Goal: Transaction & Acquisition: Book appointment/travel/reservation

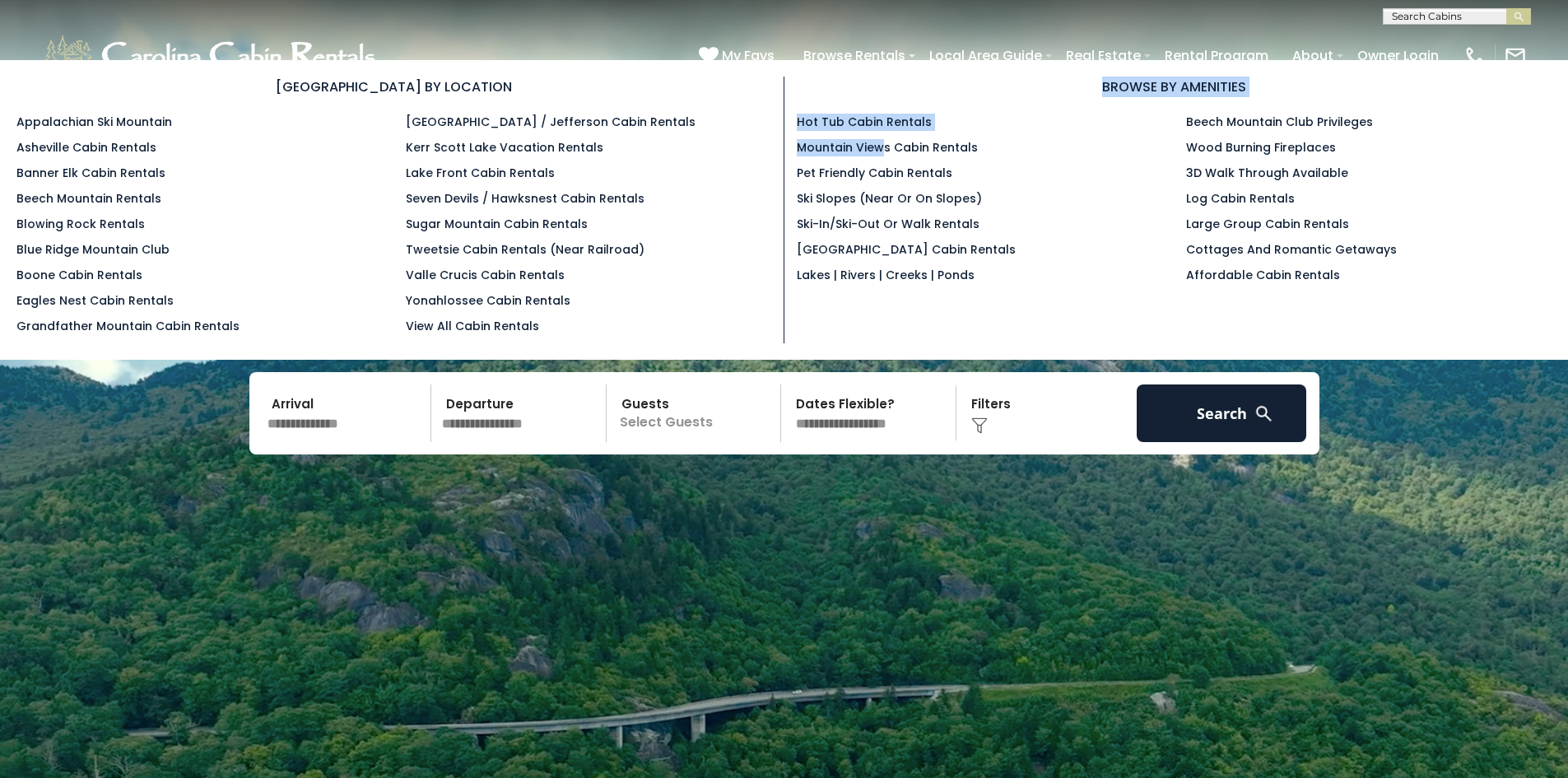
drag, startPoint x: 885, startPoint y: 126, endPoint x: 878, endPoint y: 163, distance: 37.7
click at [879, 151] on div "BROWSE BY AMENITIES Hot Tub Cabin Rentals Mountain Views Cabin Rentals Pet Frie…" at bounding box center [1175, 184] width 781 height 215
click at [879, 177] on link "Pet Friendly Cabin Rentals" at bounding box center [875, 173] width 156 height 17
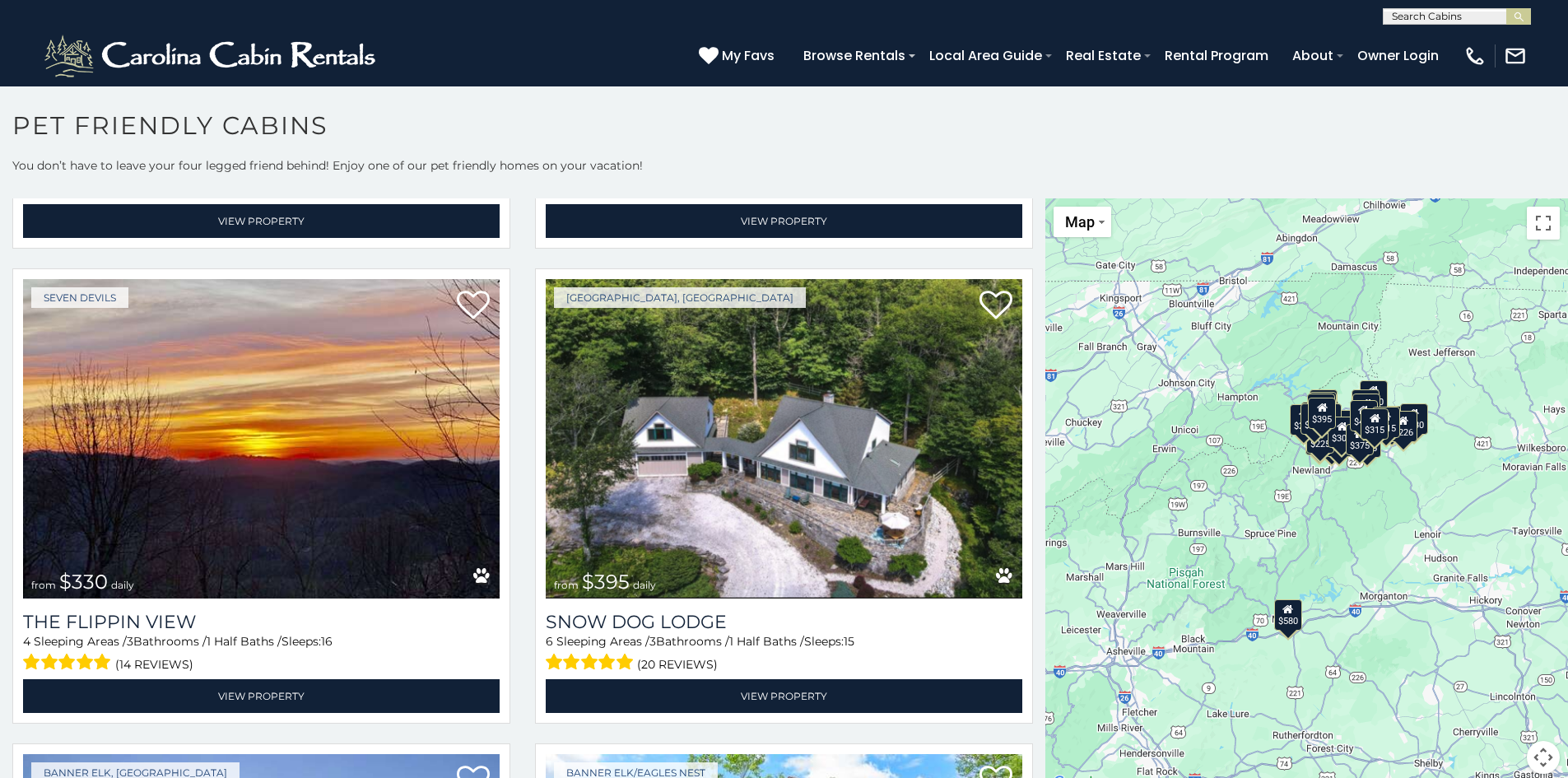
scroll to position [1893, 0]
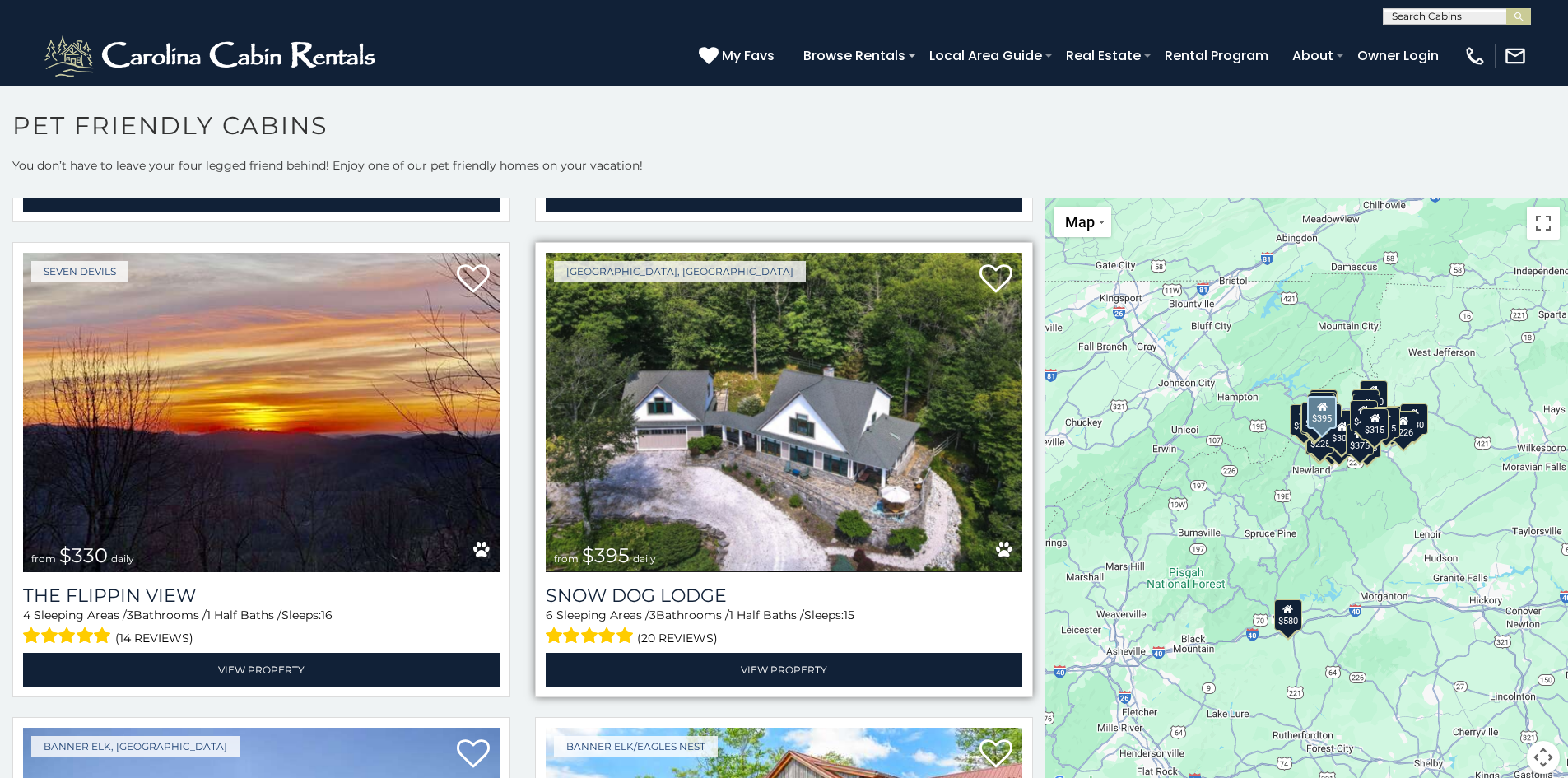
click at [767, 480] on img at bounding box center [784, 412] width 477 height 319
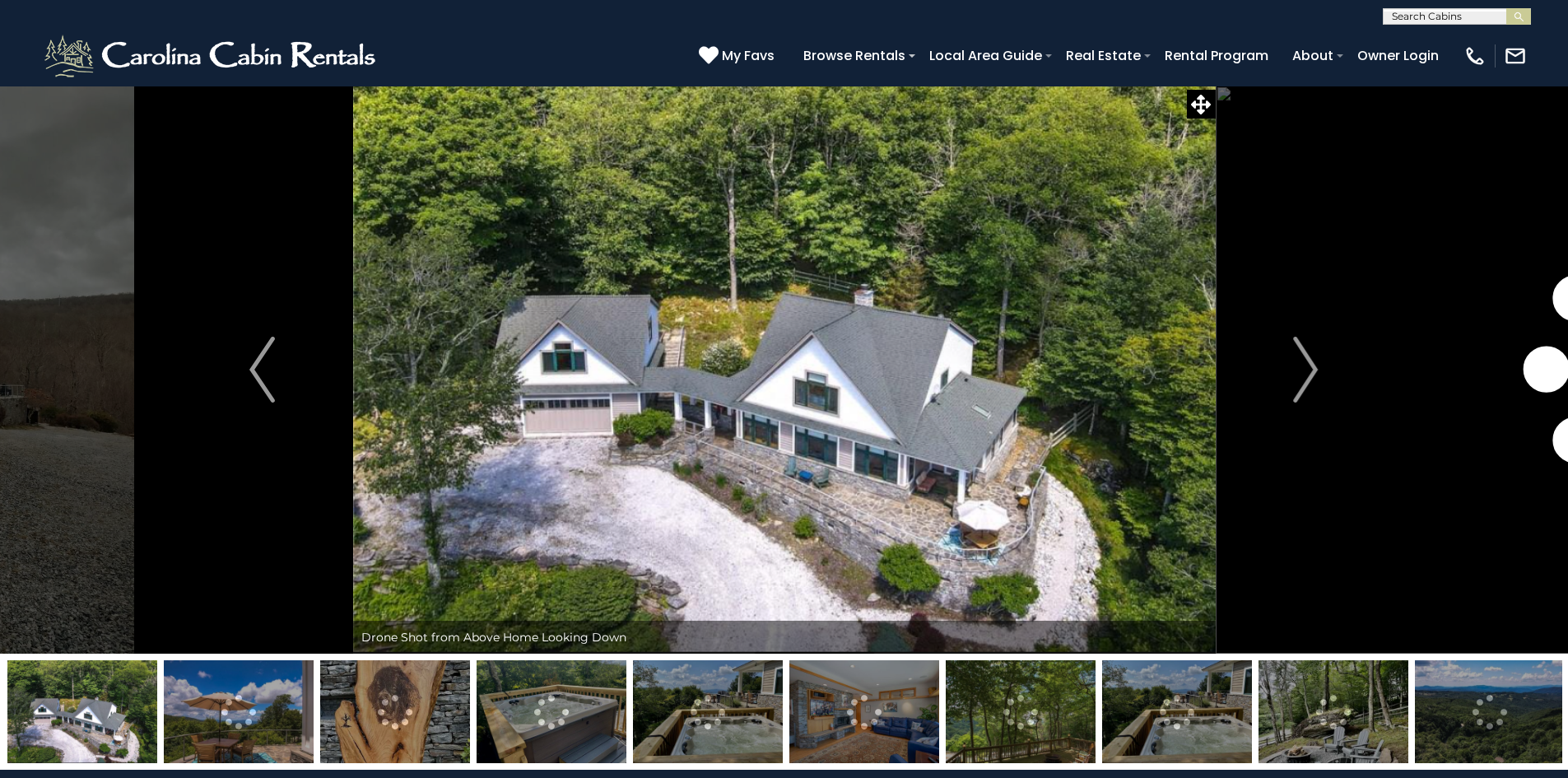
click at [199, 738] on img at bounding box center [238, 711] width 150 height 103
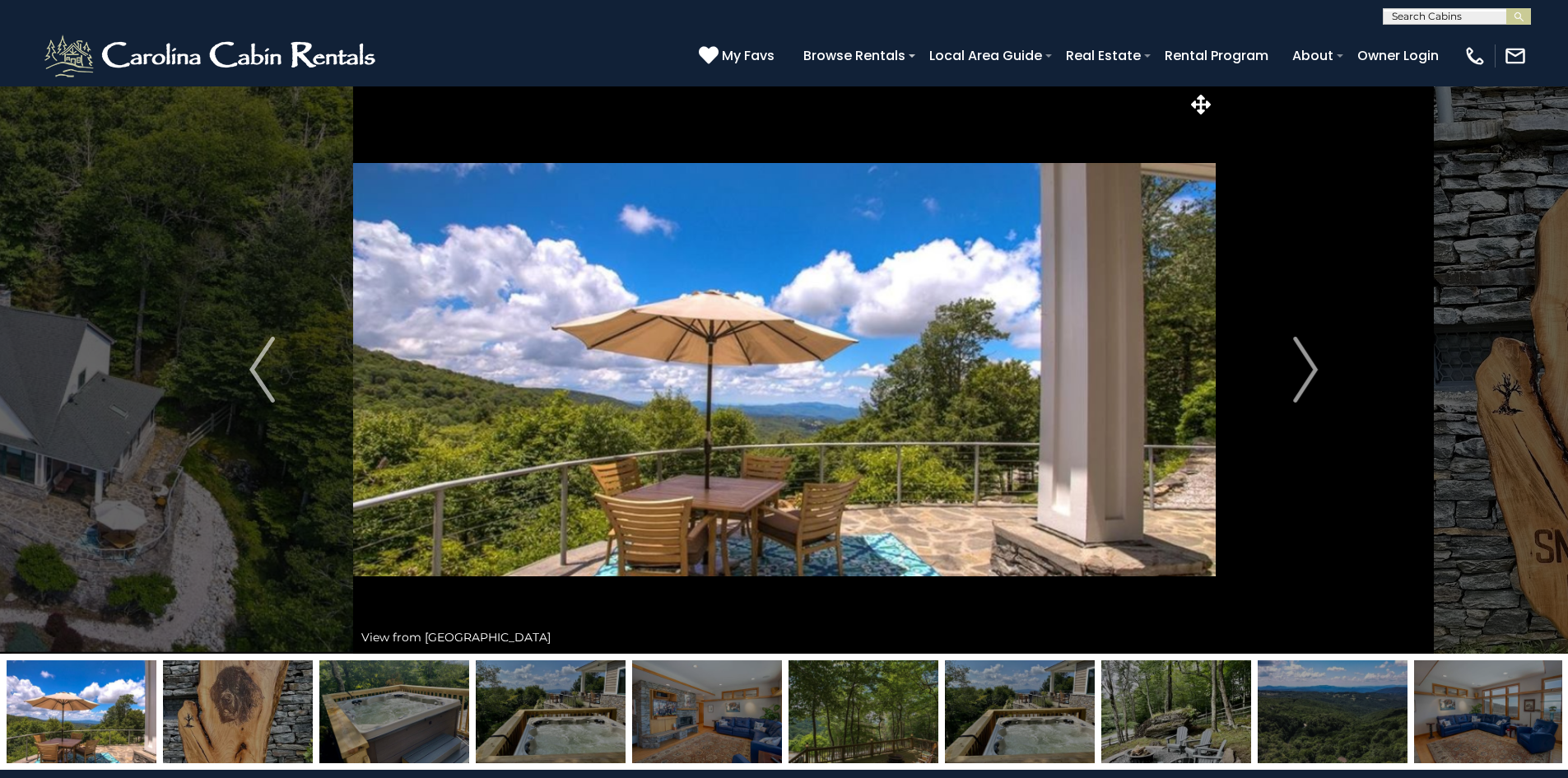
click at [242, 731] on img at bounding box center [237, 711] width 150 height 103
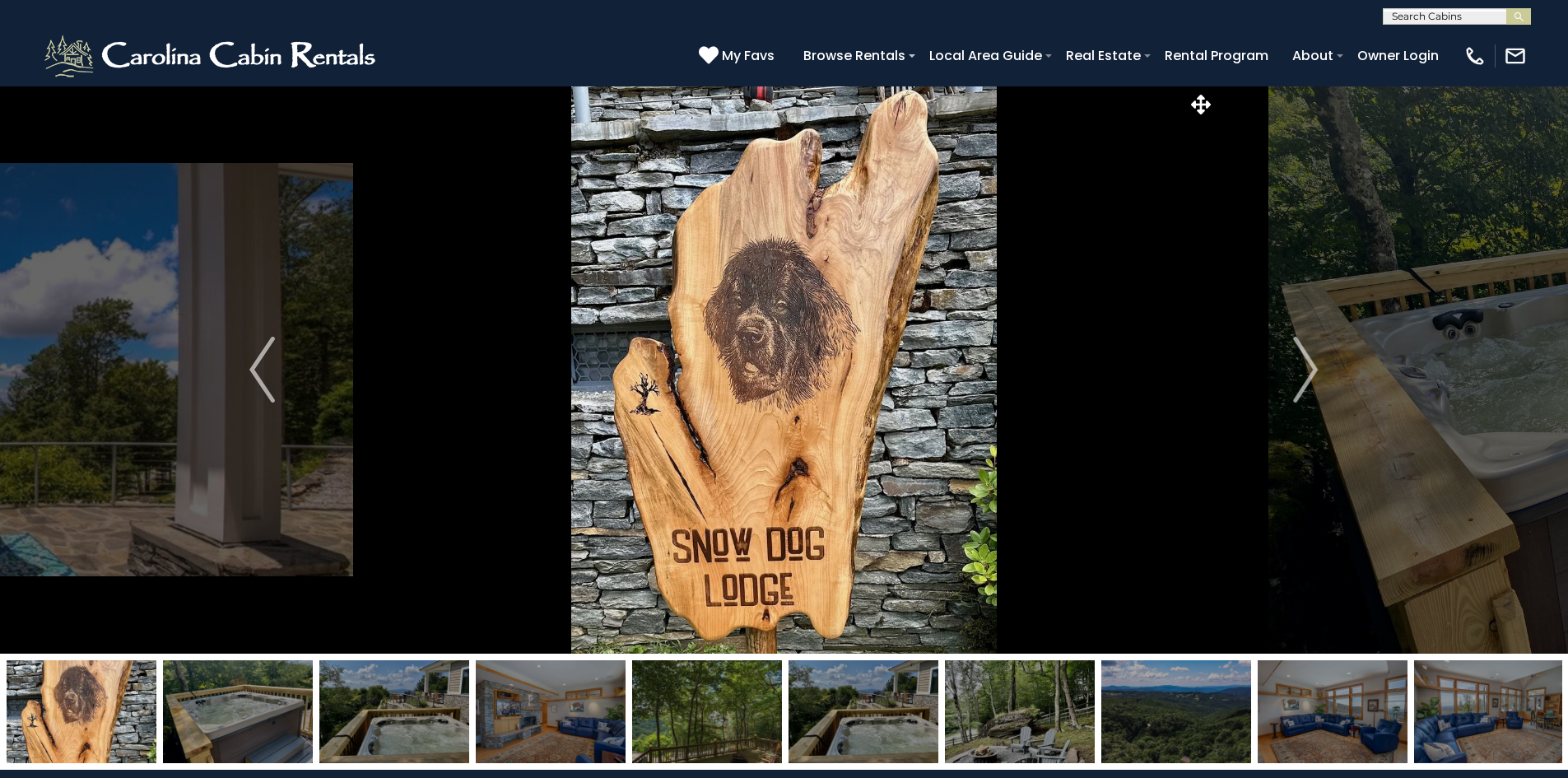
click at [271, 719] on img at bounding box center [237, 711] width 150 height 103
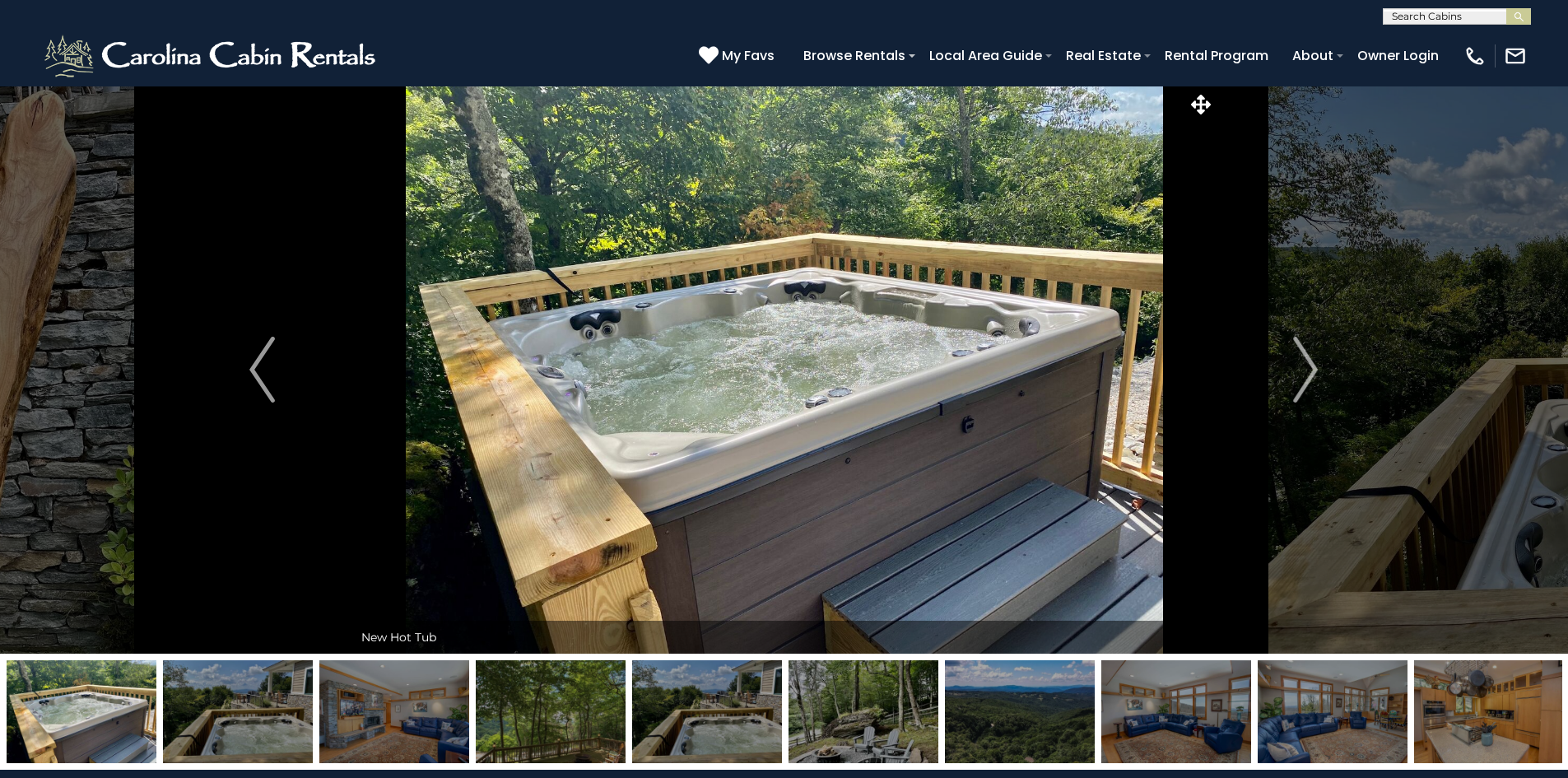
click at [369, 729] on img at bounding box center [394, 711] width 150 height 103
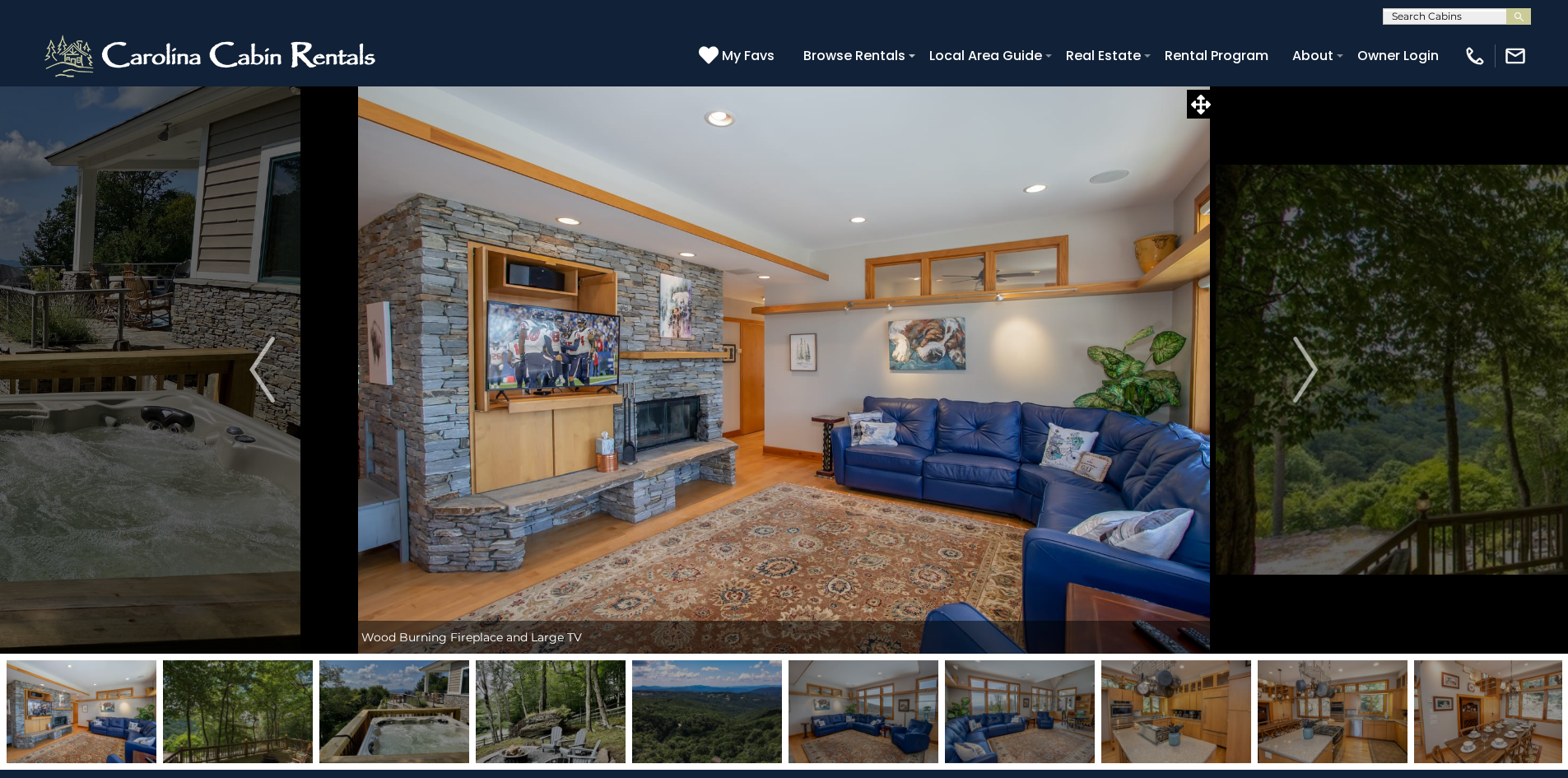
click at [411, 734] on img at bounding box center [394, 711] width 150 height 103
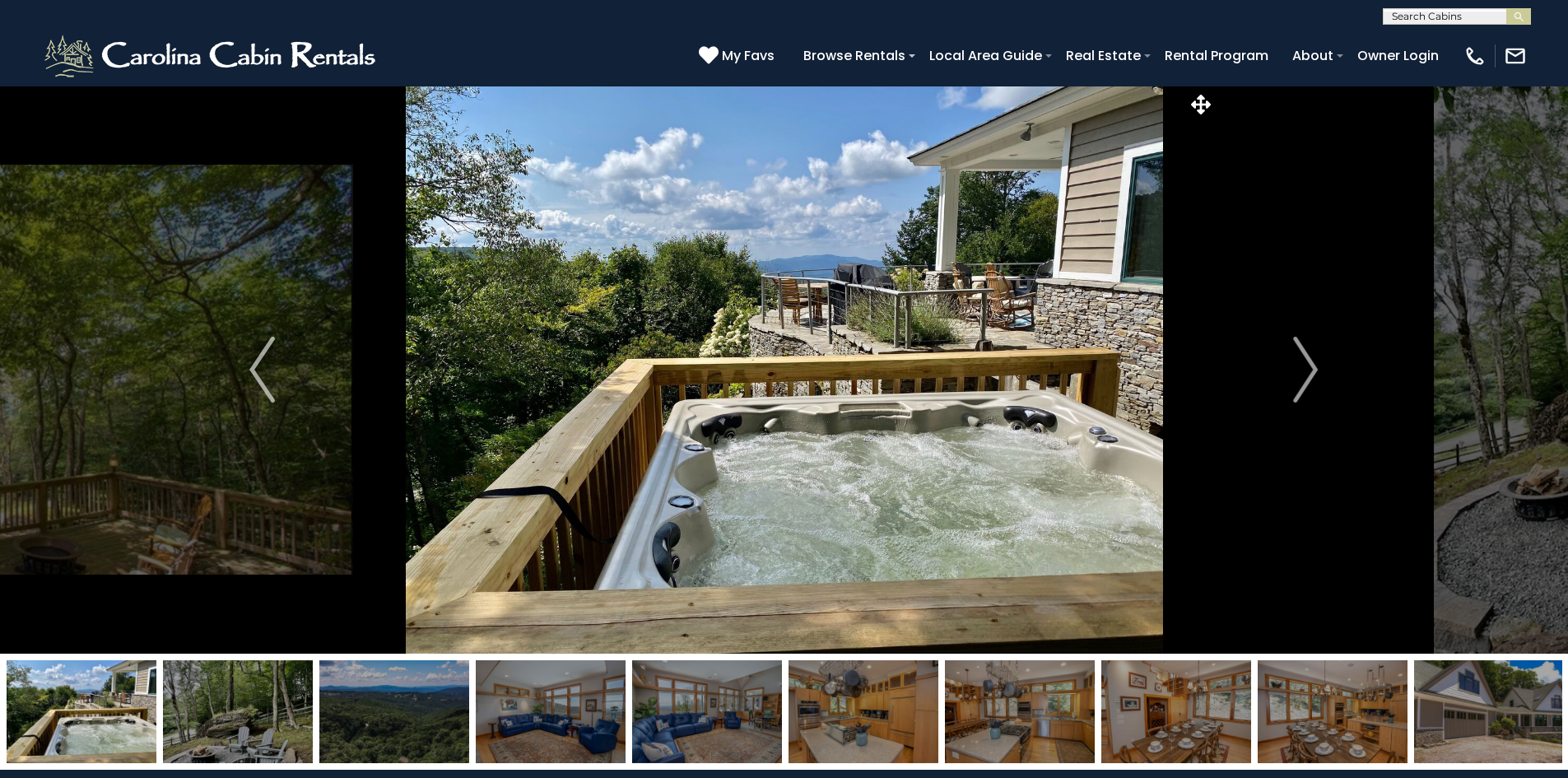
click at [540, 729] on img at bounding box center [551, 711] width 150 height 103
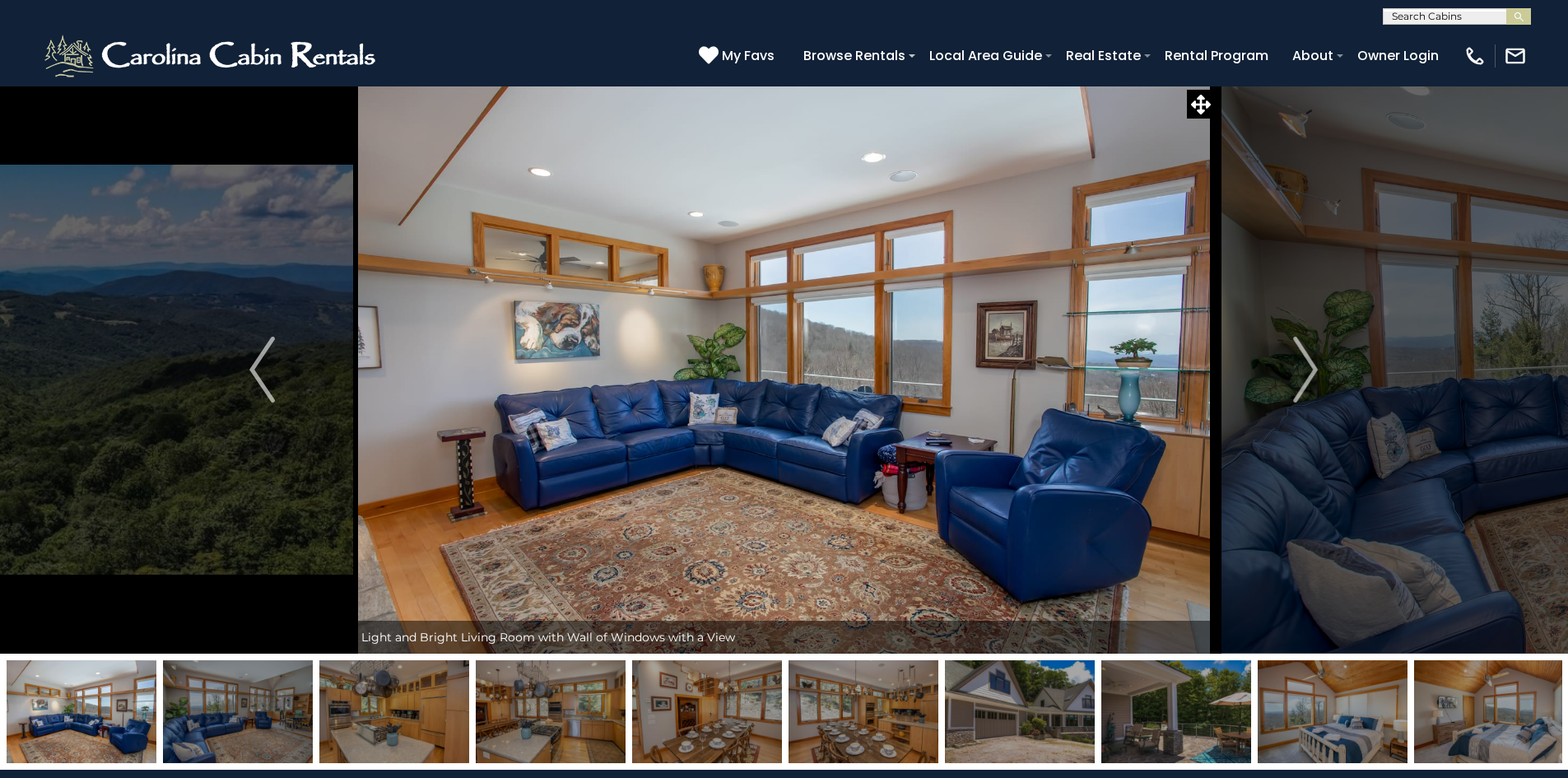
click at [550, 749] on img at bounding box center [551, 711] width 150 height 103
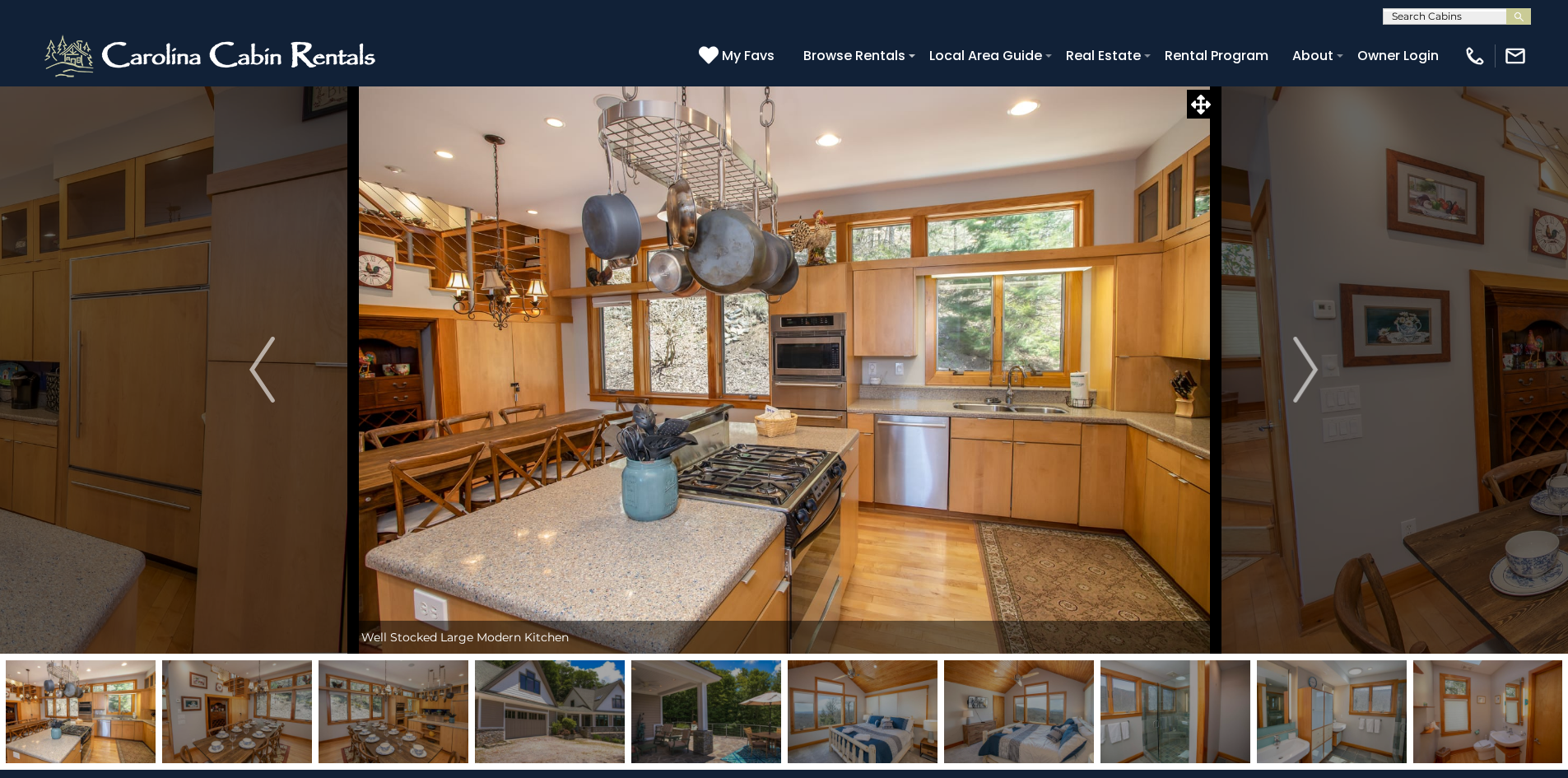
click at [658, 749] on img at bounding box center [706, 711] width 150 height 103
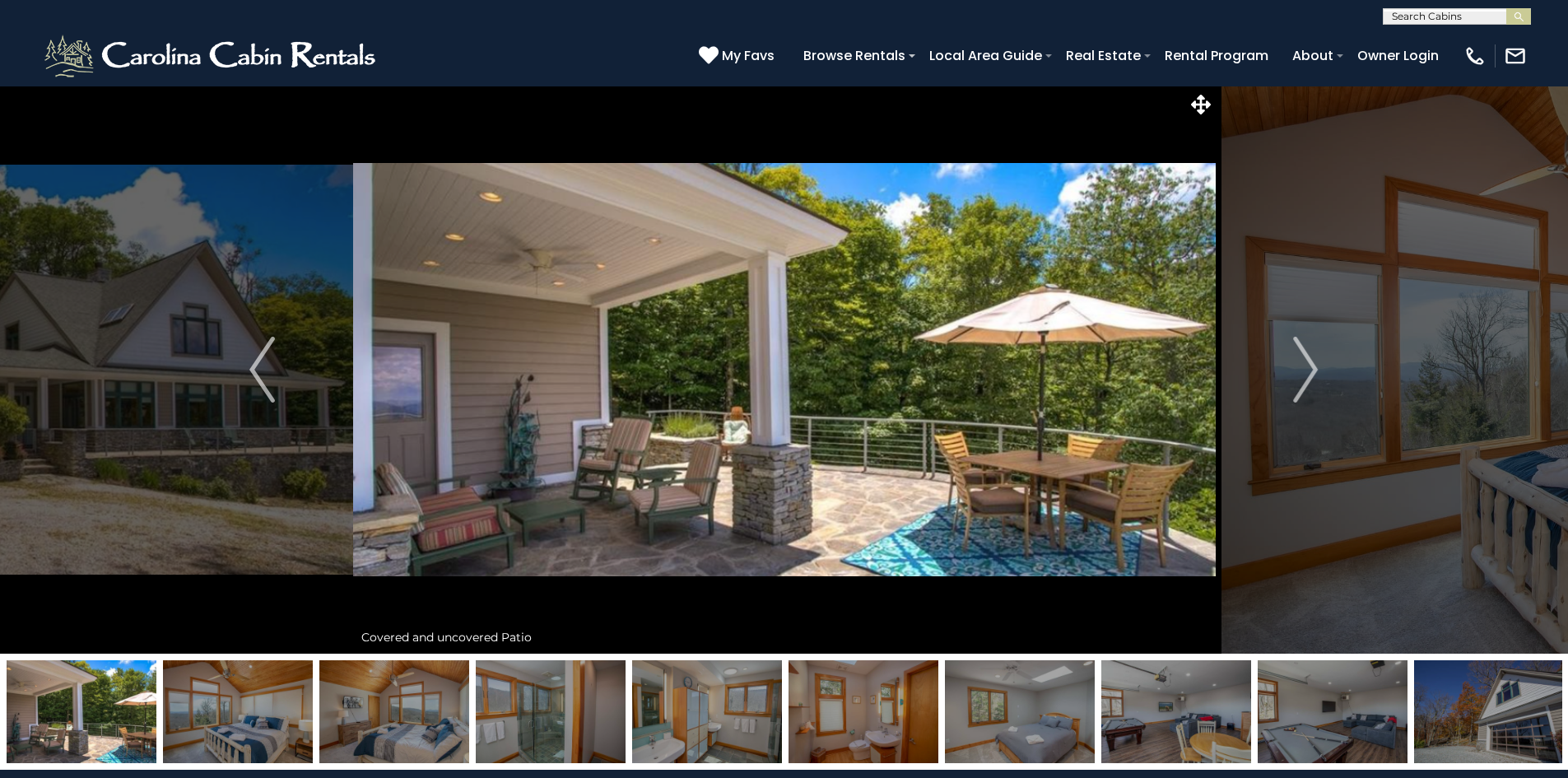
click at [683, 746] on img at bounding box center [707, 711] width 150 height 103
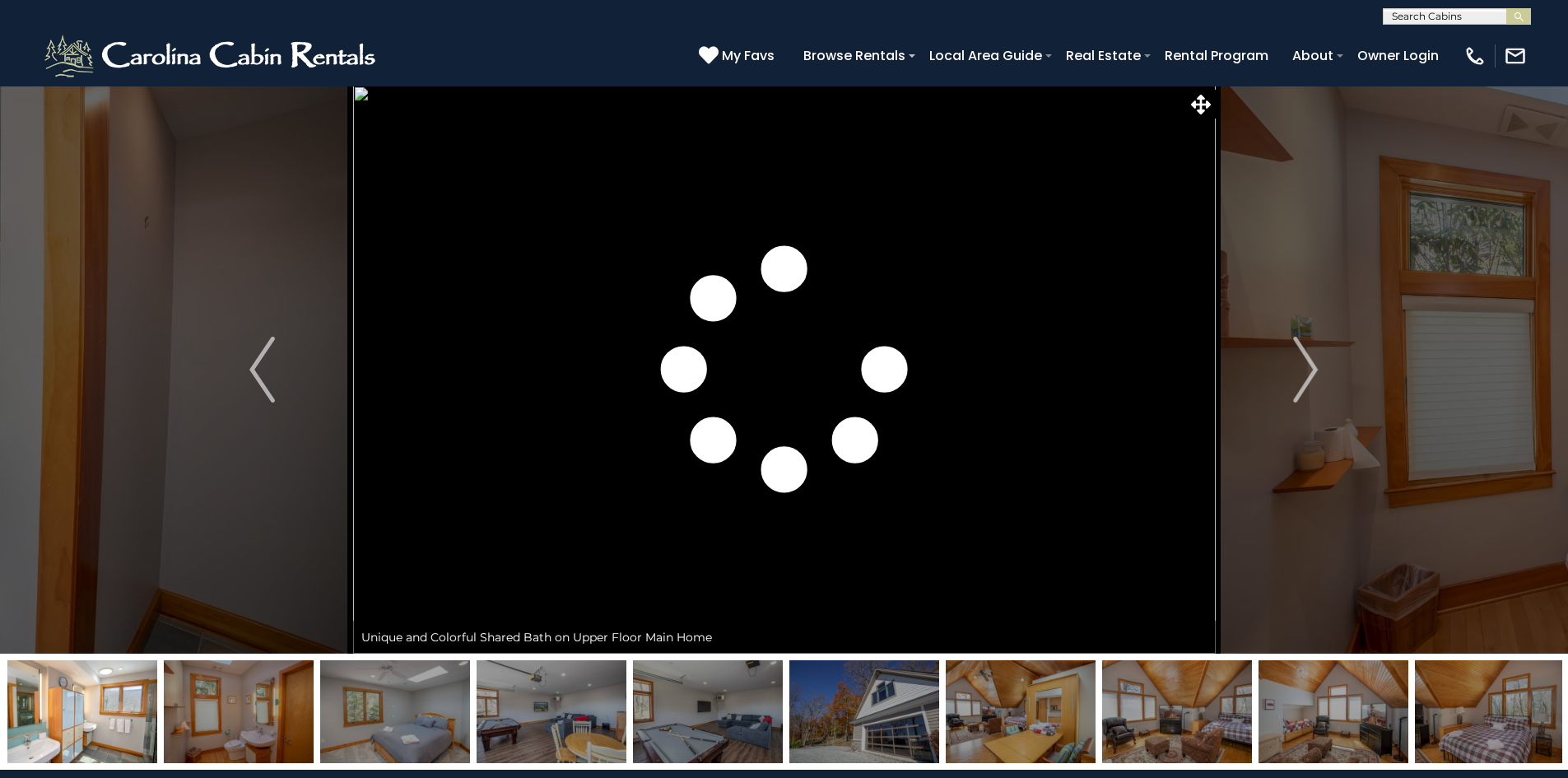
click at [704, 738] on img at bounding box center [708, 711] width 150 height 103
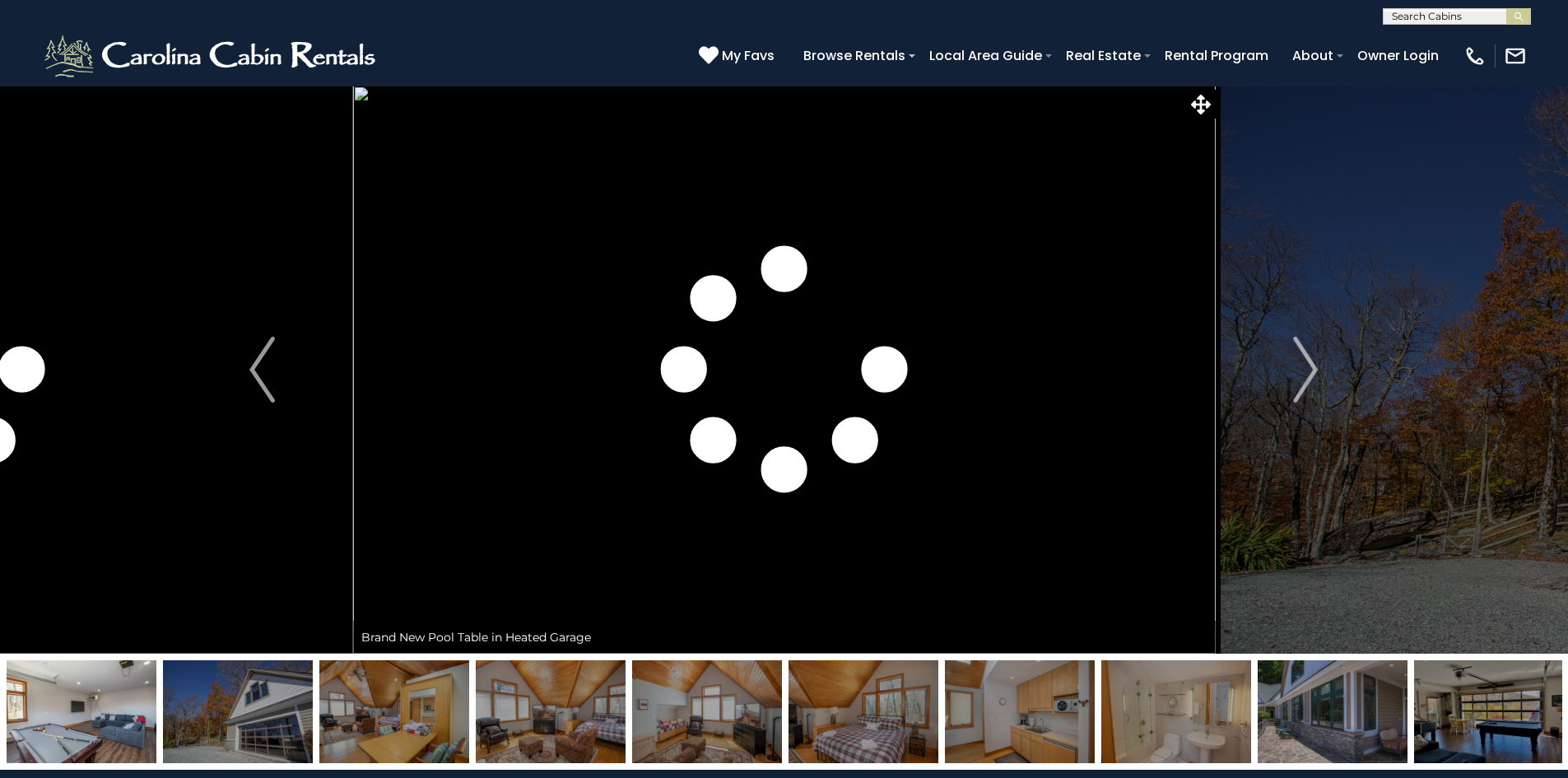
click at [717, 732] on img at bounding box center [707, 711] width 150 height 103
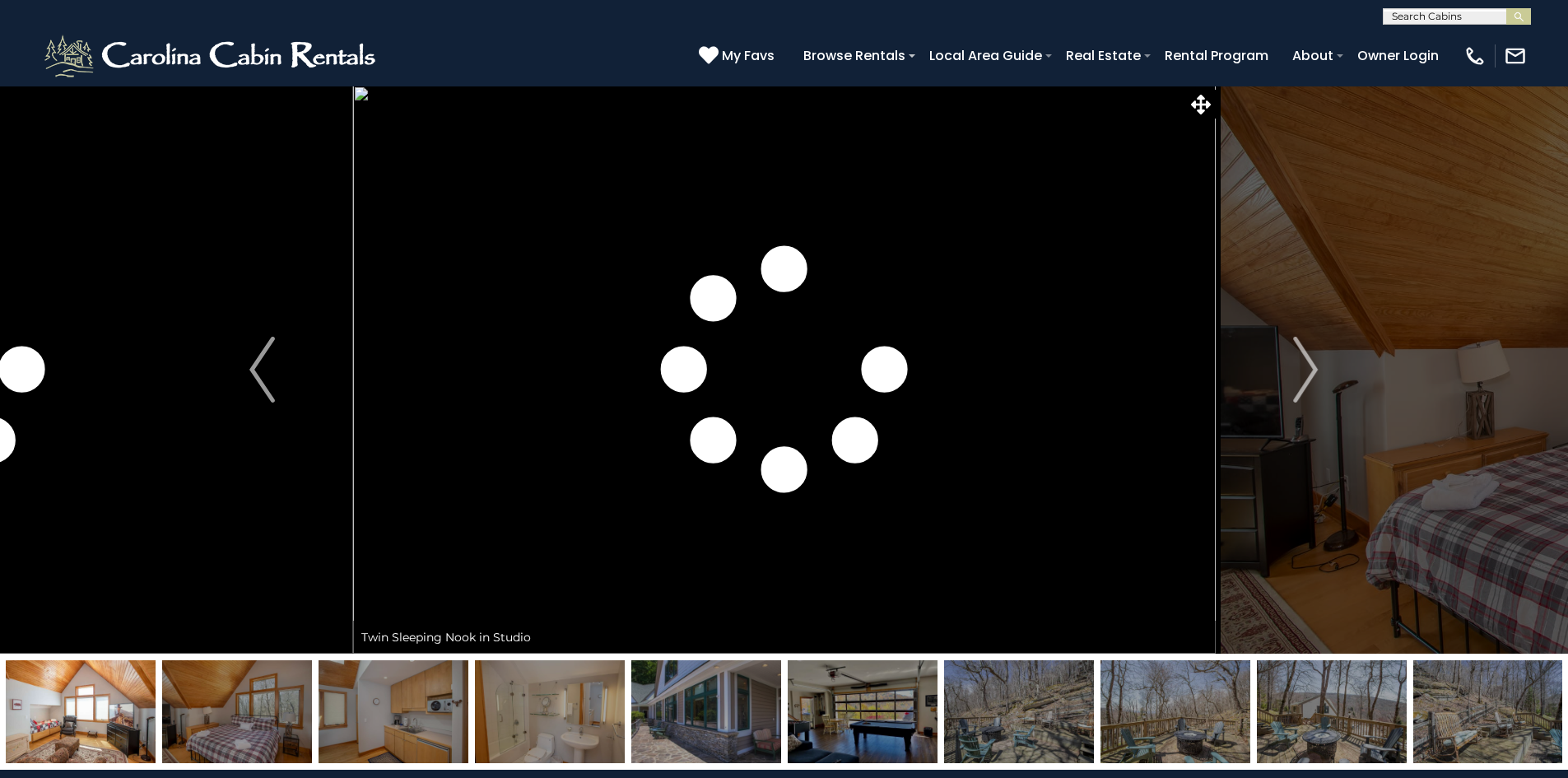
click at [598, 735] on img at bounding box center [550, 711] width 150 height 103
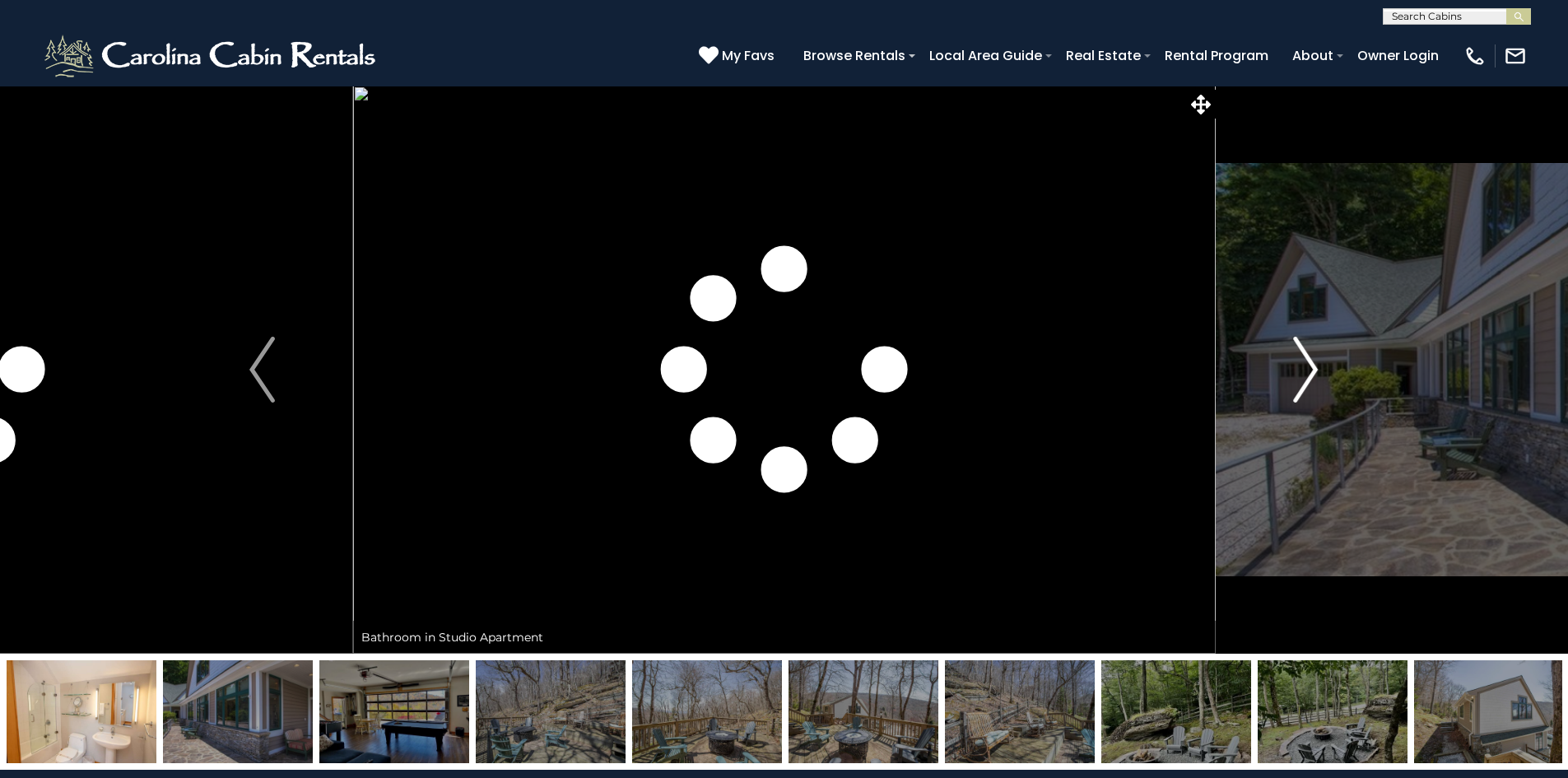
click at [1306, 372] on img "Next" at bounding box center [1306, 370] width 24 height 66
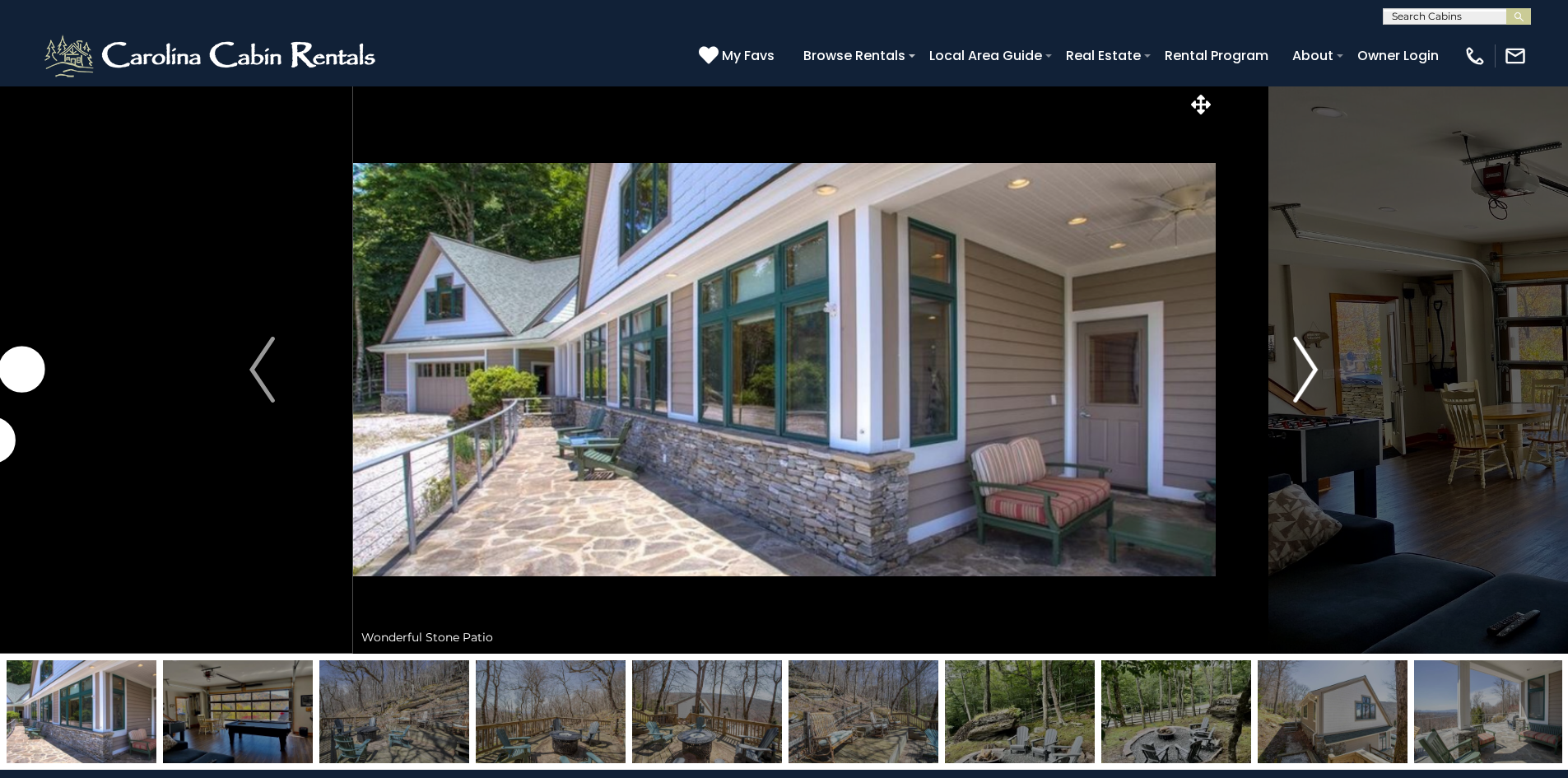
click at [1311, 376] on img "Next" at bounding box center [1306, 370] width 24 height 66
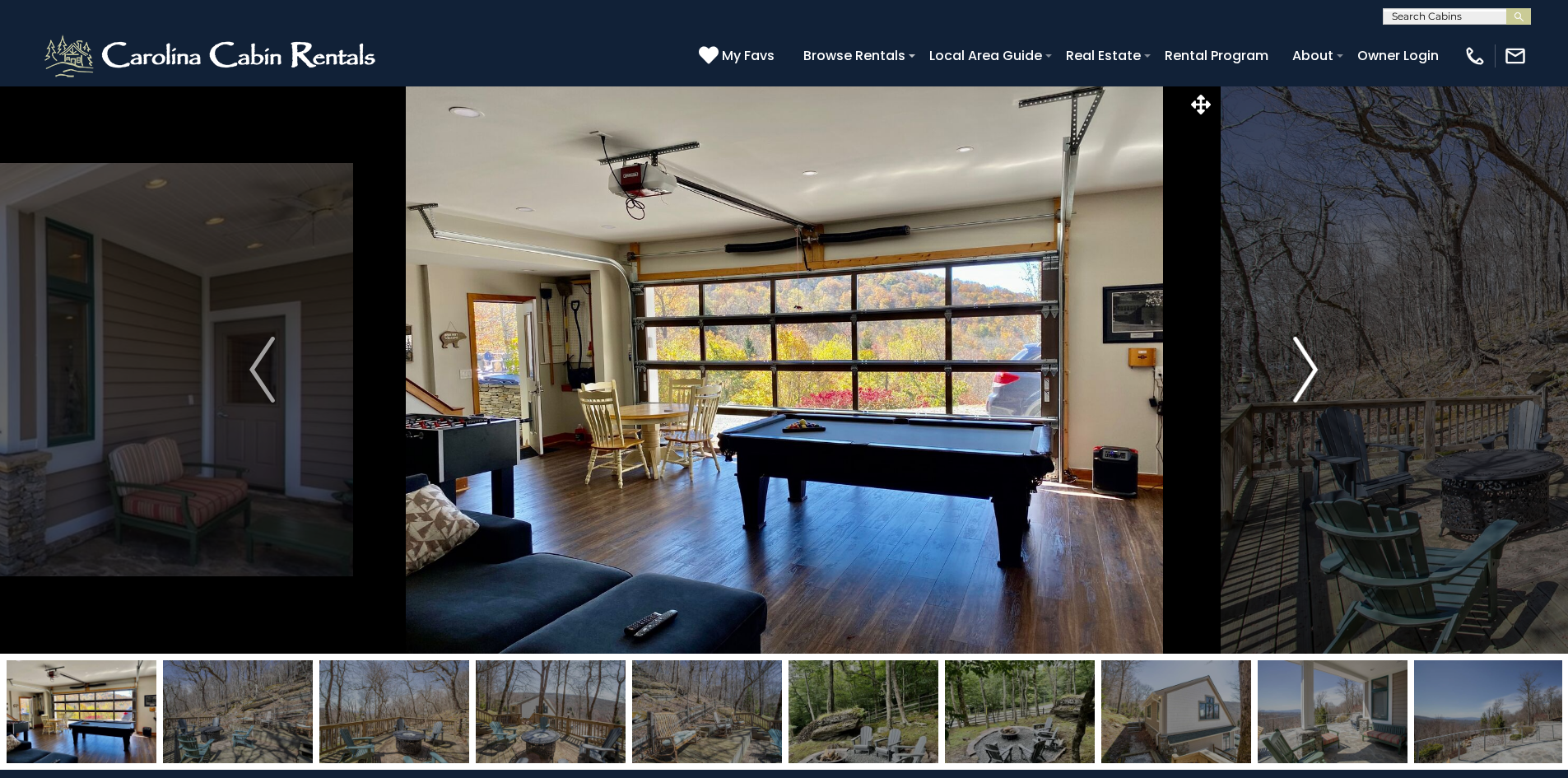
click at [1311, 376] on img "Next" at bounding box center [1306, 370] width 24 height 66
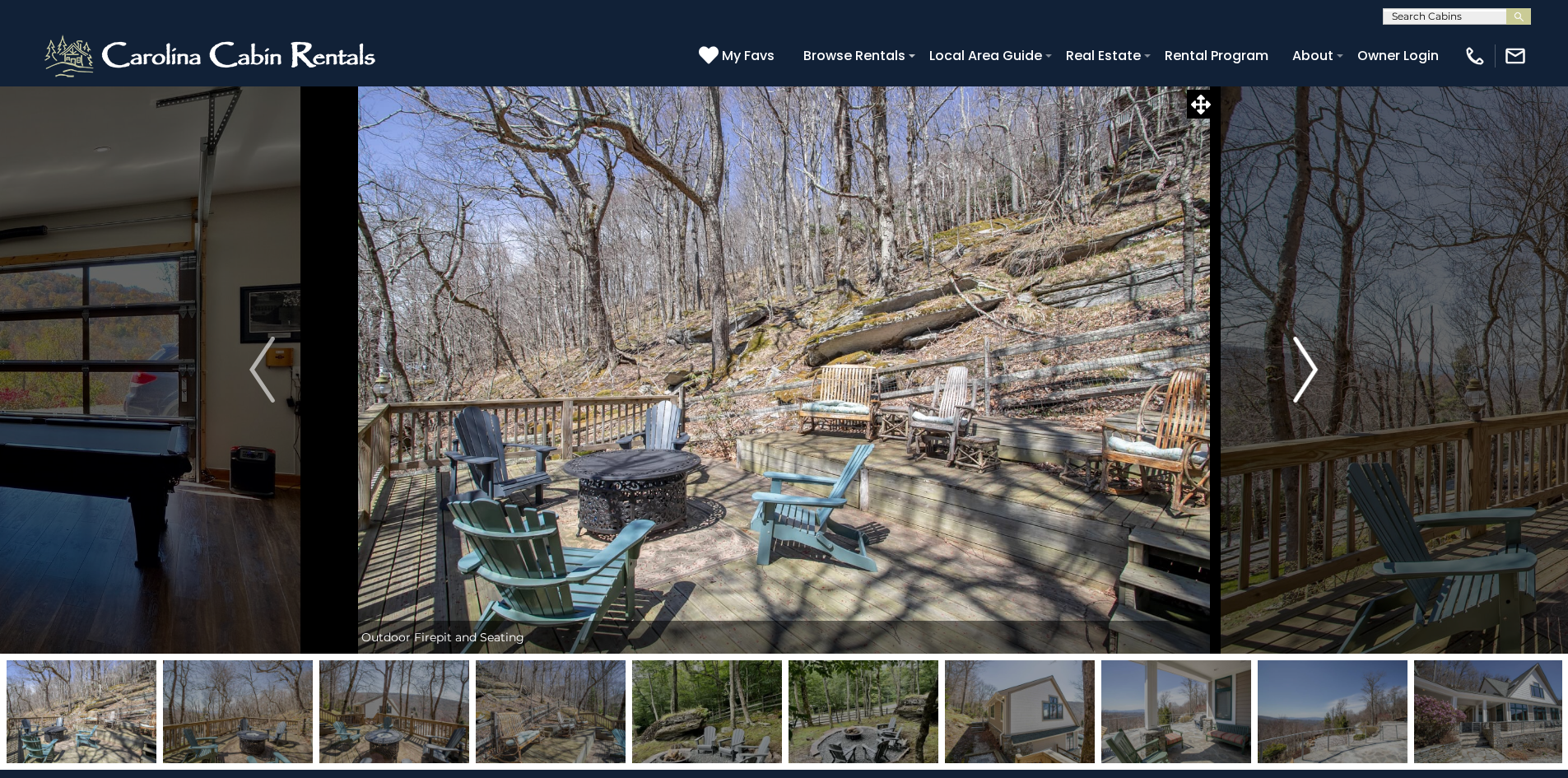
click at [1313, 366] on img "Next" at bounding box center [1306, 370] width 24 height 66
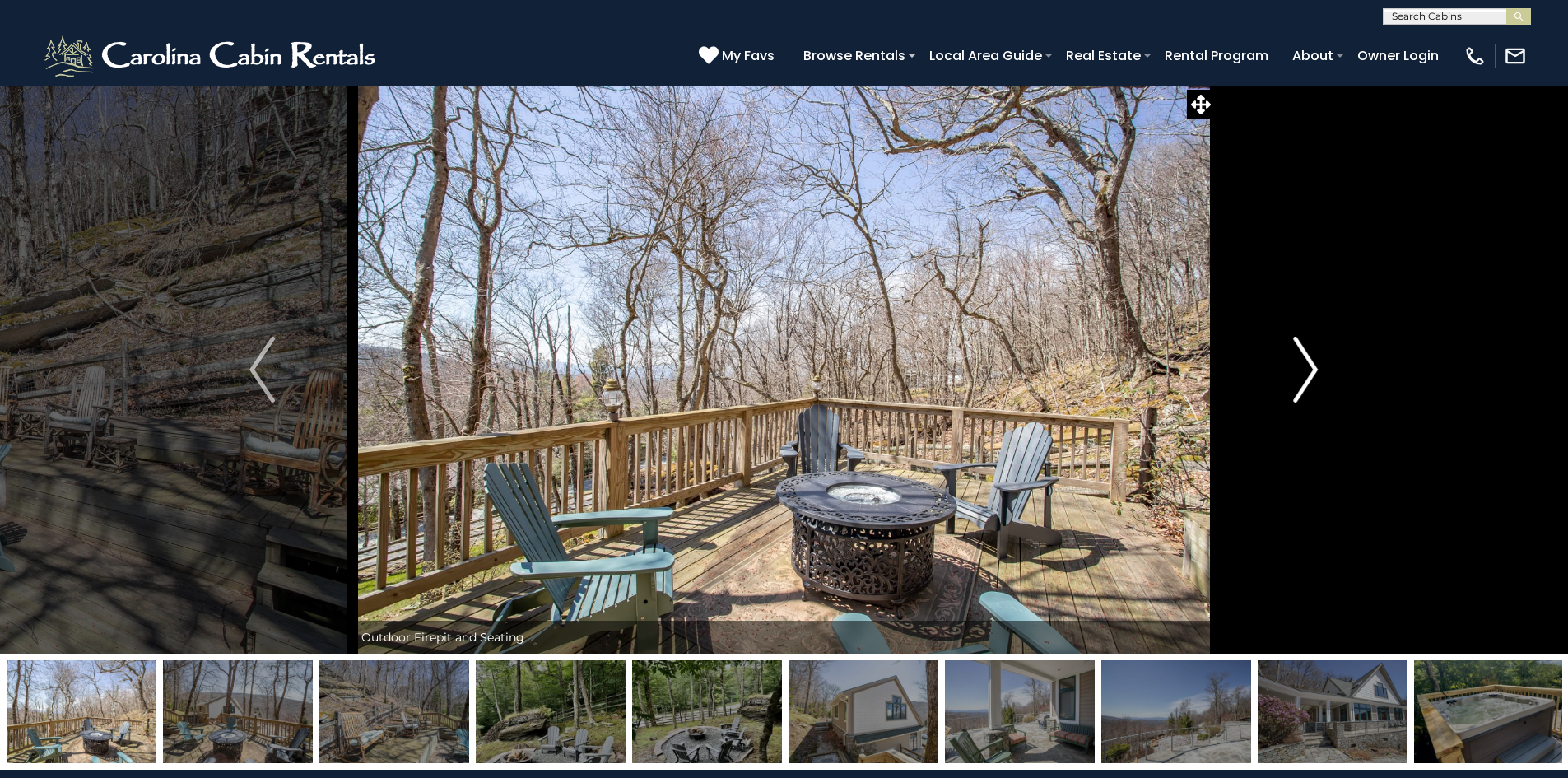
click at [1313, 366] on img "Next" at bounding box center [1306, 370] width 24 height 66
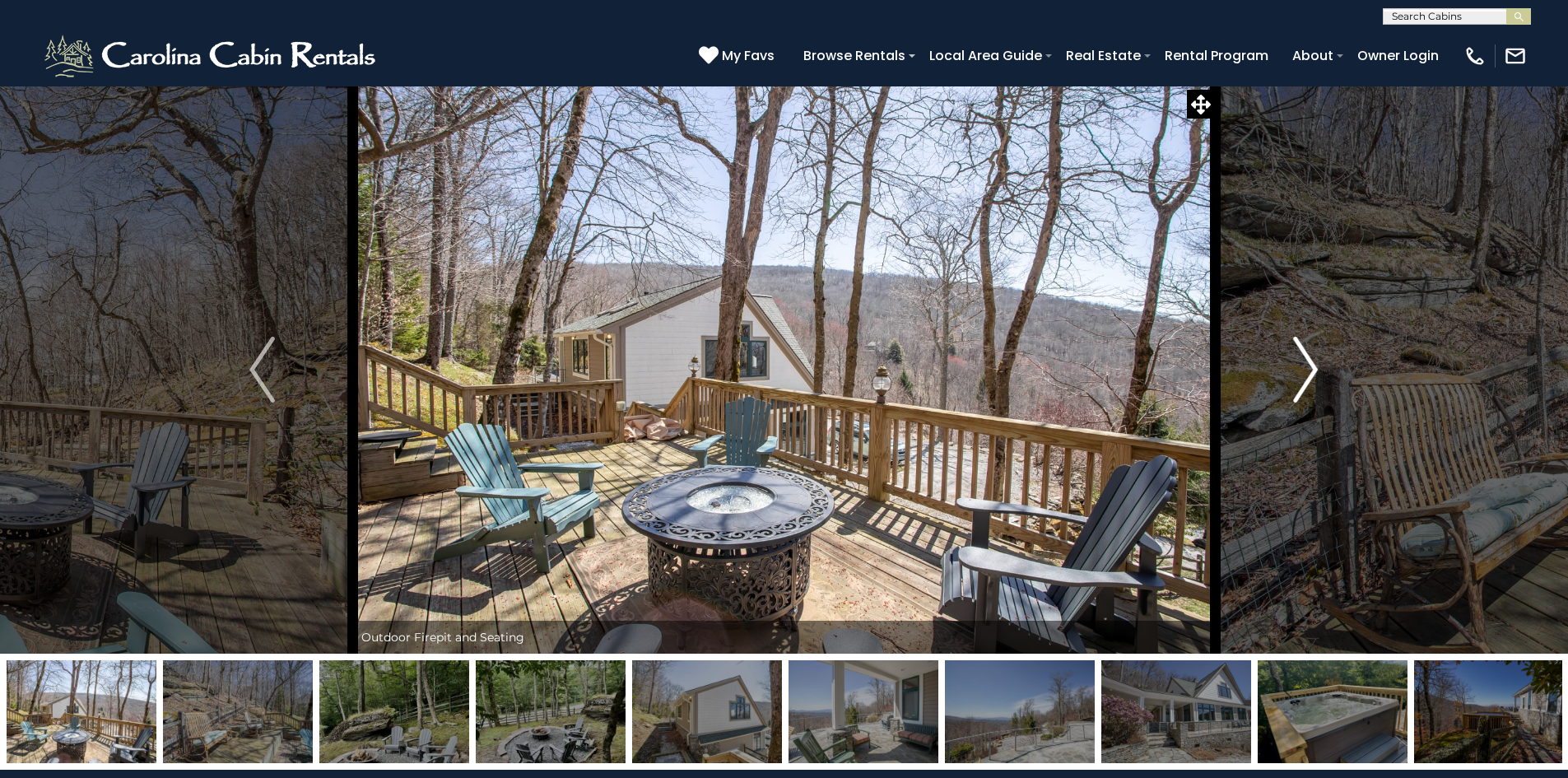
click at [1313, 366] on img "Next" at bounding box center [1306, 370] width 24 height 66
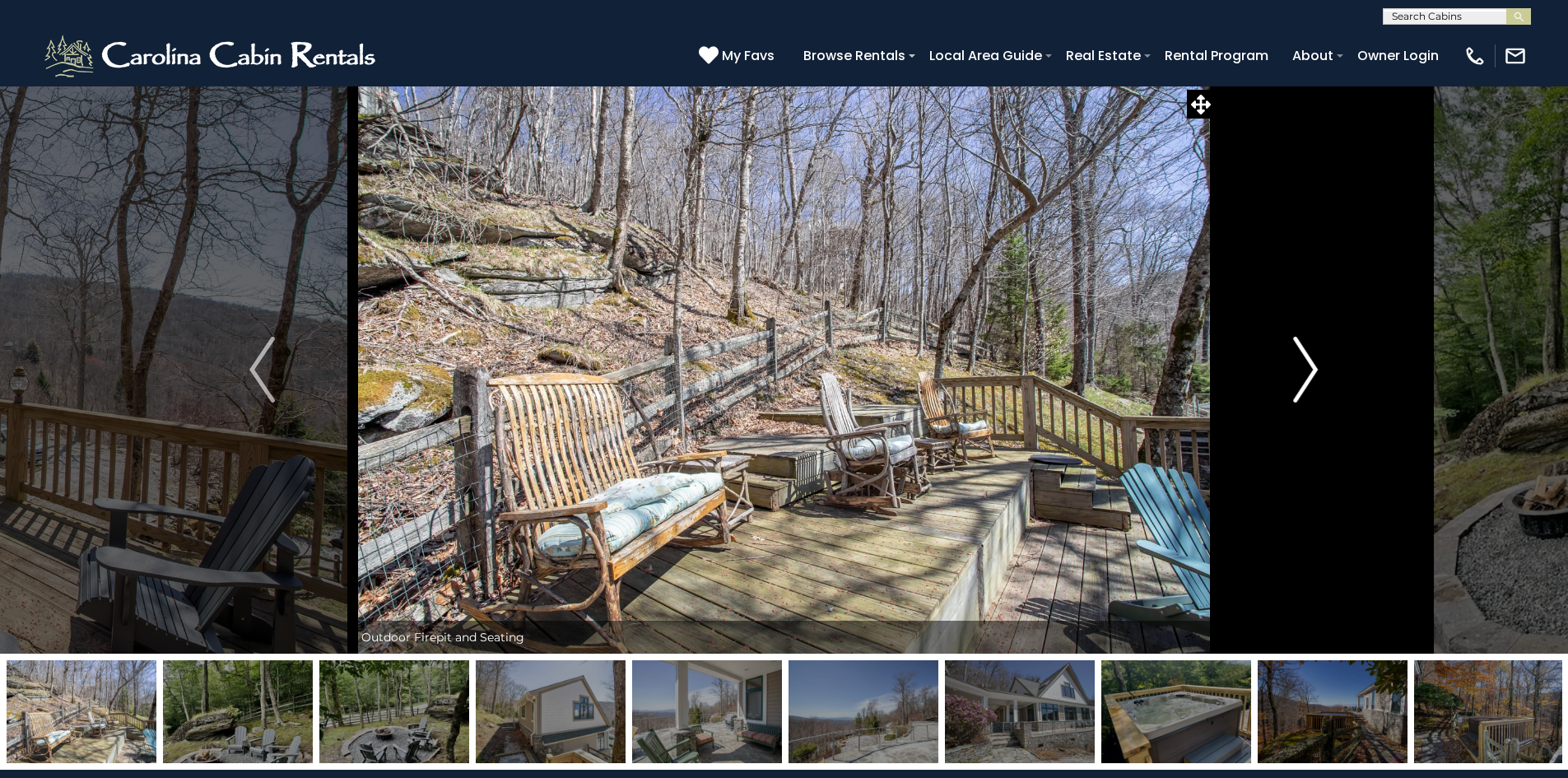
click at [1313, 366] on img "Next" at bounding box center [1306, 370] width 24 height 66
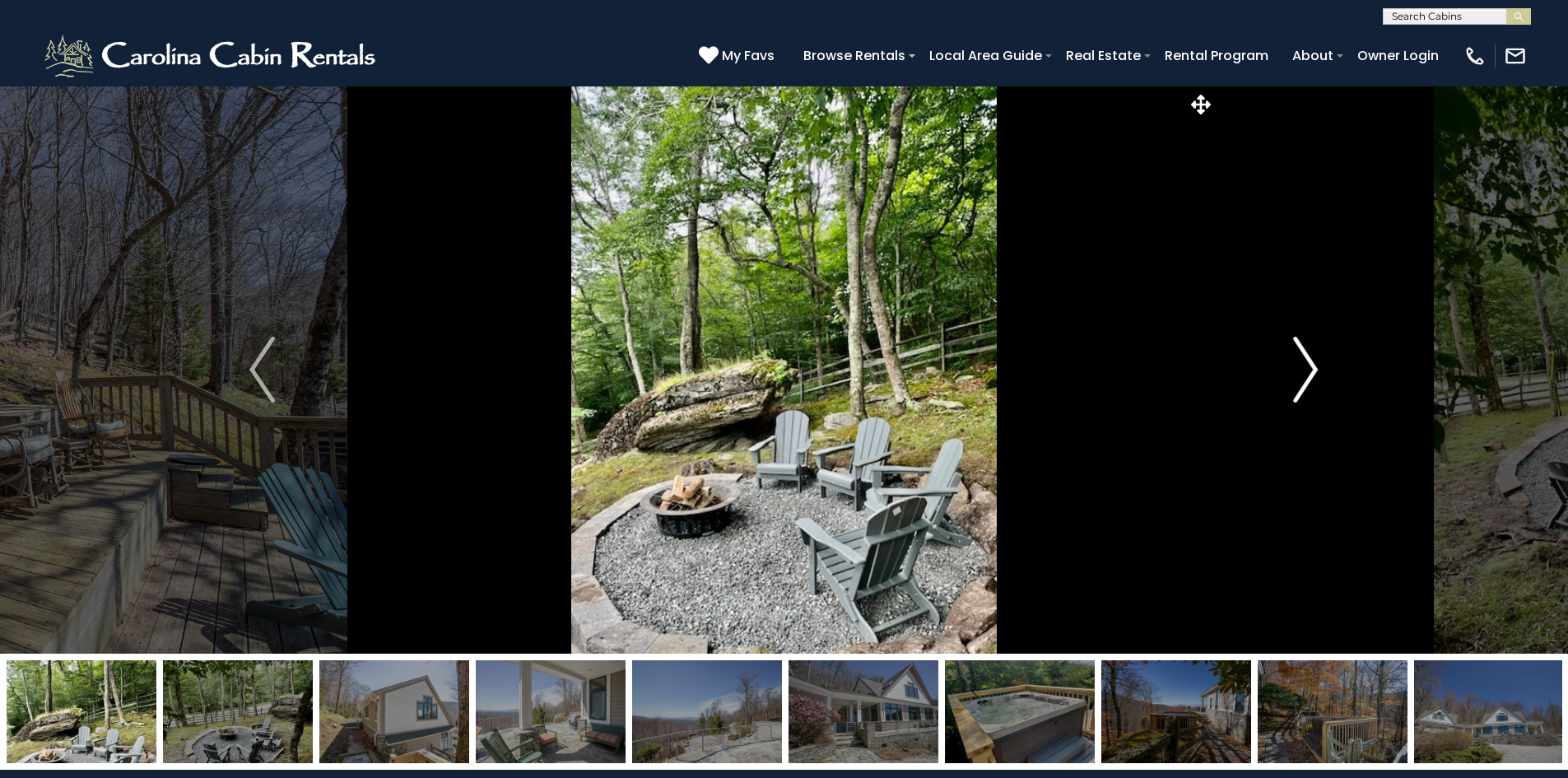
click at [1313, 366] on img "Next" at bounding box center [1306, 370] width 24 height 66
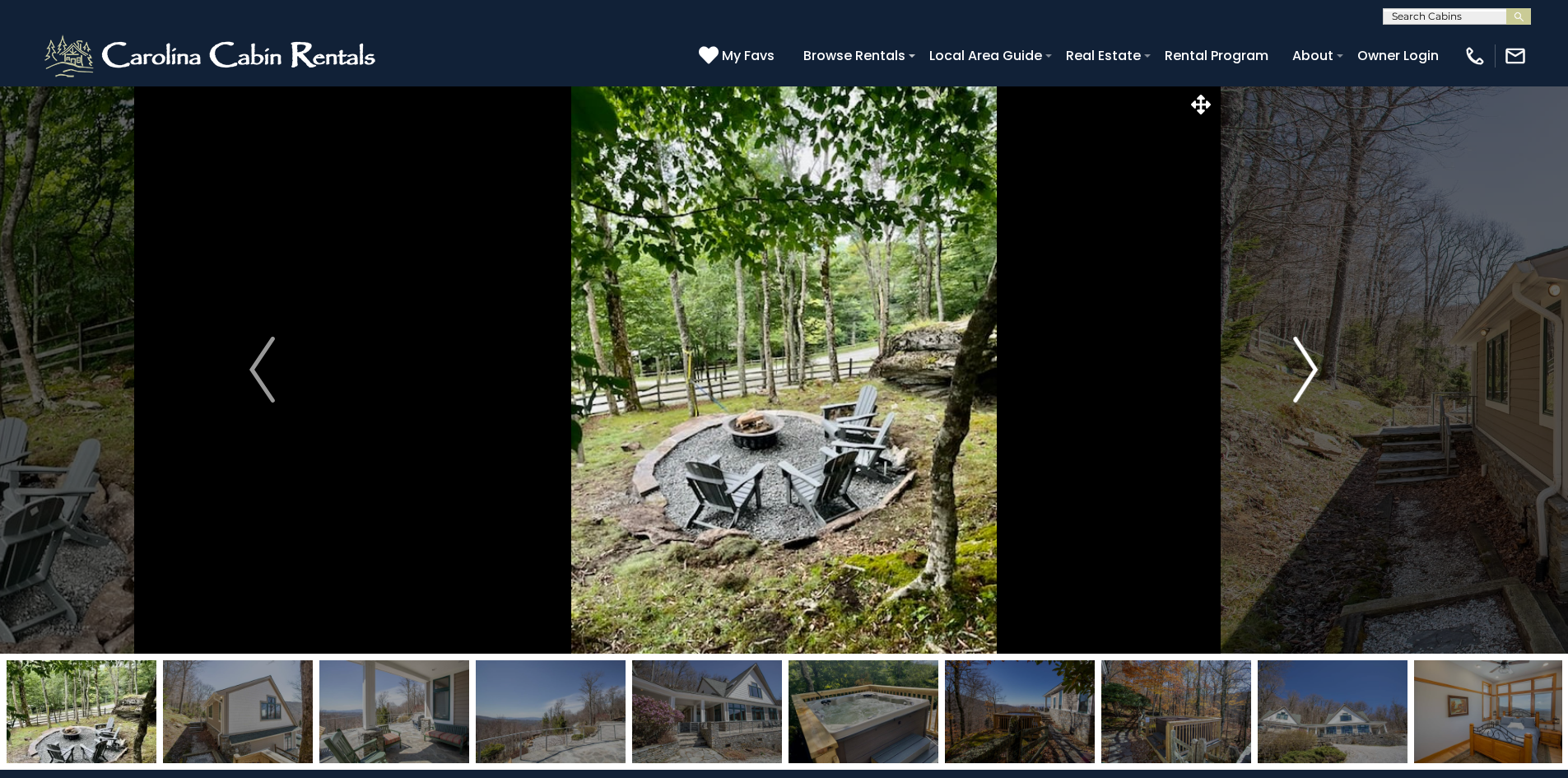
click at [1313, 366] on img "Next" at bounding box center [1306, 370] width 24 height 66
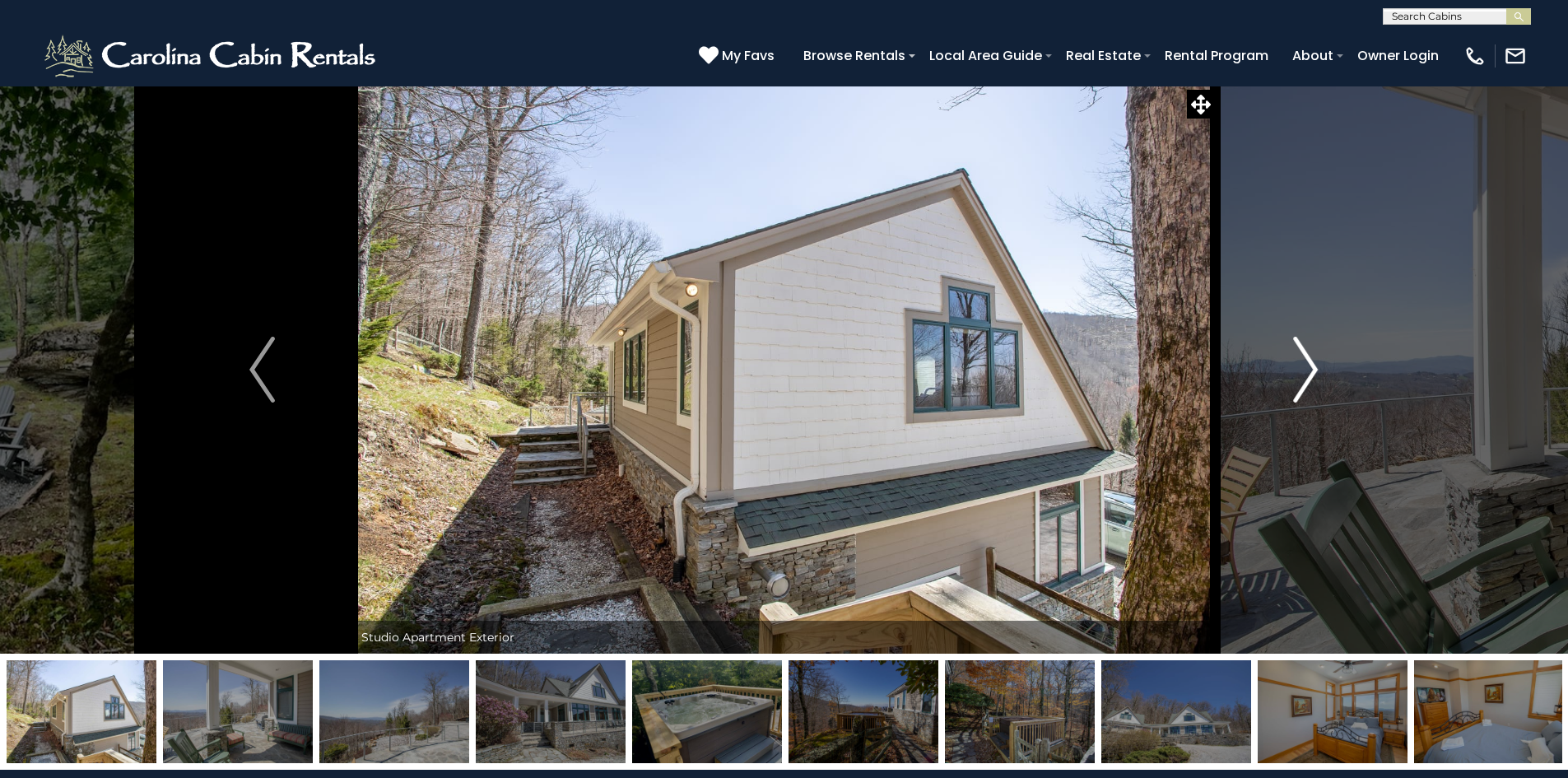
click at [1313, 366] on img "Next" at bounding box center [1306, 370] width 24 height 66
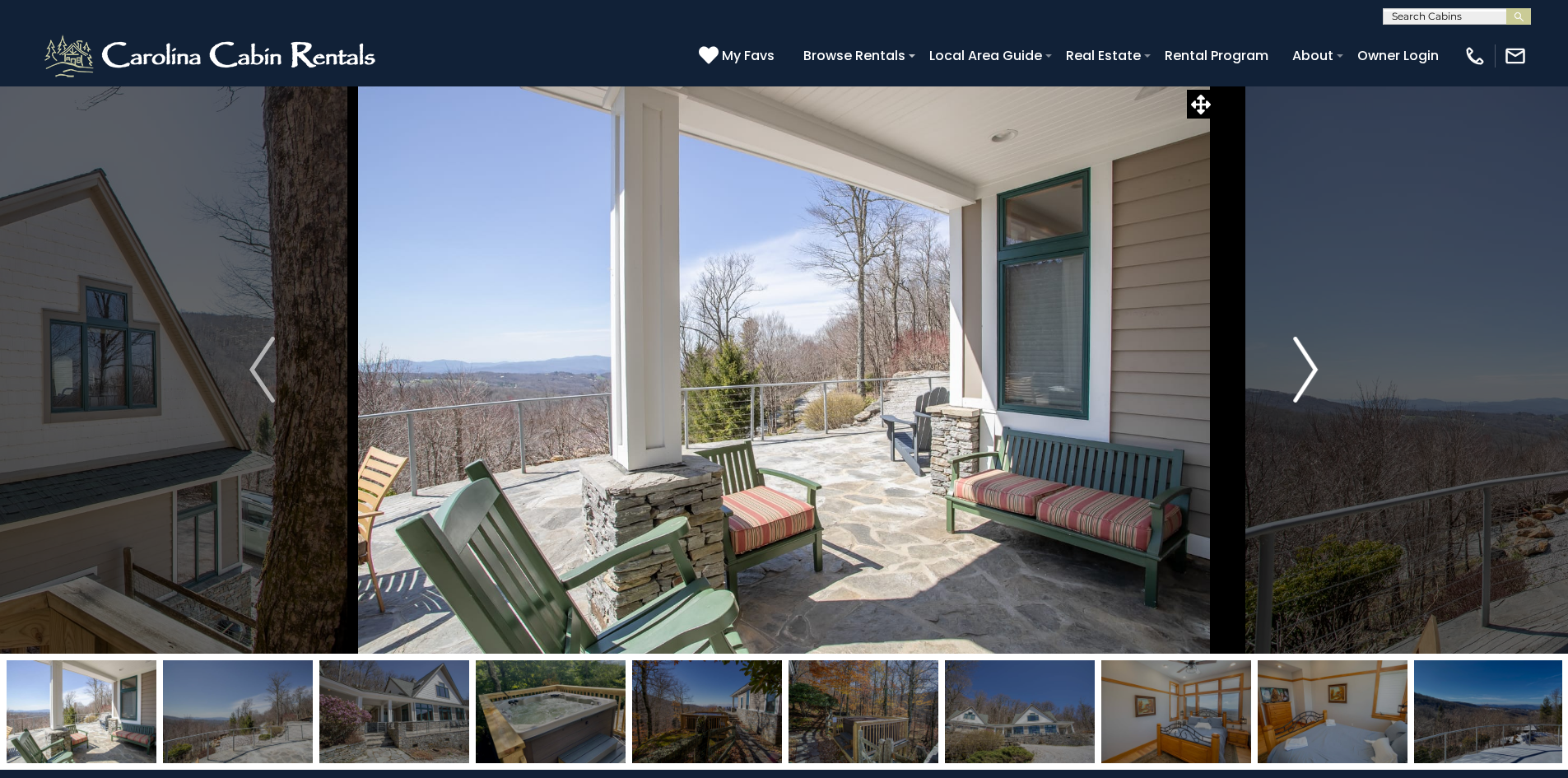
click at [1313, 366] on img "Next" at bounding box center [1306, 370] width 24 height 66
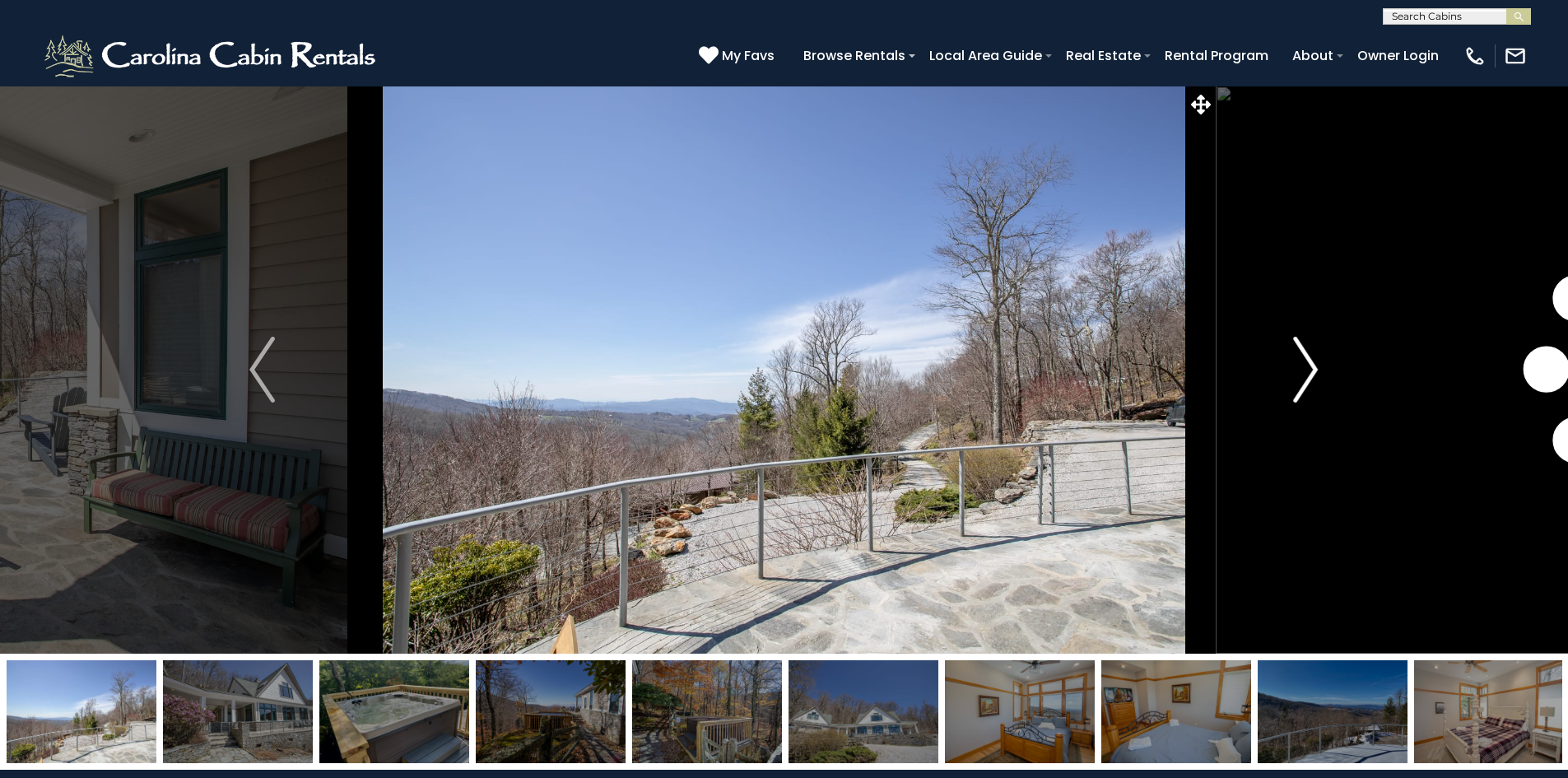
click at [1313, 366] on img "Next" at bounding box center [1306, 370] width 24 height 66
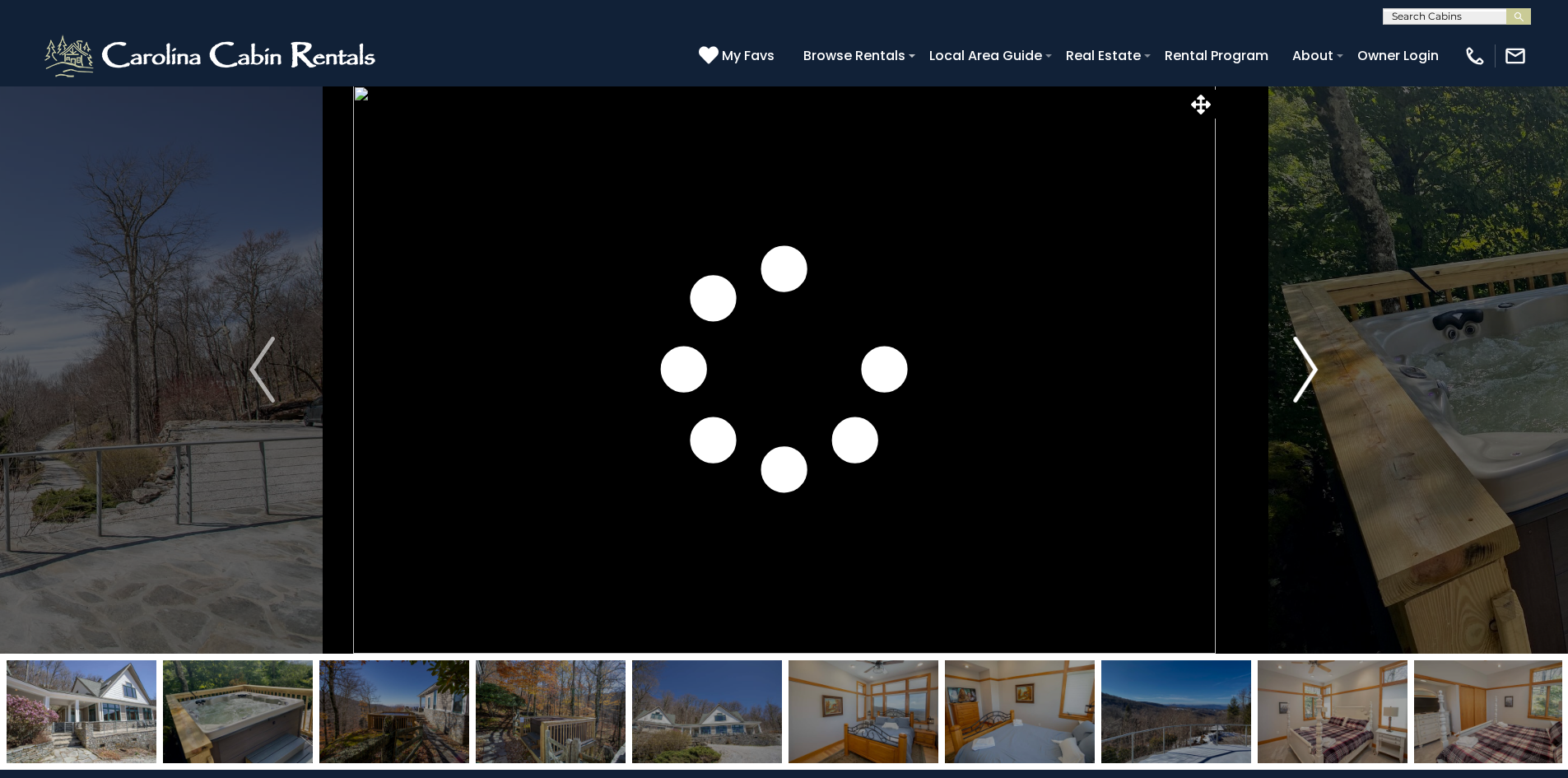
click at [1313, 366] on img "Next" at bounding box center [1306, 370] width 24 height 66
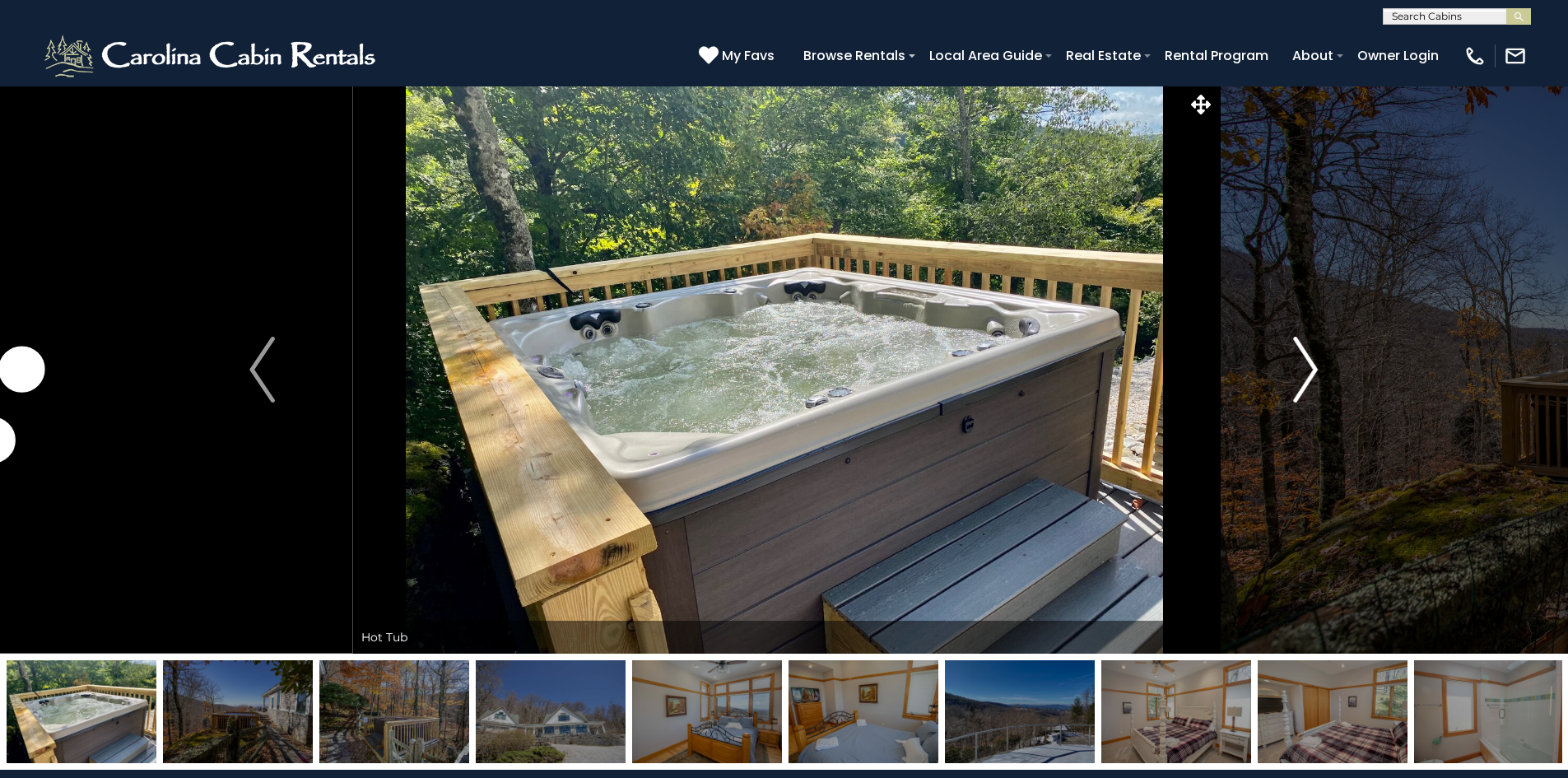
click at [1313, 366] on img "Next" at bounding box center [1306, 370] width 24 height 66
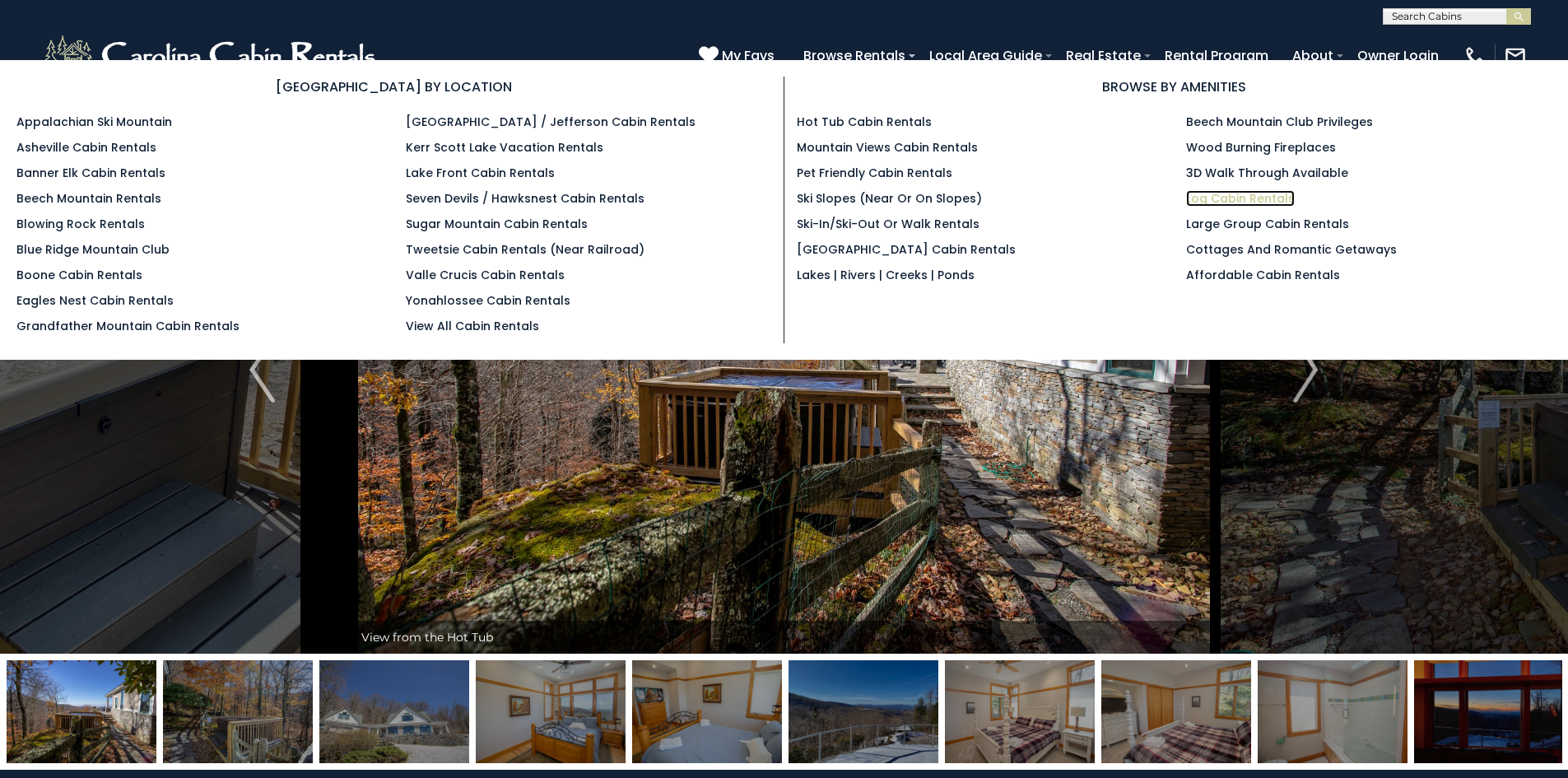
click at [1272, 199] on link "Log Cabin Rentals" at bounding box center [1241, 199] width 109 height 17
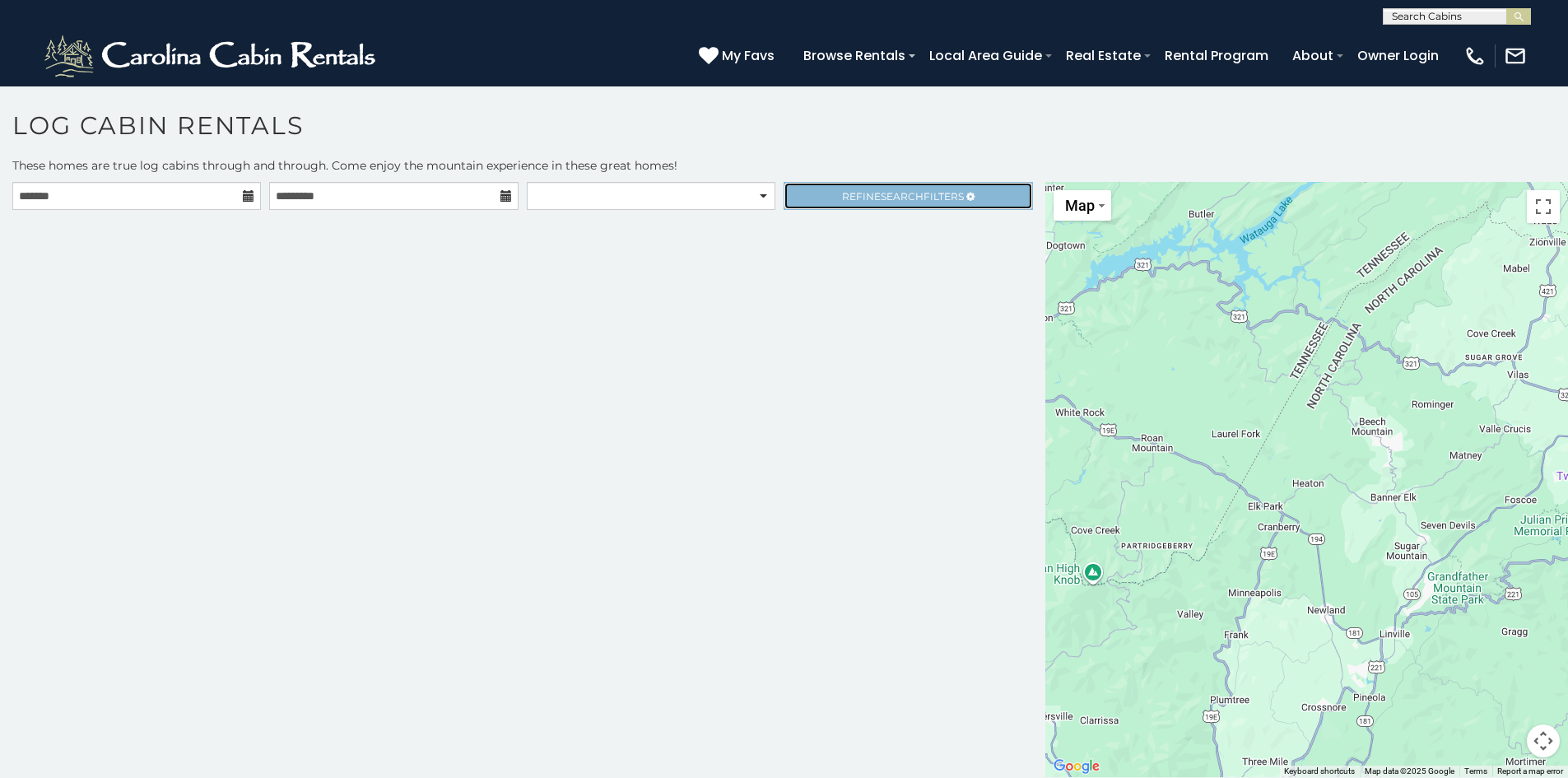
click at [927, 200] on span "Refine Search Filters" at bounding box center [902, 196] width 122 height 13
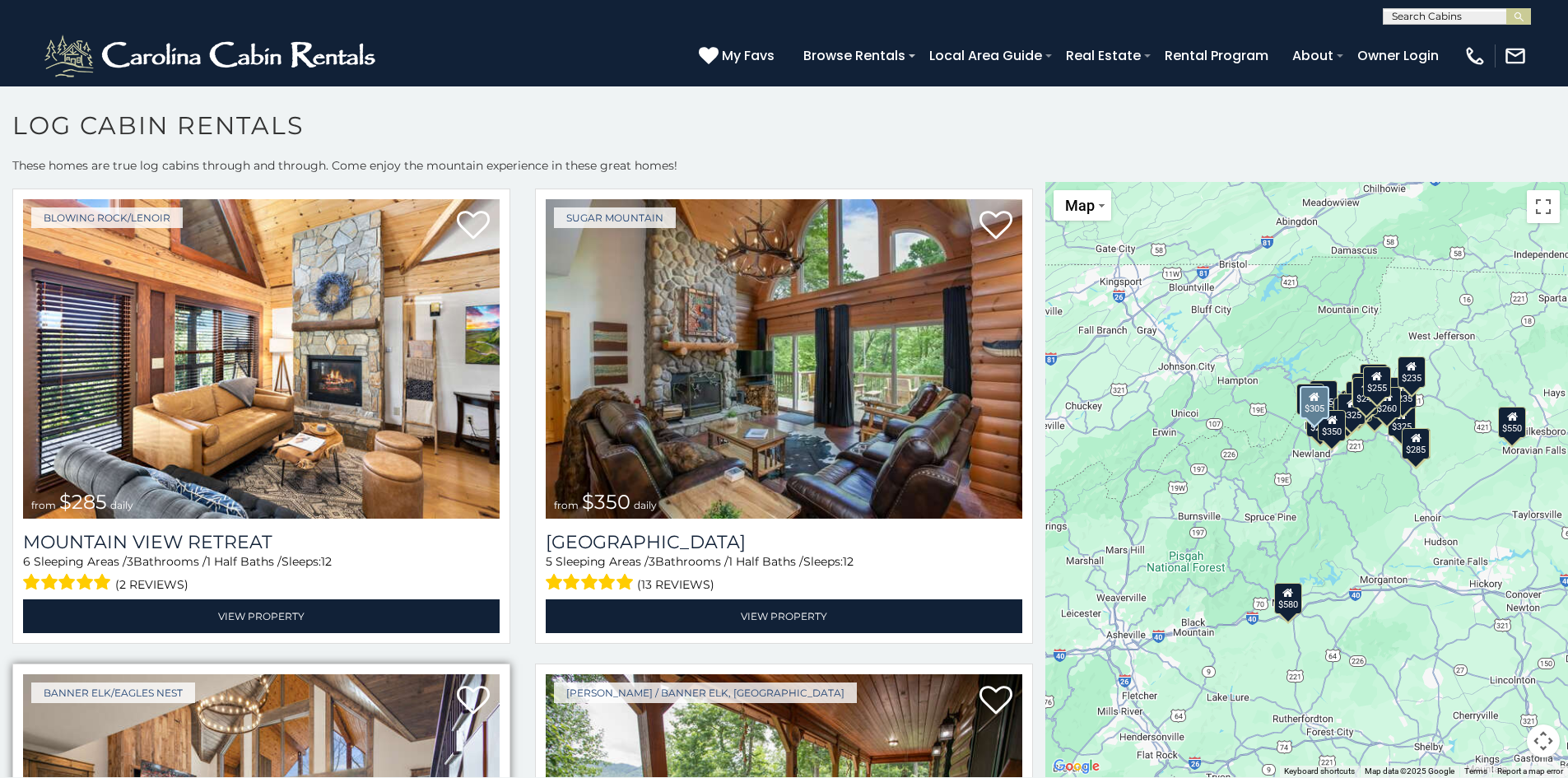
scroll to position [4692, 0]
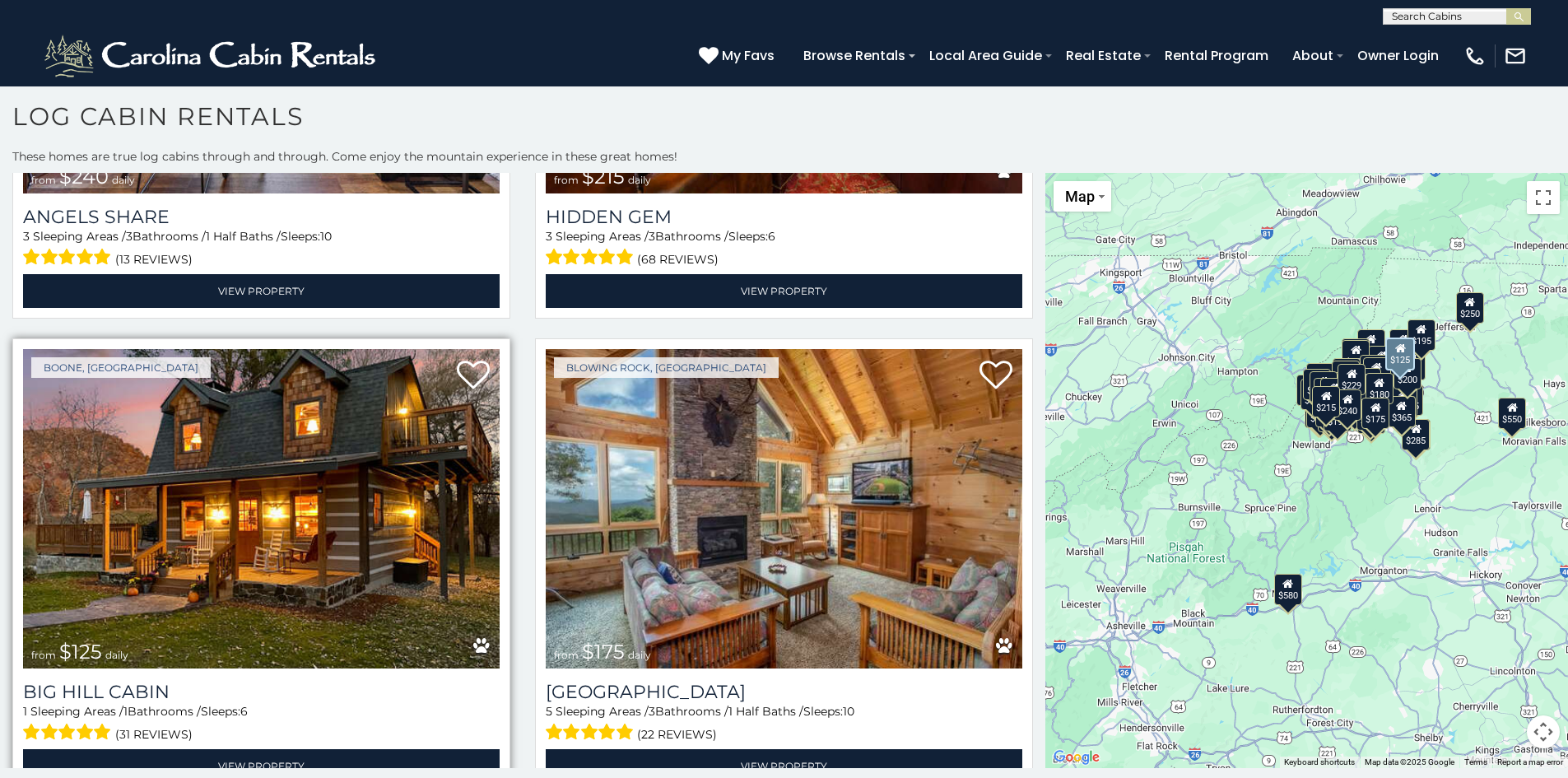
scroll to position [14579, 0]
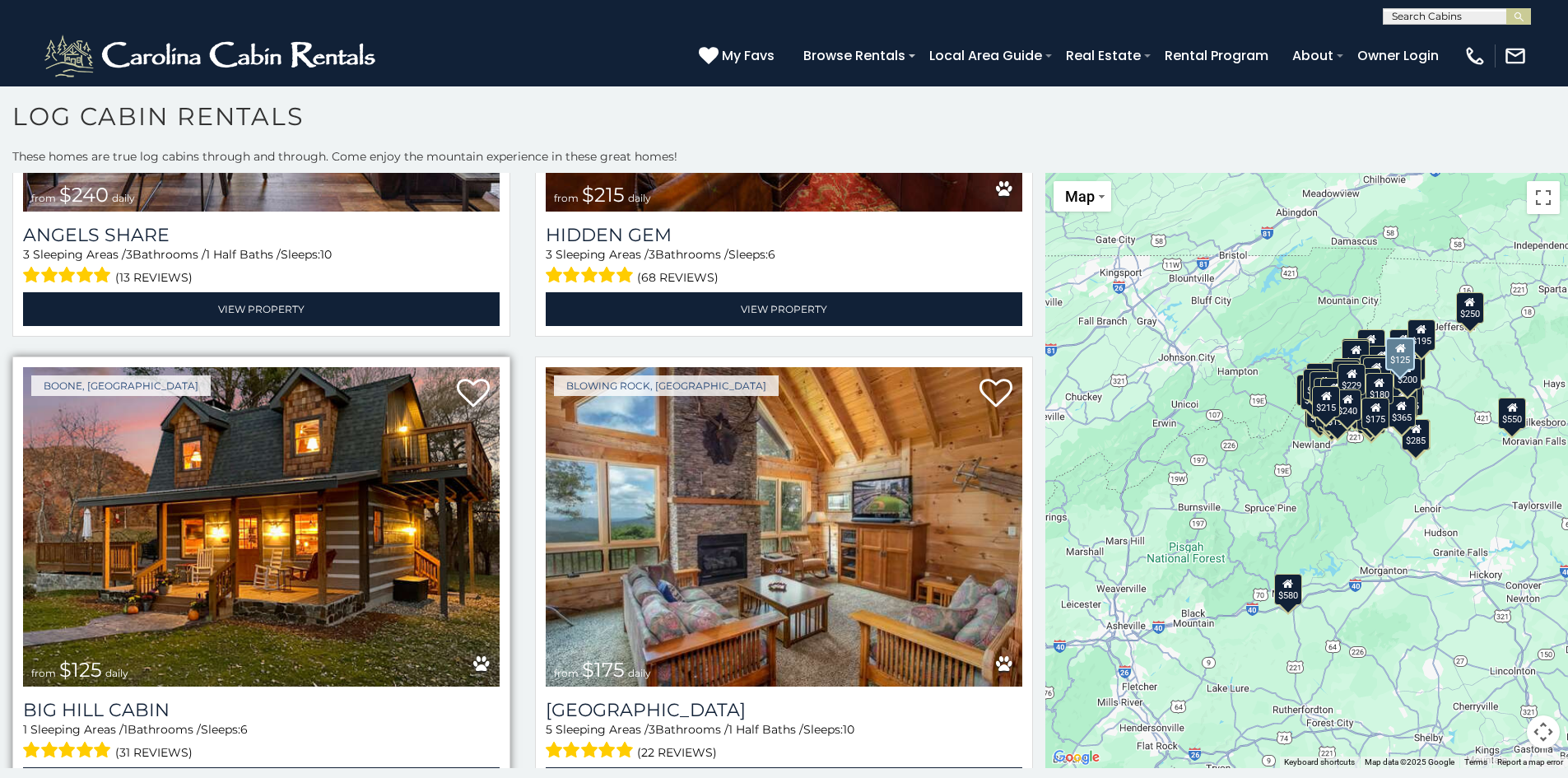
click at [265, 526] on img at bounding box center [261, 526] width 477 height 319
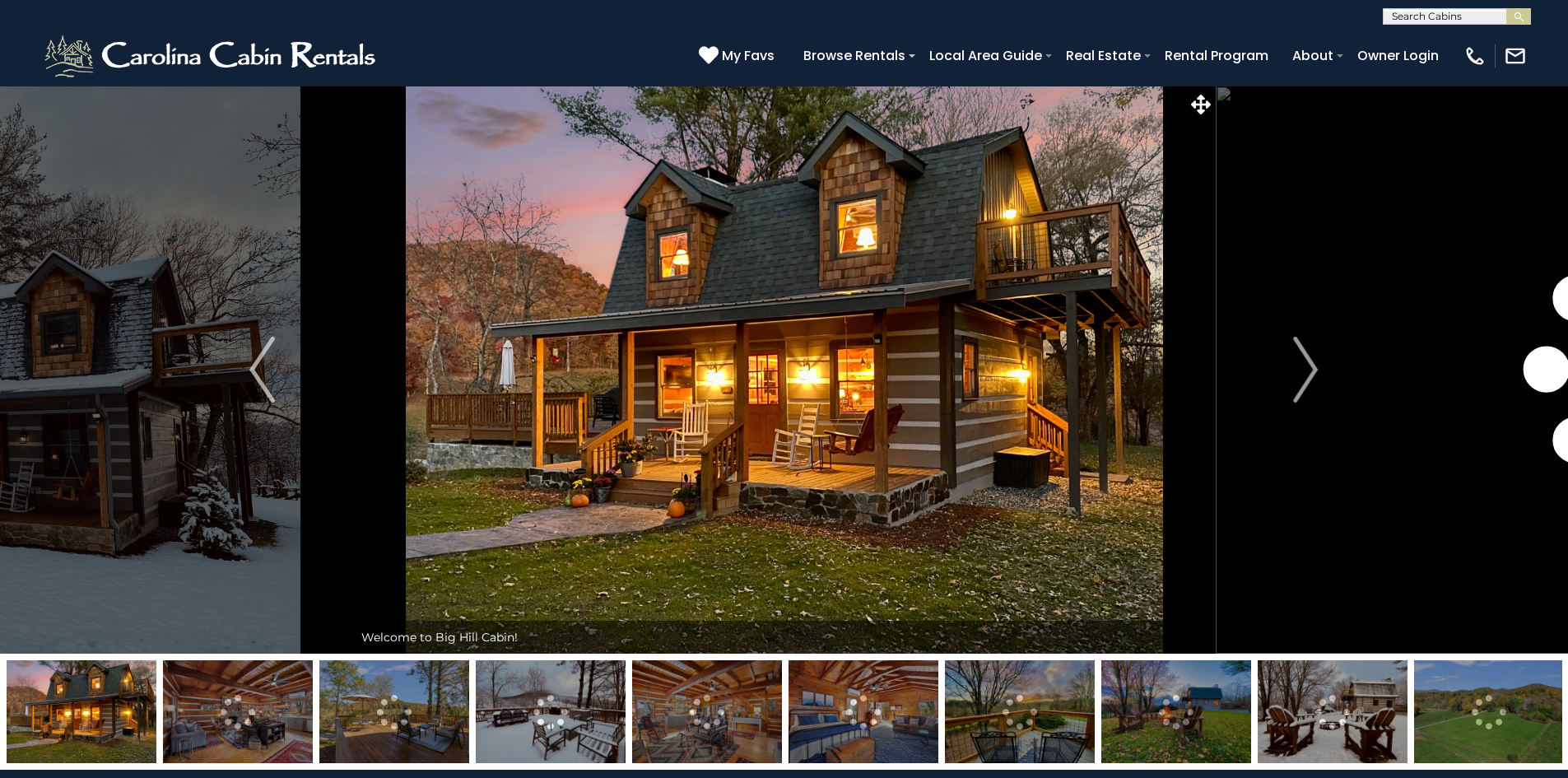
click at [152, 704] on img at bounding box center [81, 711] width 150 height 103
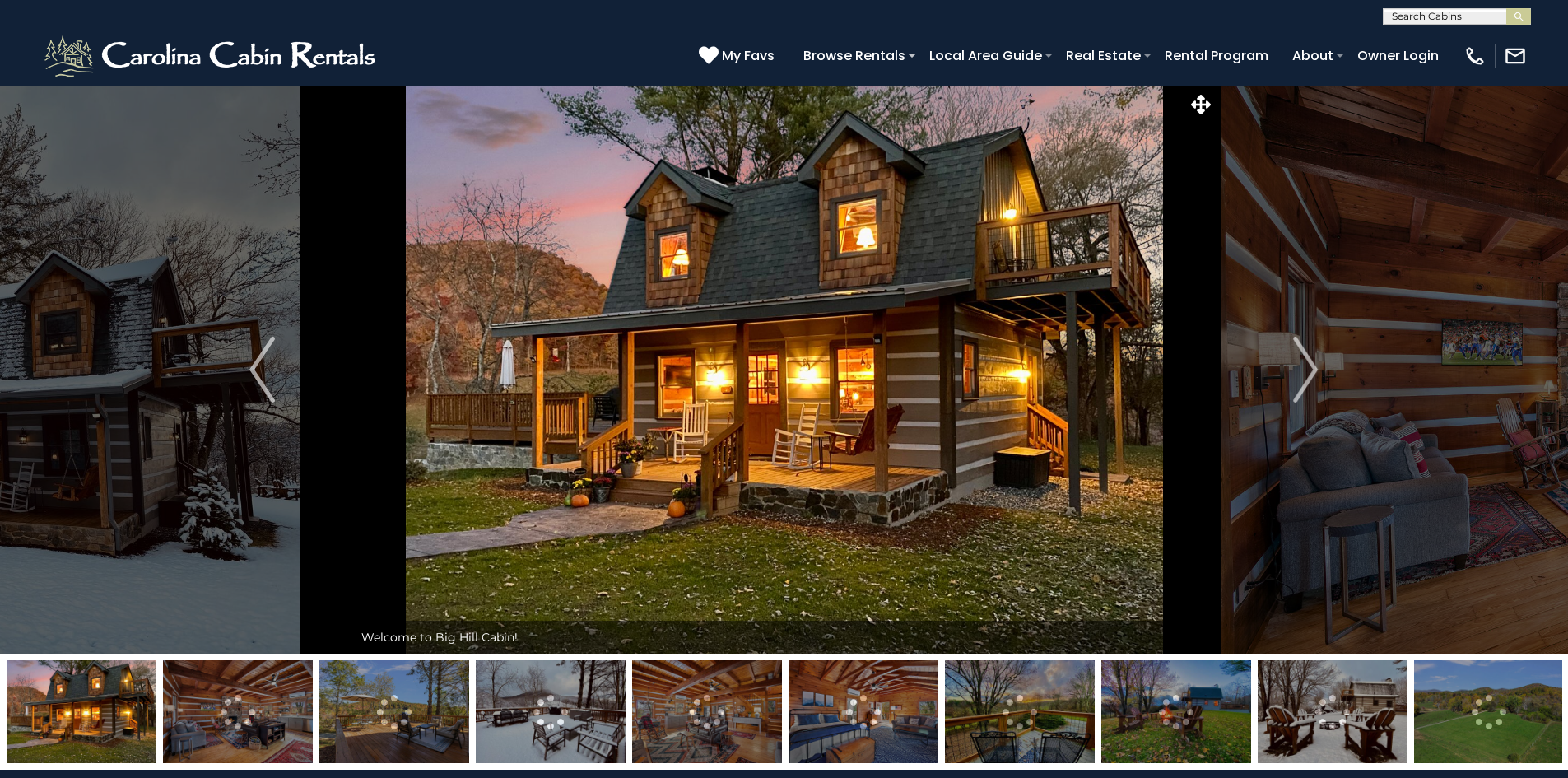
drag, startPoint x: 250, startPoint y: 723, endPoint x: 261, endPoint y: 723, distance: 11.0
click at [256, 723] on img at bounding box center [237, 711] width 150 height 103
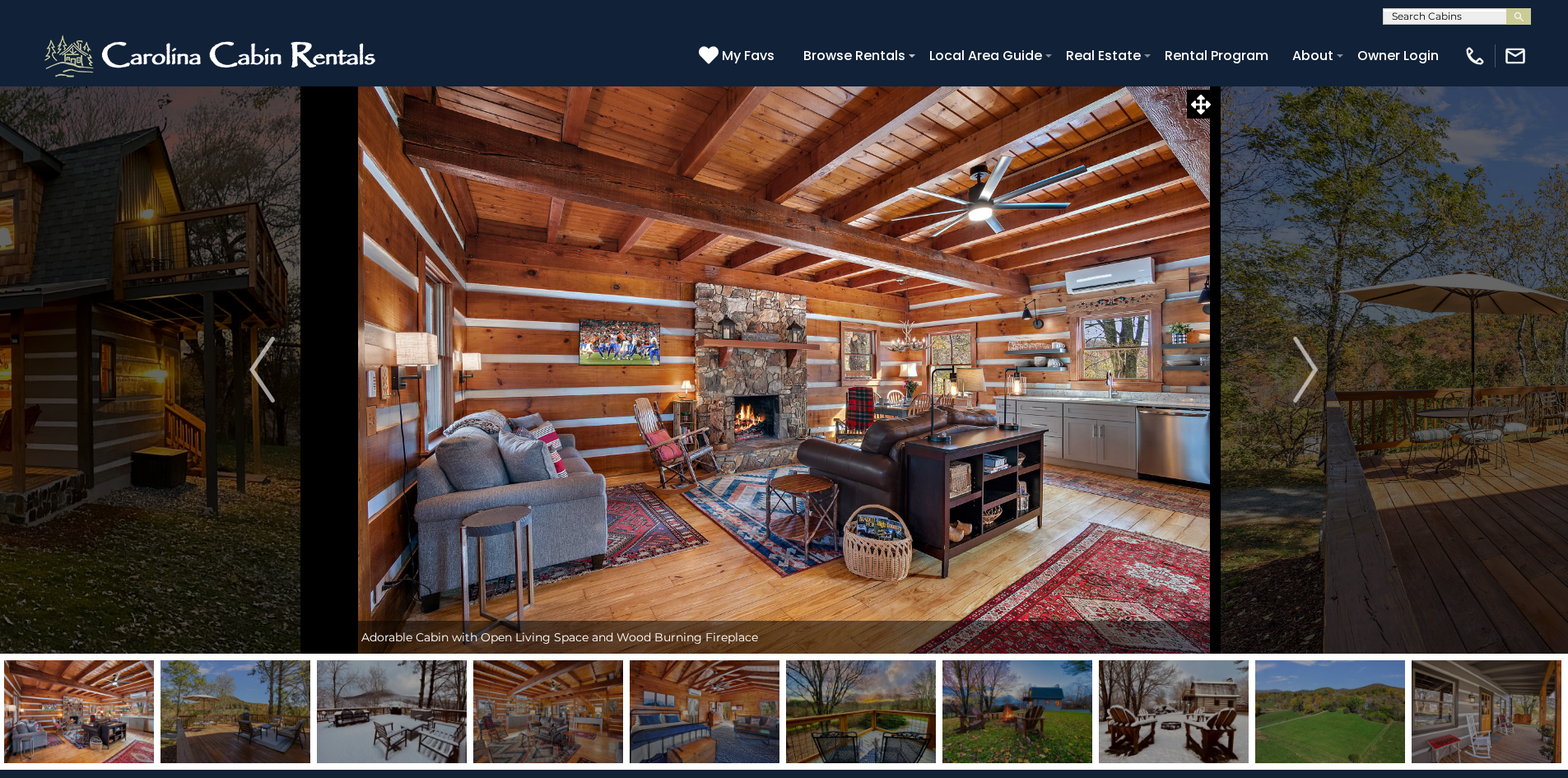
drag, startPoint x: 423, startPoint y: 738, endPoint x: 295, endPoint y: 765, distance: 130.8
click at [297, 768] on div at bounding box center [784, 712] width 1568 height 116
click at [242, 720] on img at bounding box center [235, 711] width 150 height 103
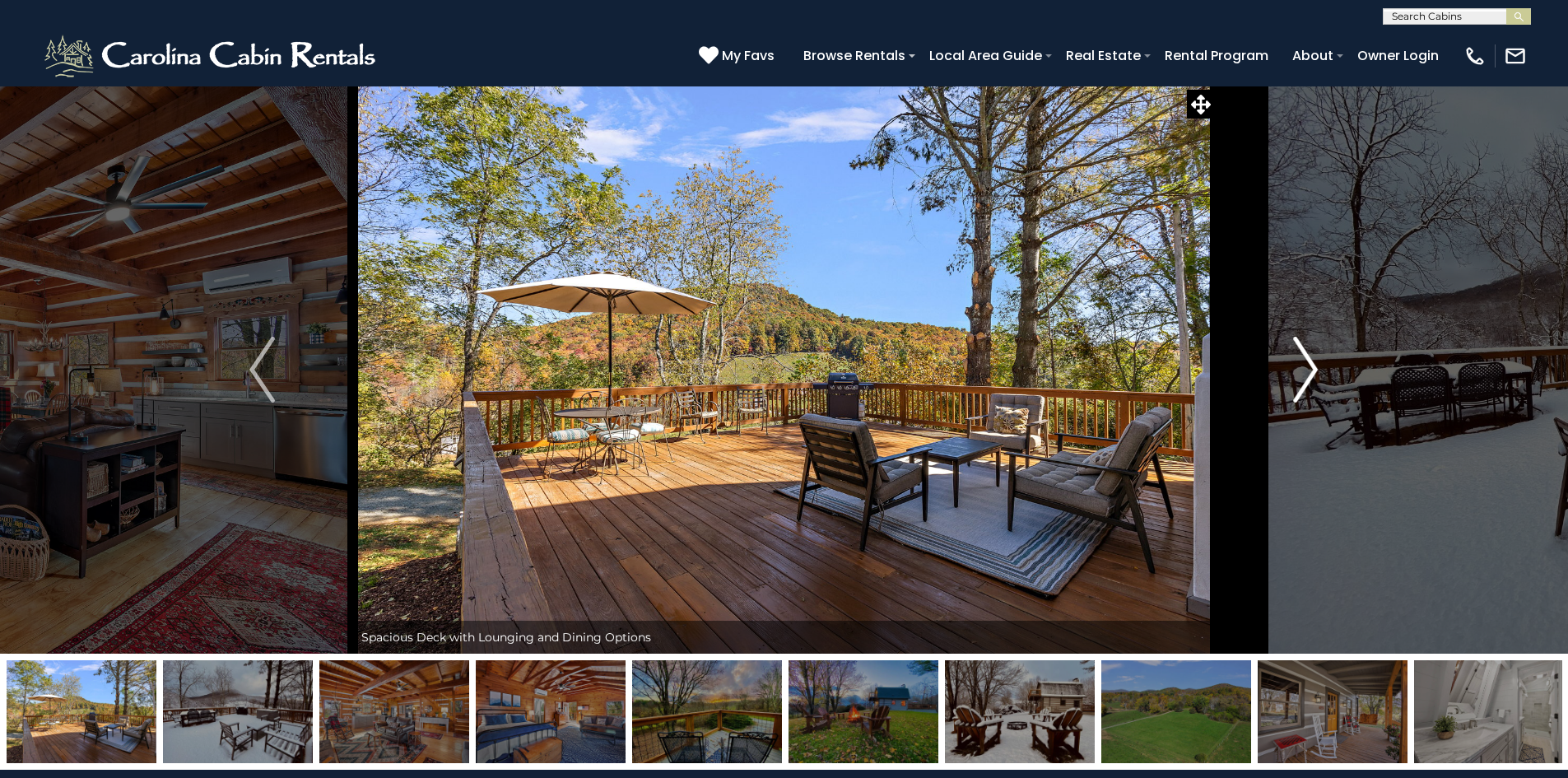
click at [1297, 388] on img "Next" at bounding box center [1306, 370] width 24 height 66
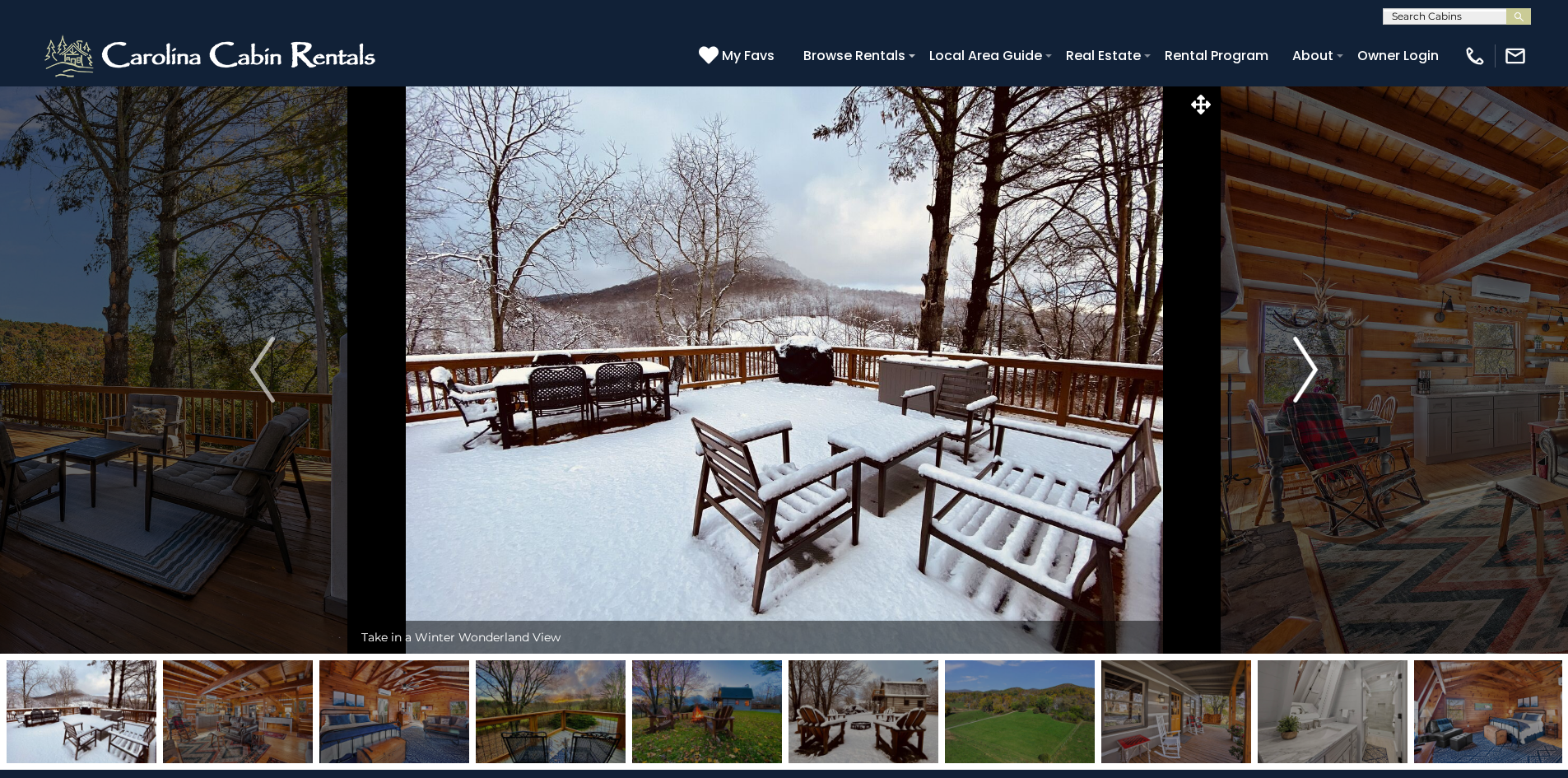
click at [1309, 383] on img "Next" at bounding box center [1306, 370] width 24 height 66
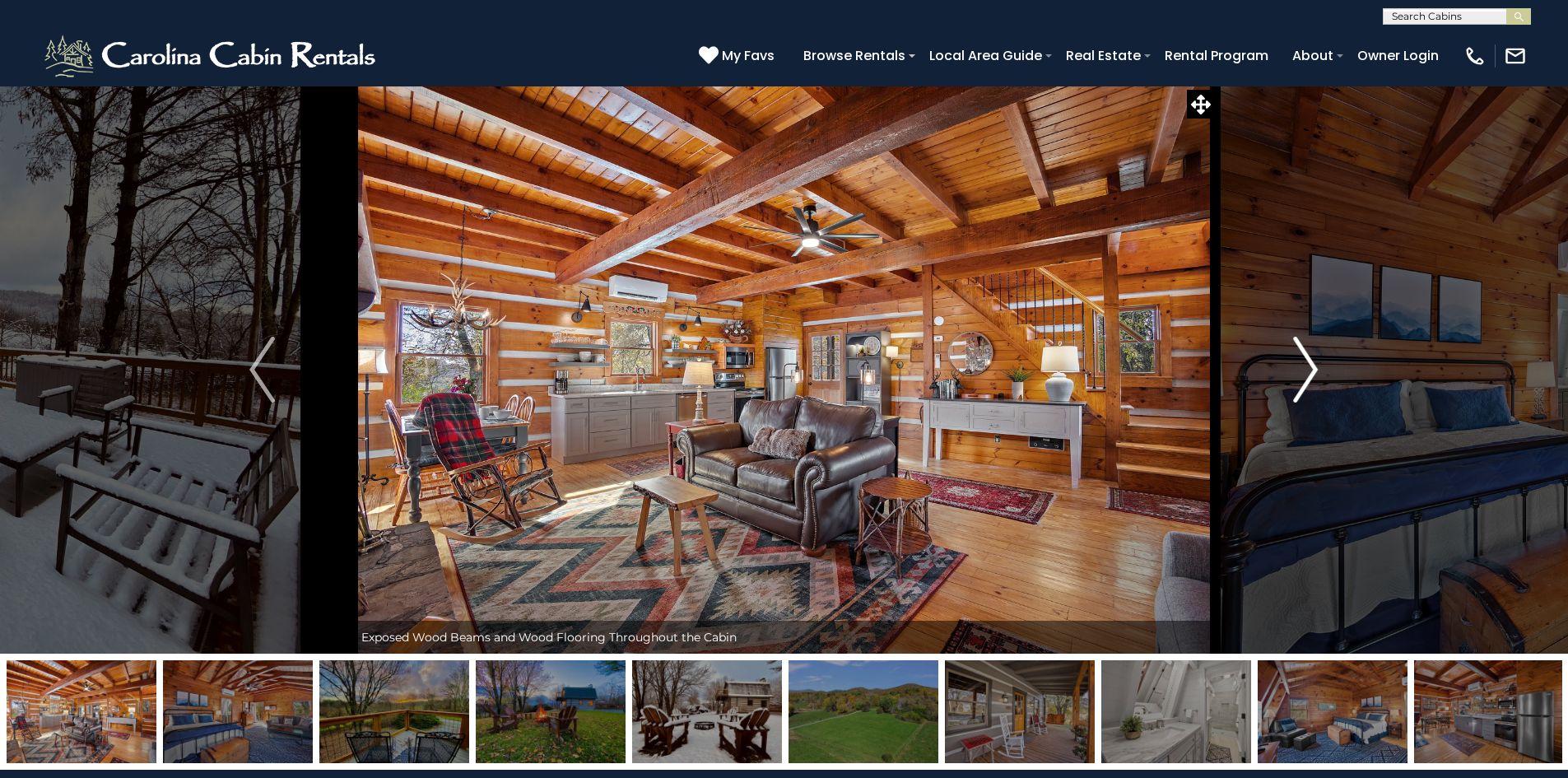
click at [1311, 380] on img "Next" at bounding box center [1306, 370] width 24 height 66
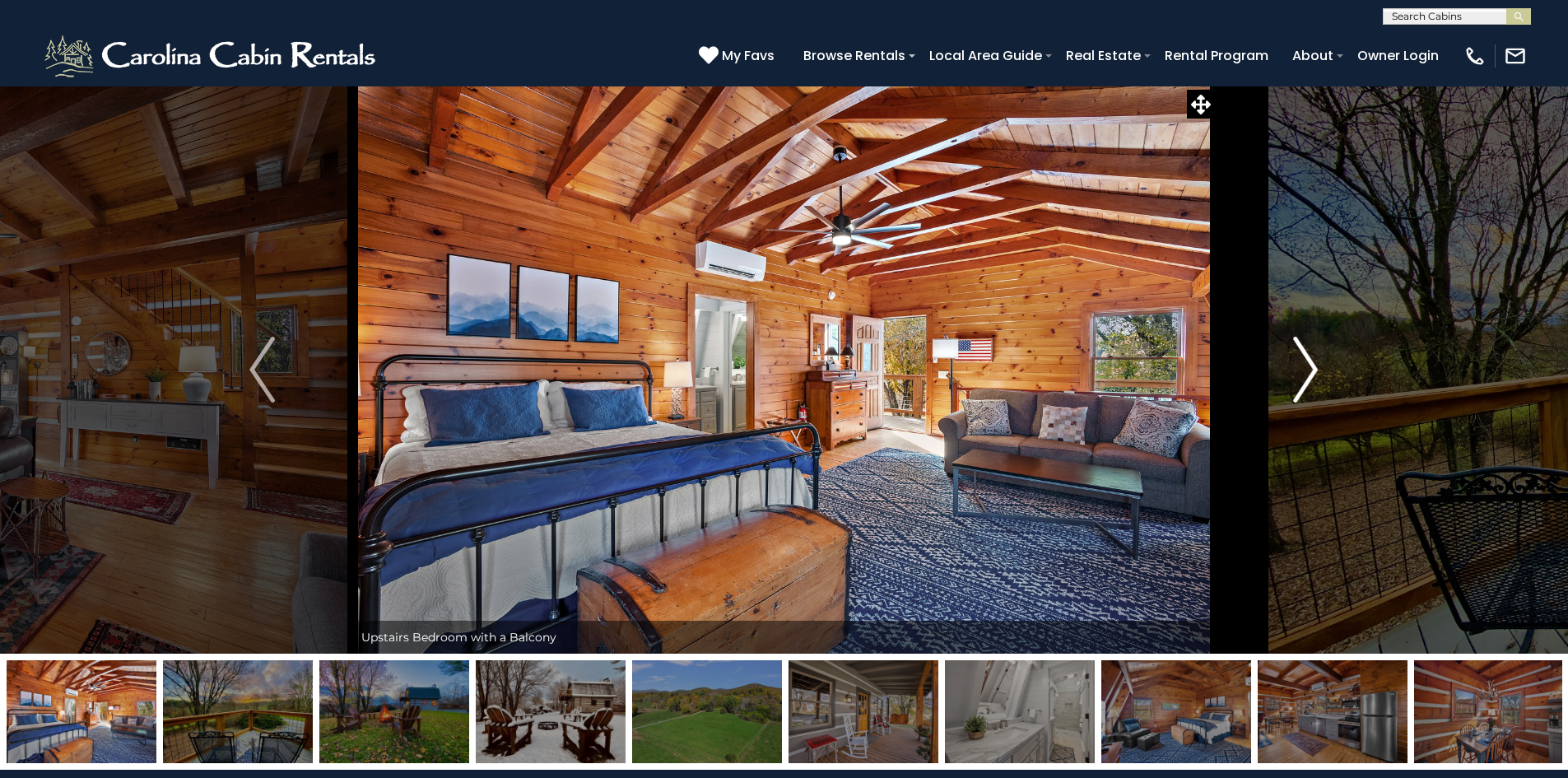
click at [1311, 380] on img "Next" at bounding box center [1306, 370] width 24 height 66
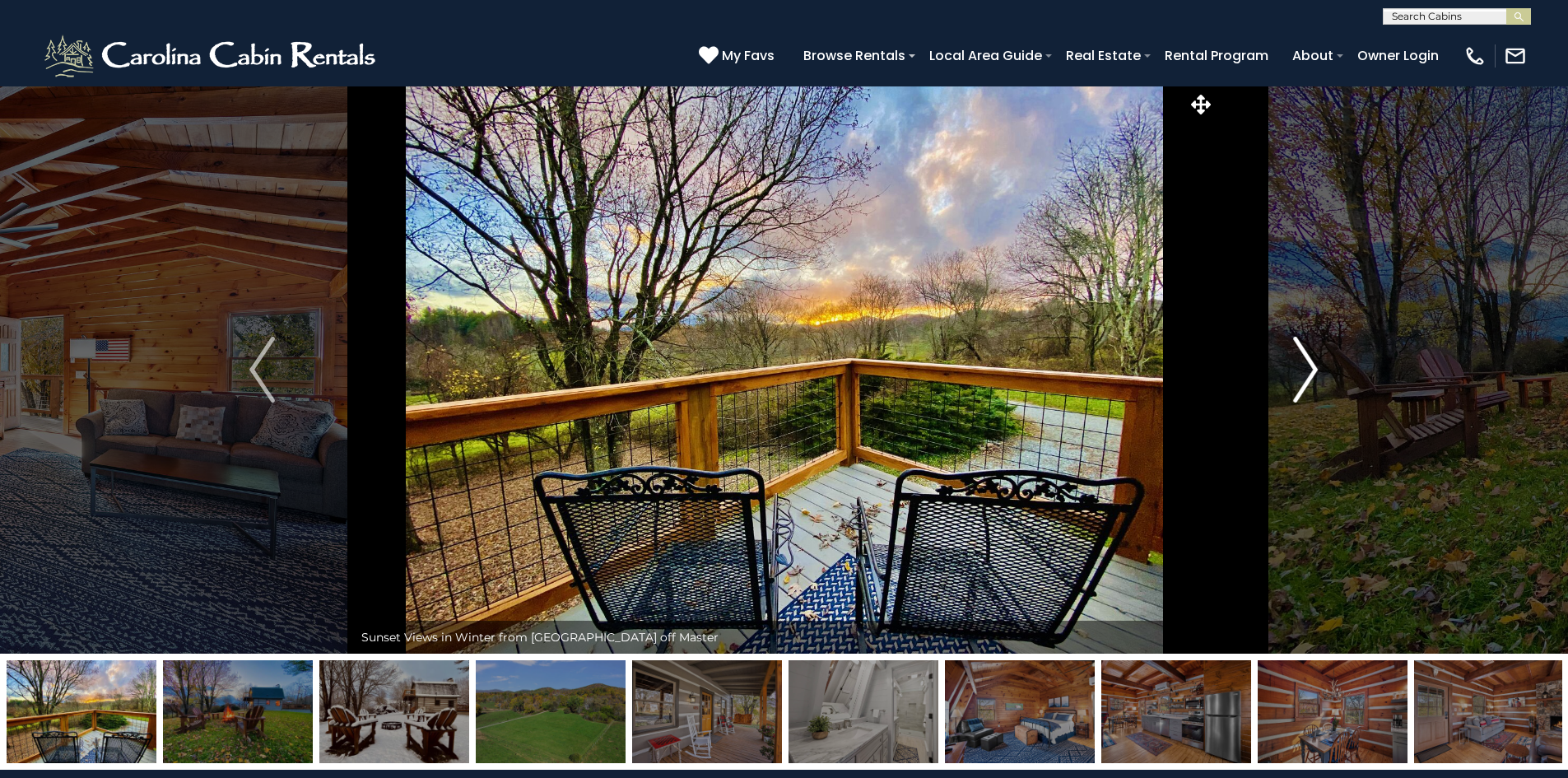
click at [1311, 380] on img "Next" at bounding box center [1306, 370] width 24 height 66
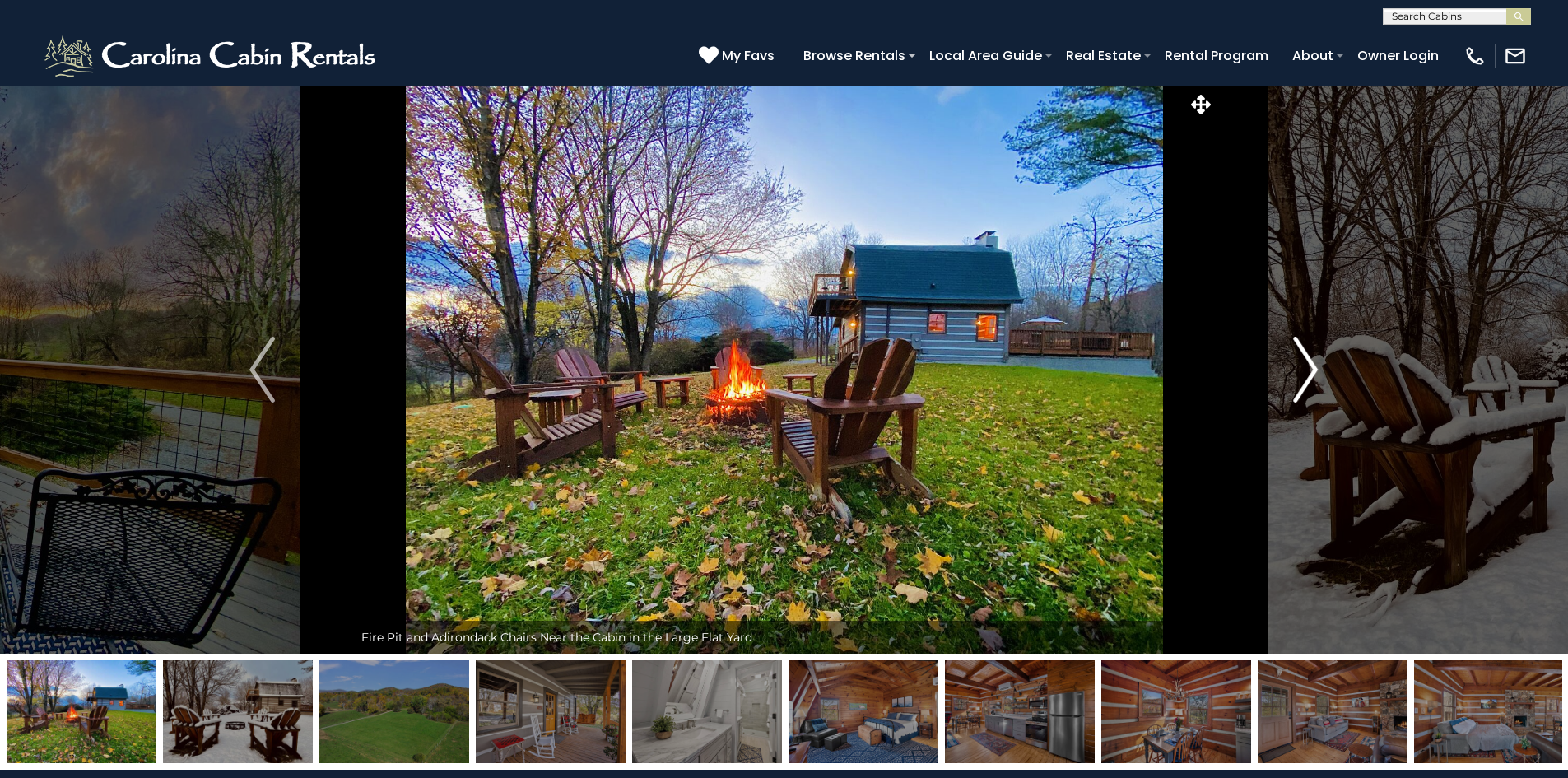
click at [1311, 380] on img "Next" at bounding box center [1306, 370] width 24 height 66
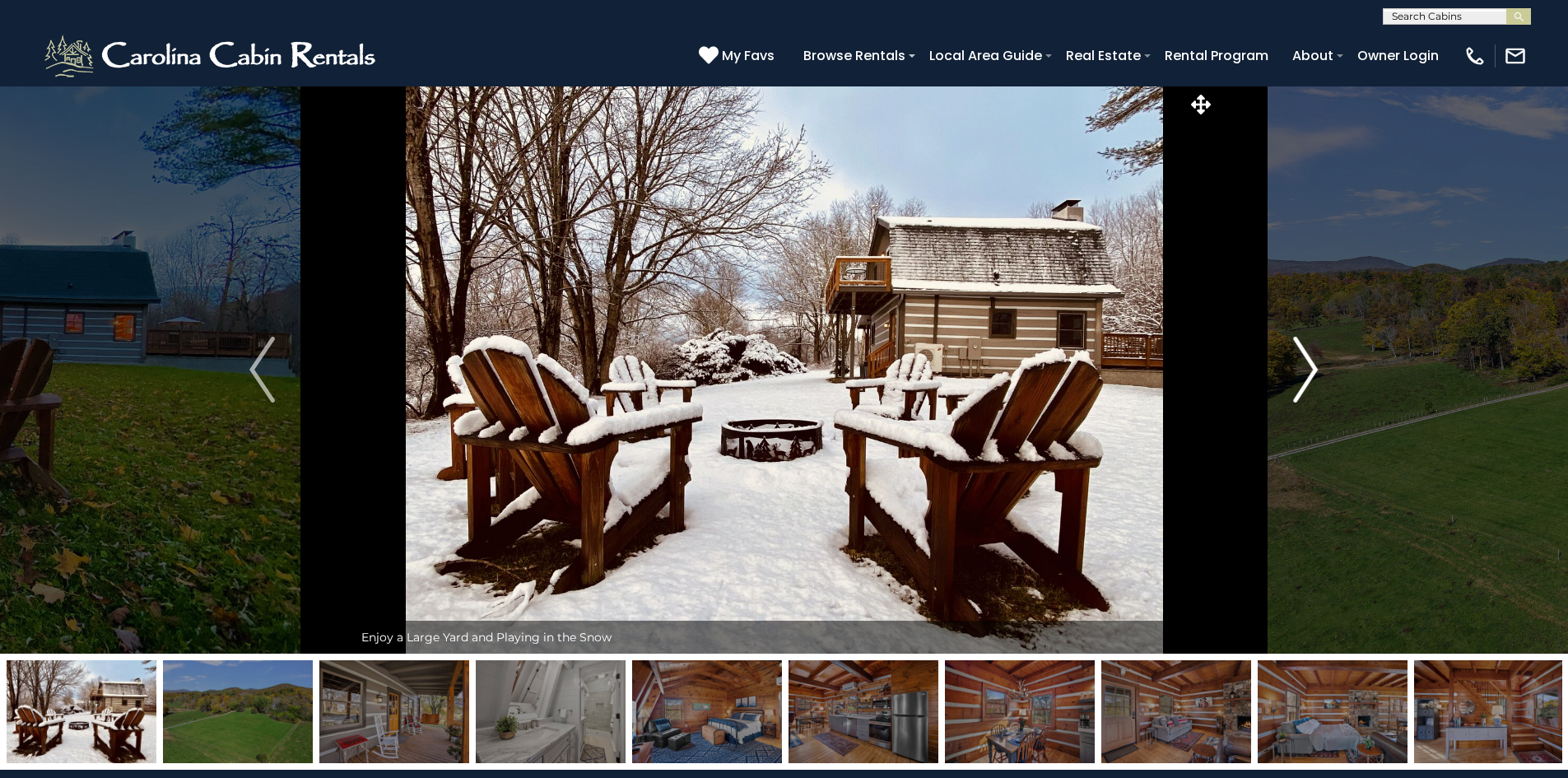
click at [1311, 380] on img "Next" at bounding box center [1306, 370] width 24 height 66
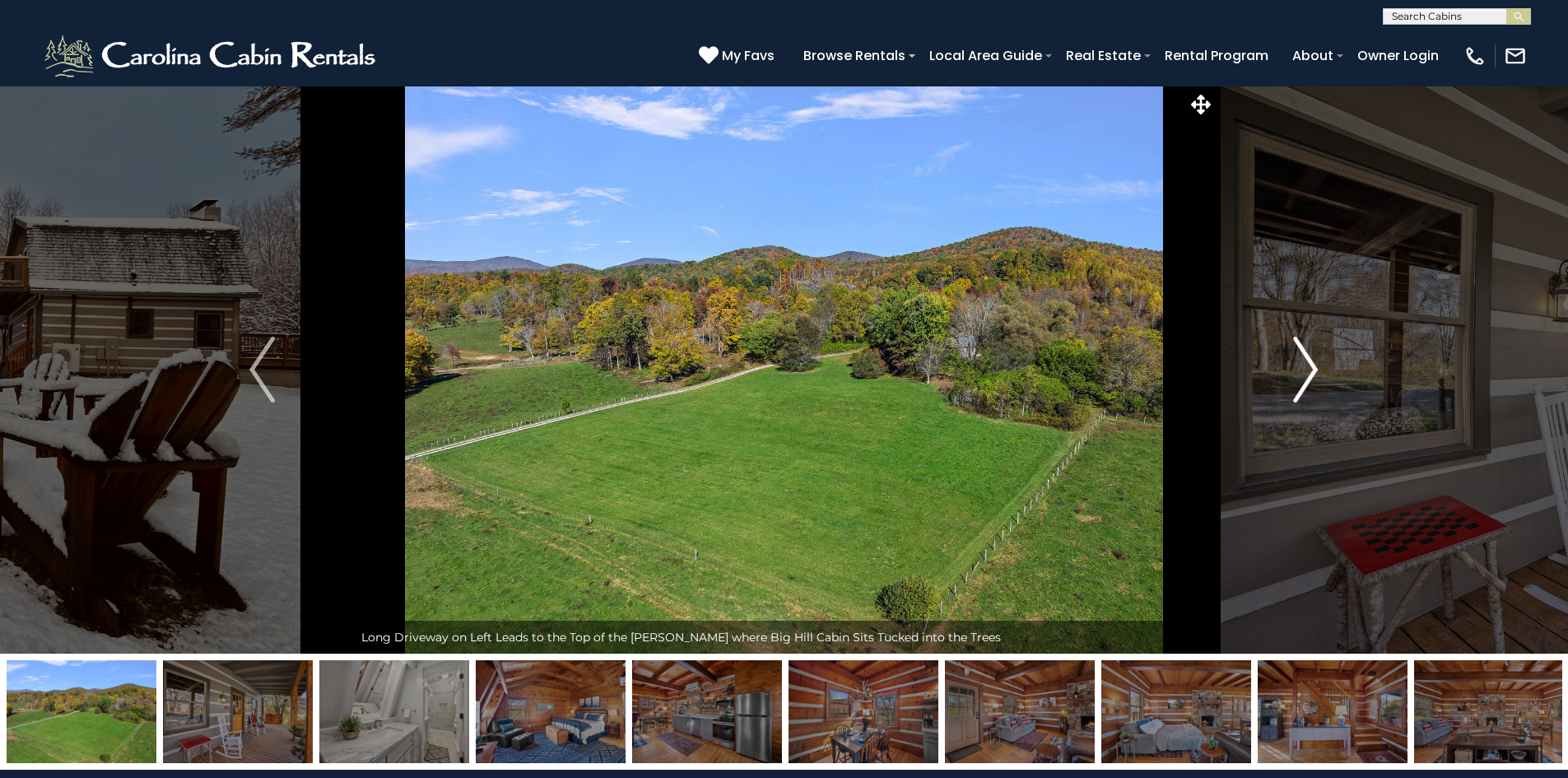
click at [1314, 379] on img "Next" at bounding box center [1306, 370] width 24 height 66
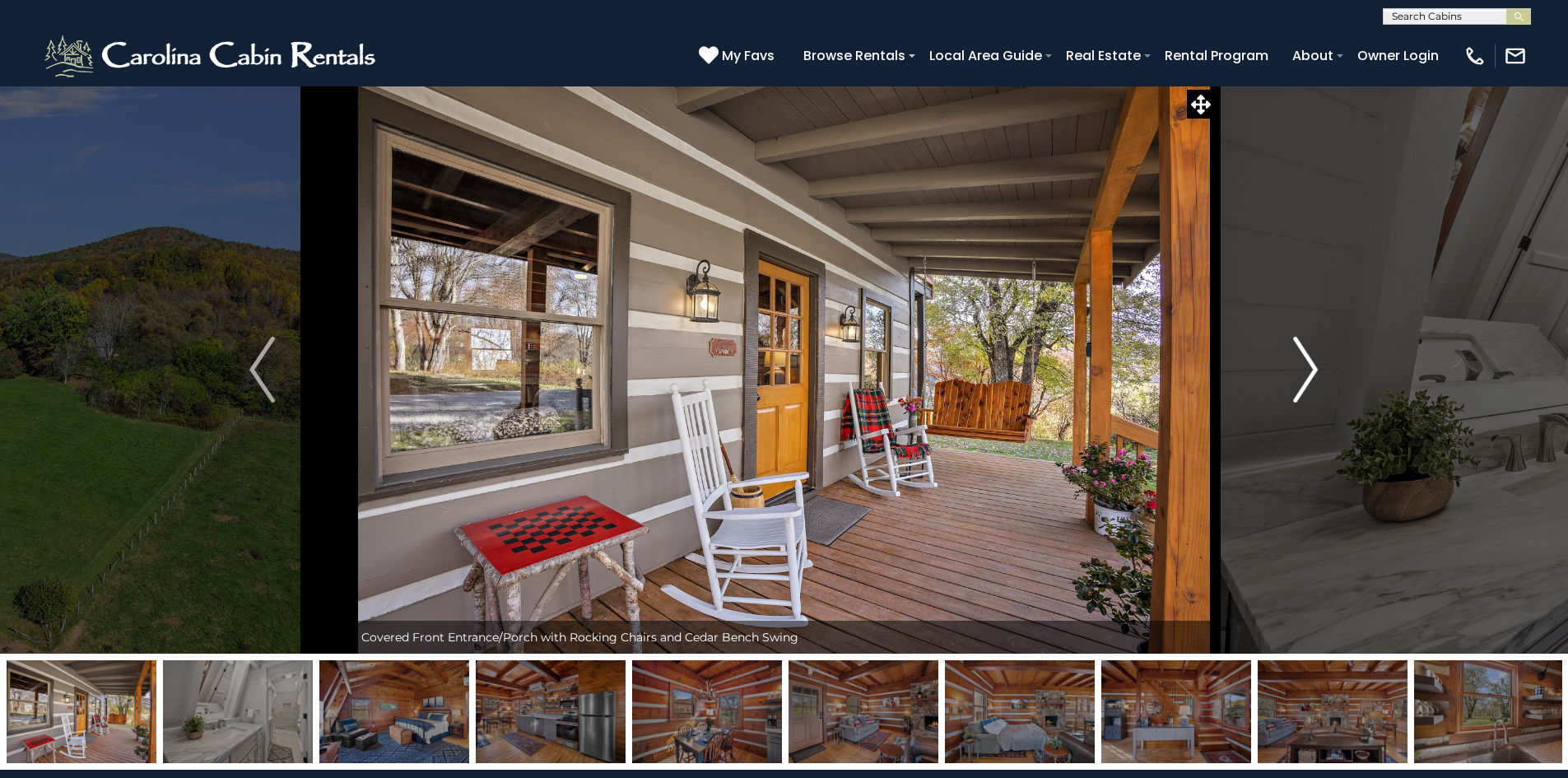
click at [1314, 376] on img "Next" at bounding box center [1306, 370] width 24 height 66
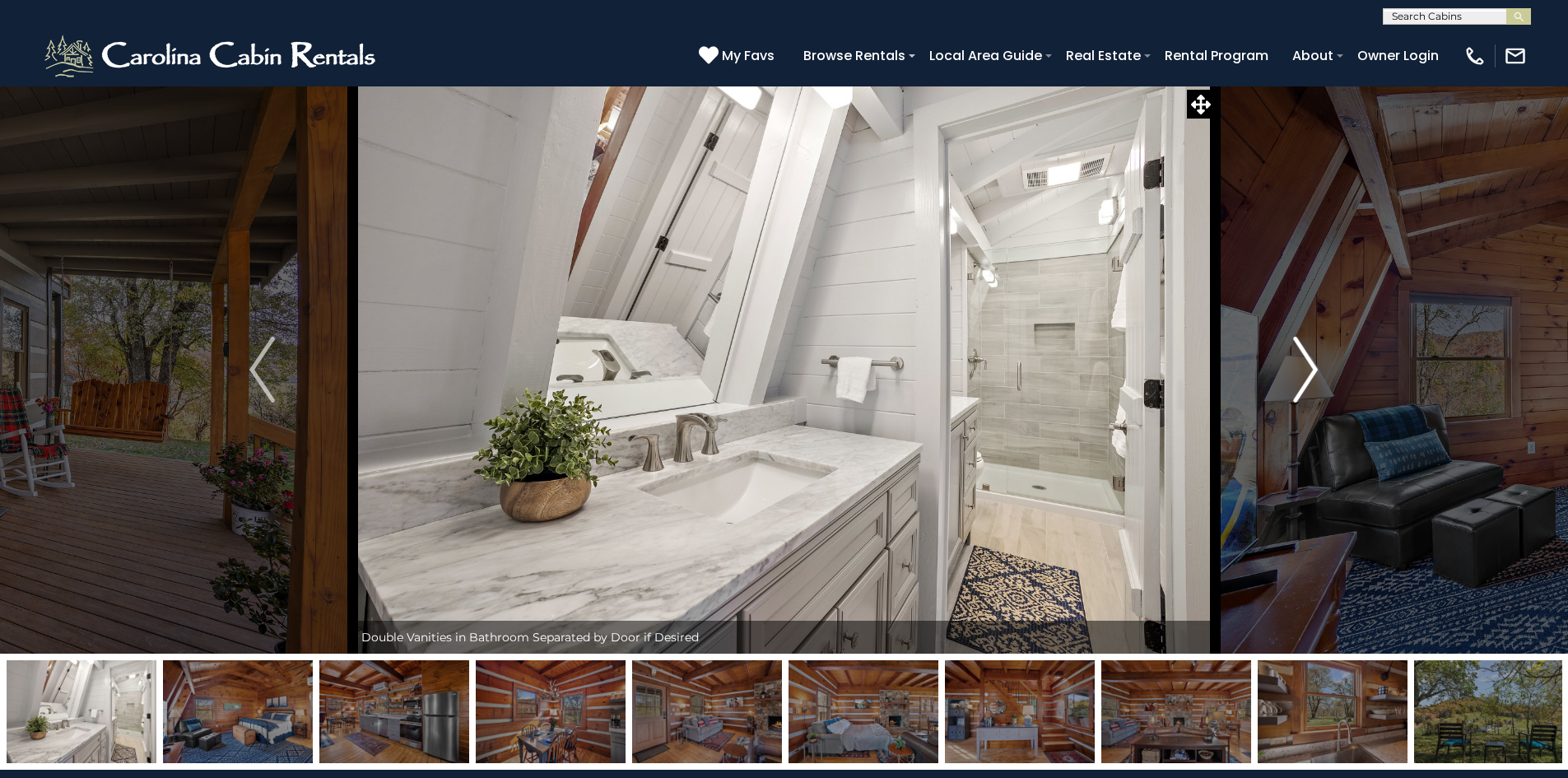
click at [1305, 380] on img "Next" at bounding box center [1306, 370] width 24 height 66
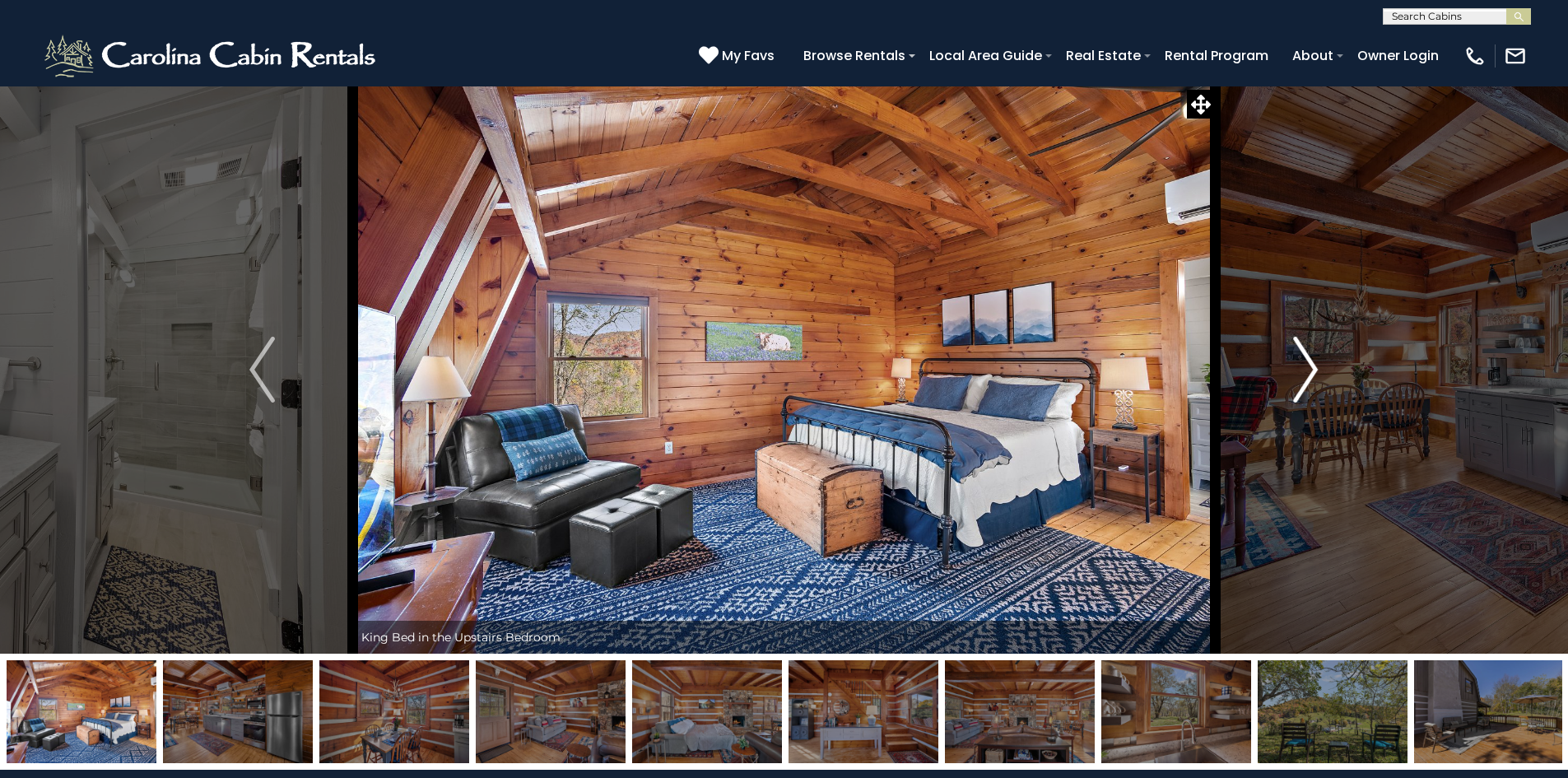
click at [1295, 368] on img "Next" at bounding box center [1306, 370] width 24 height 66
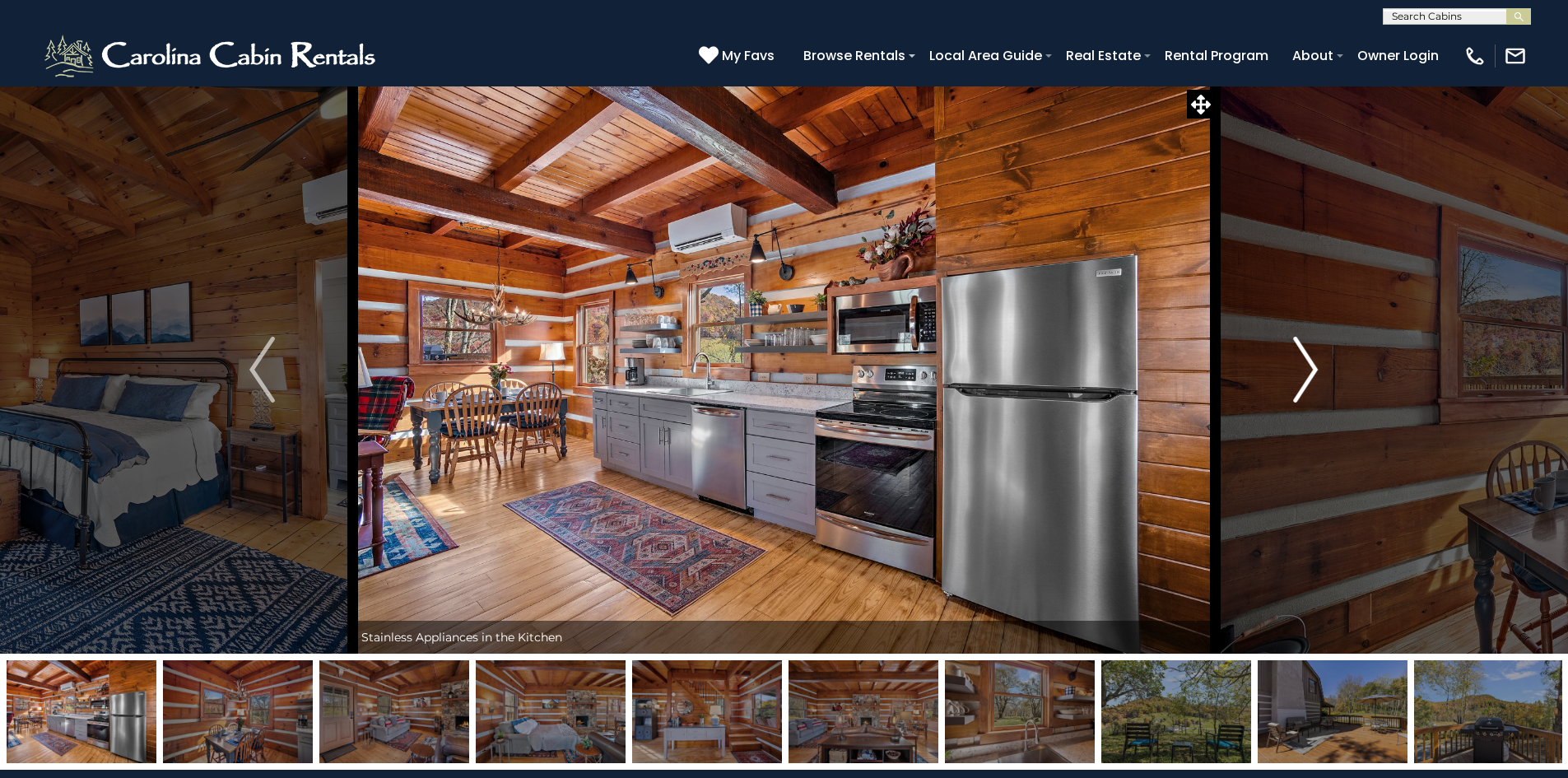
click at [1280, 382] on button "Next" at bounding box center [1306, 369] width 181 height 568
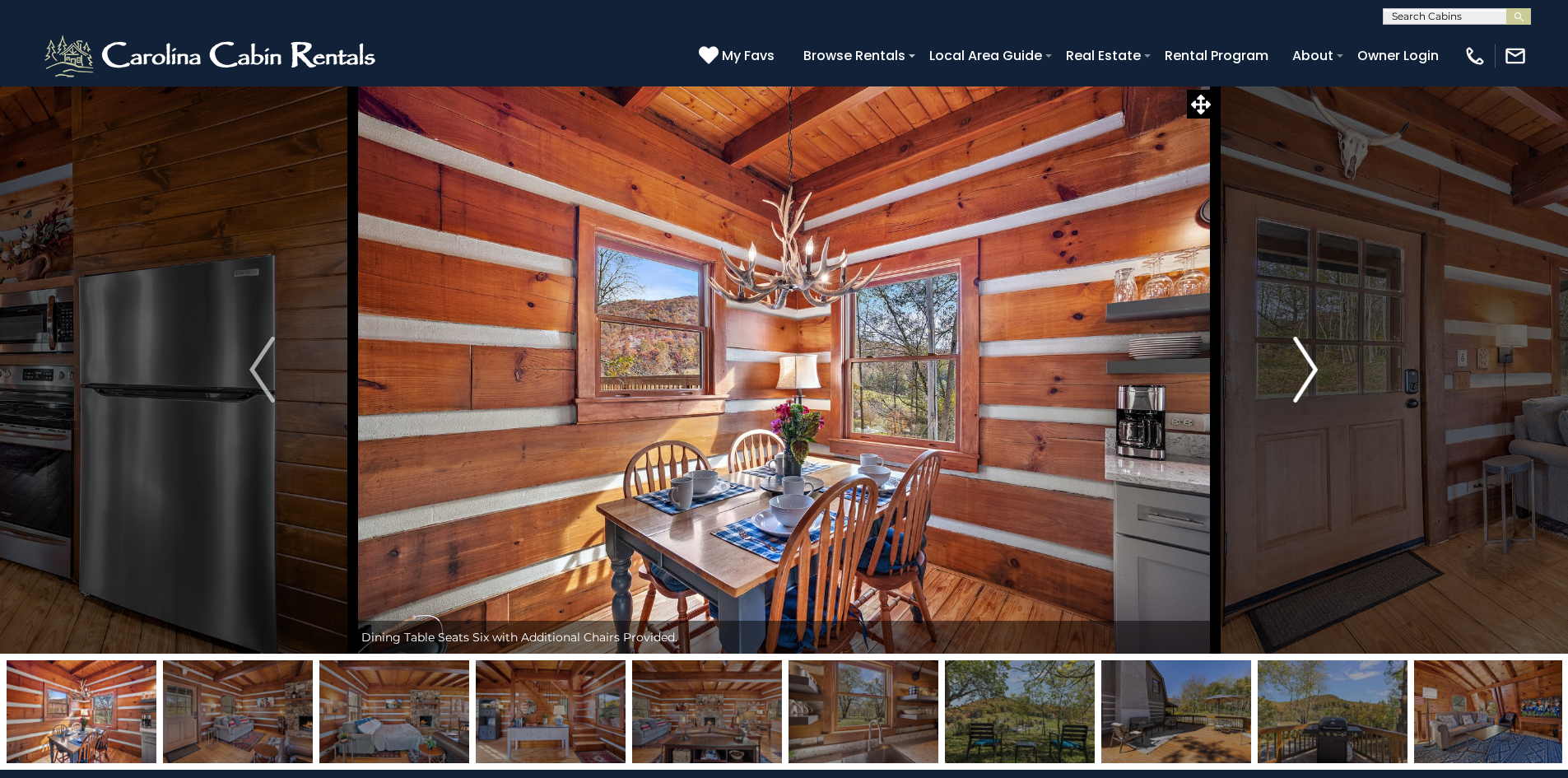
click at [1316, 366] on img "Next" at bounding box center [1306, 370] width 24 height 66
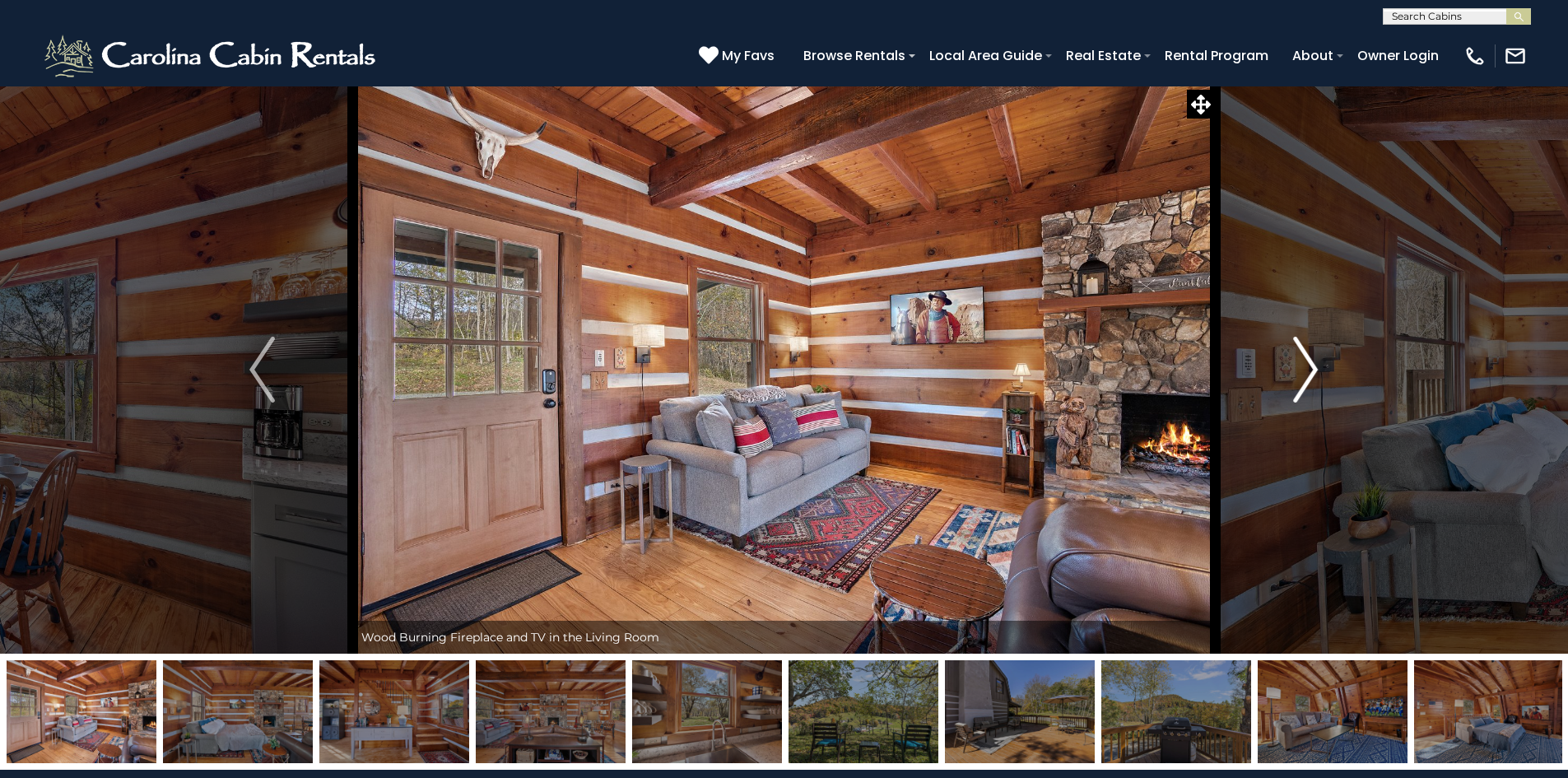
click at [1298, 380] on img "Next" at bounding box center [1306, 370] width 24 height 66
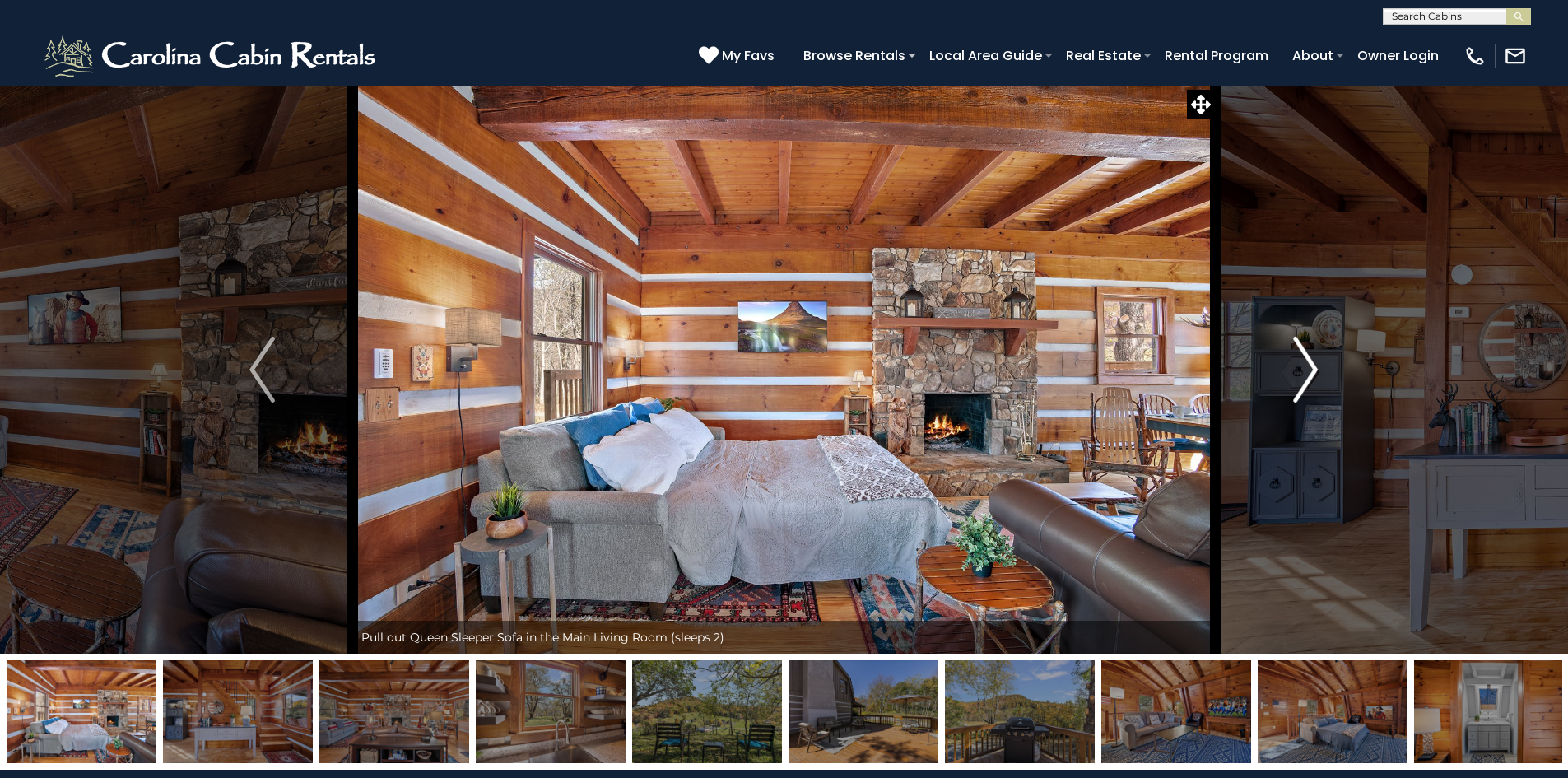
click at [1317, 370] on img "Next" at bounding box center [1306, 370] width 24 height 66
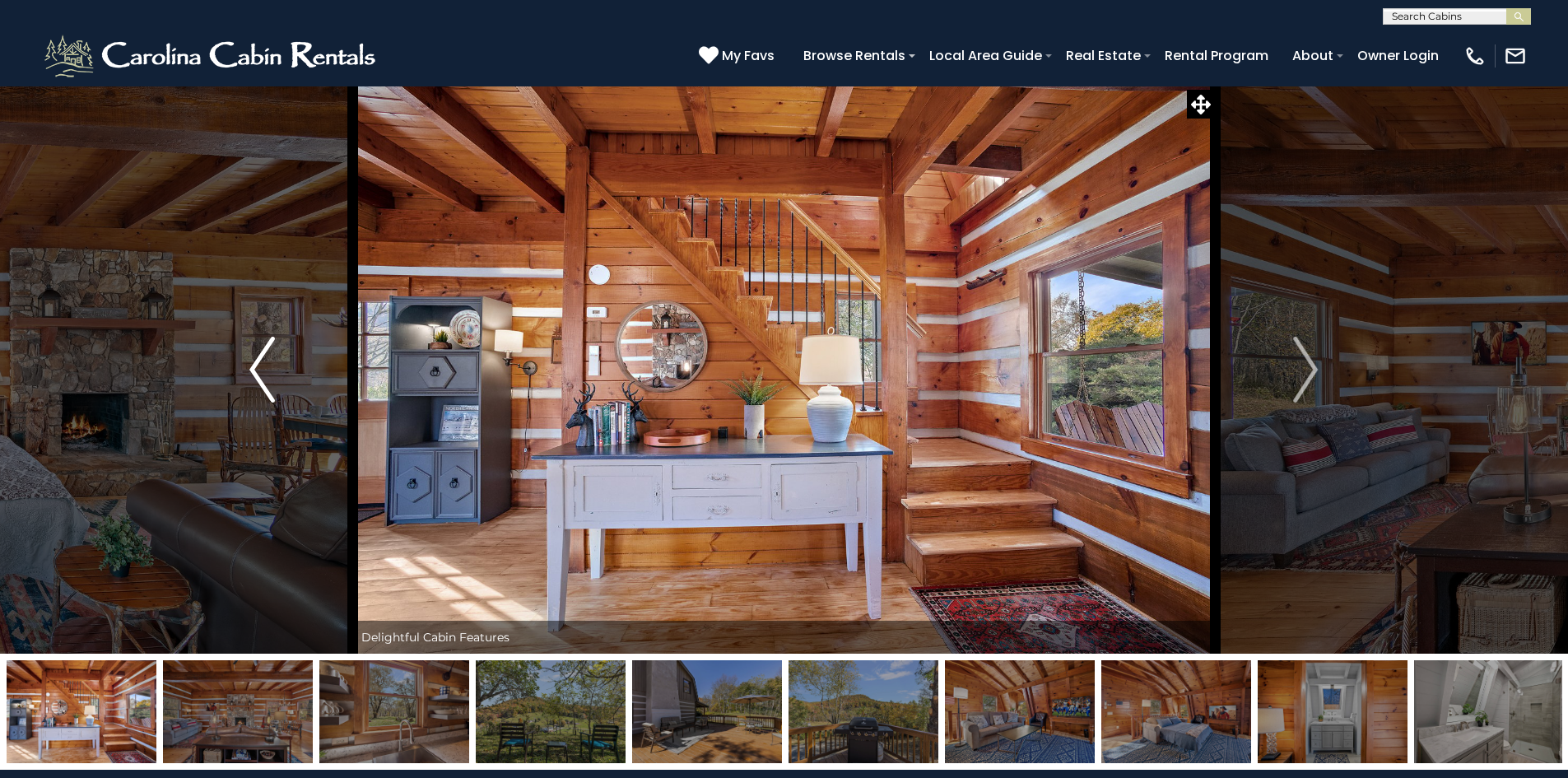
click at [262, 363] on img "Previous" at bounding box center [262, 370] width 24 height 66
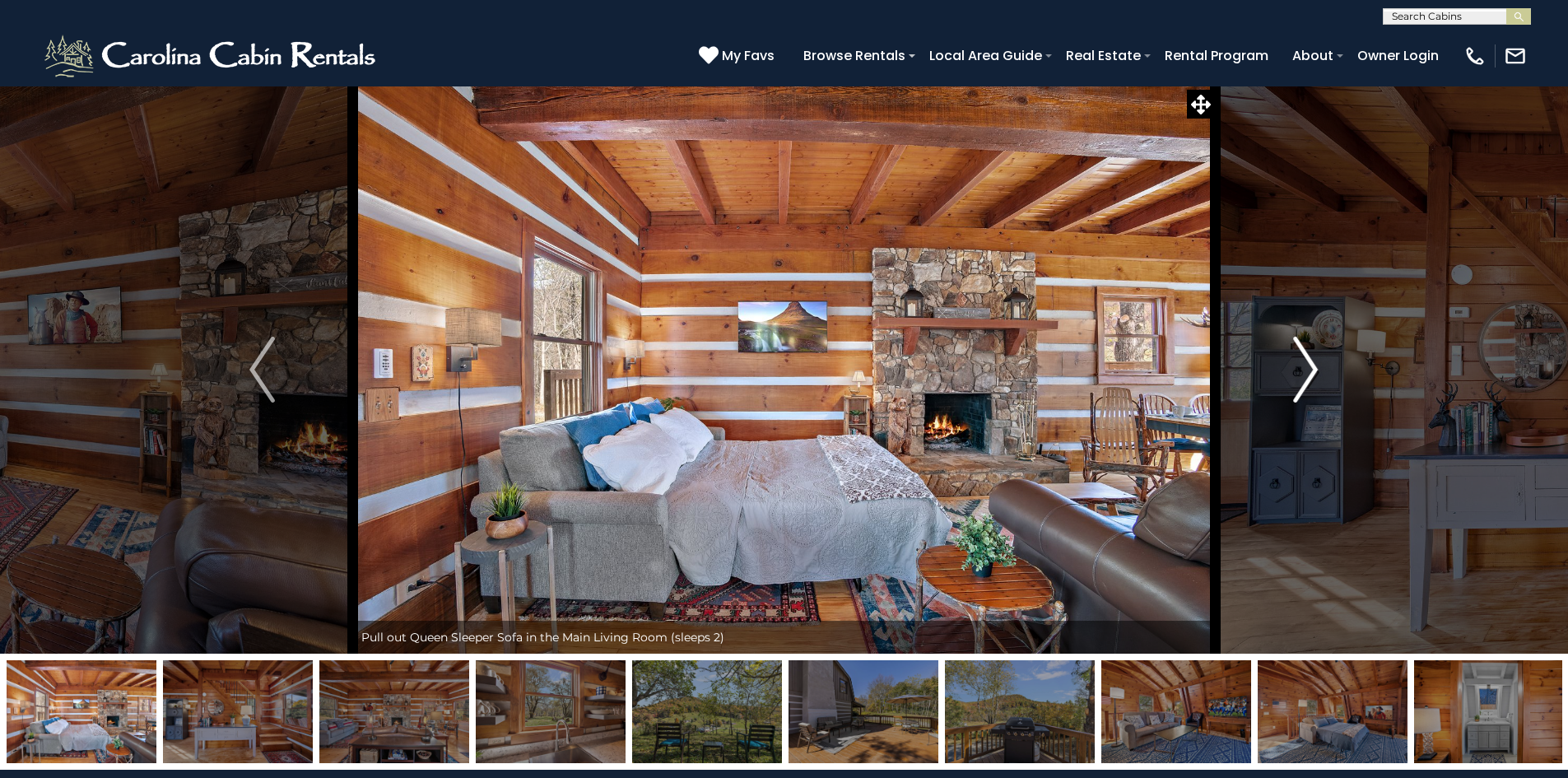
click at [1303, 353] on img "Next" at bounding box center [1306, 370] width 24 height 66
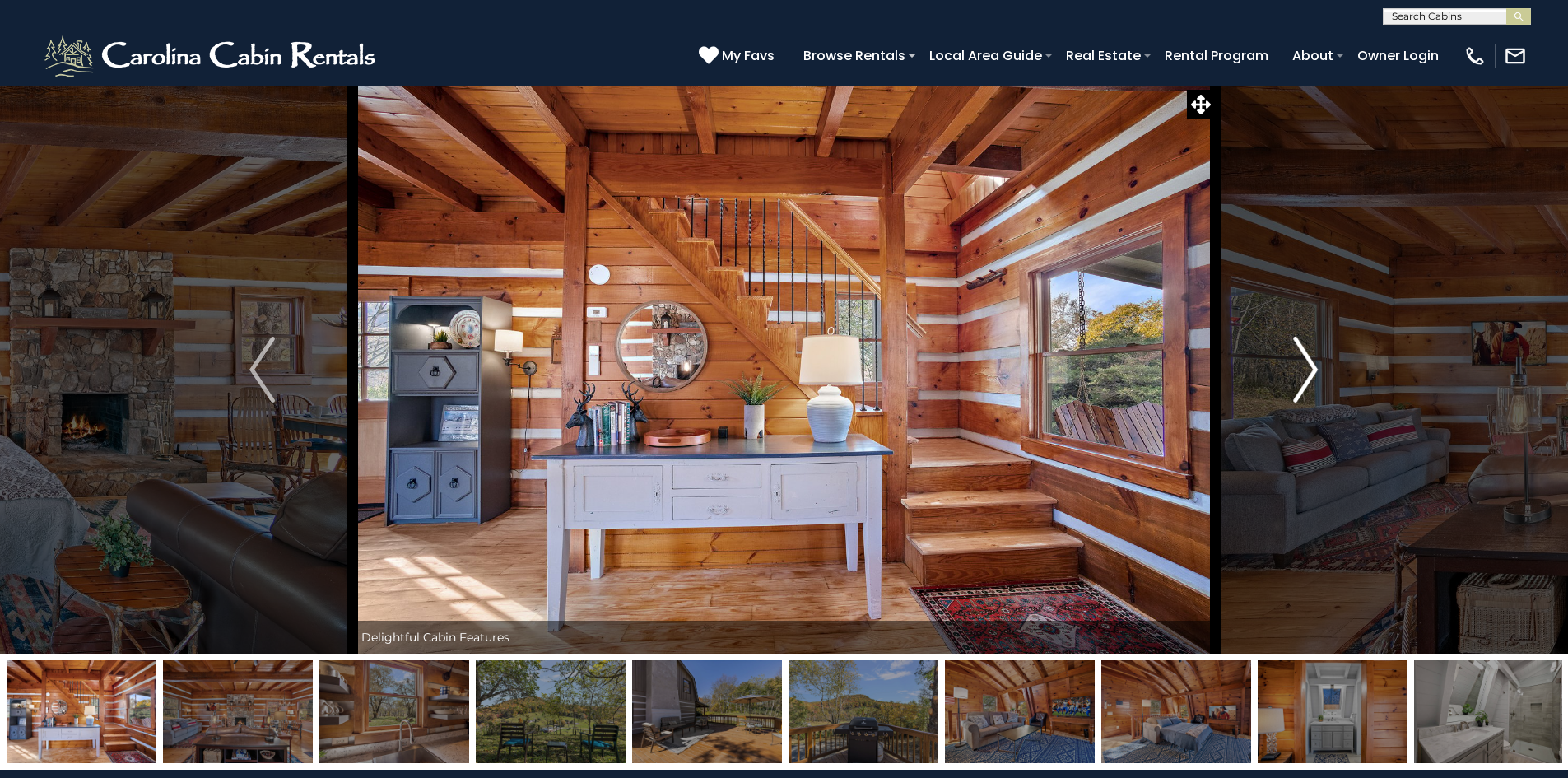
click at [1303, 353] on img "Next" at bounding box center [1306, 370] width 24 height 66
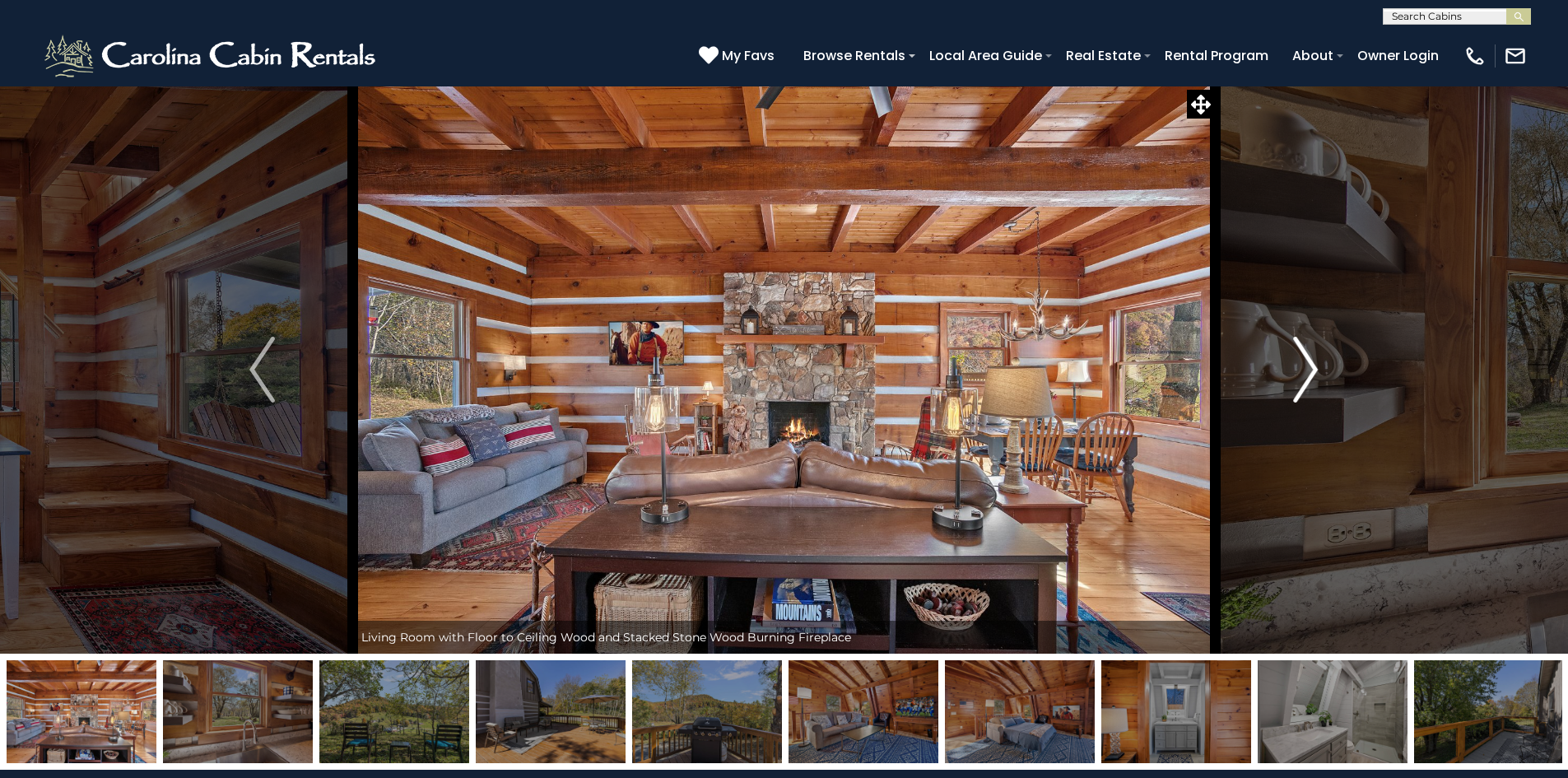
click at [1303, 353] on img "Next" at bounding box center [1306, 370] width 24 height 66
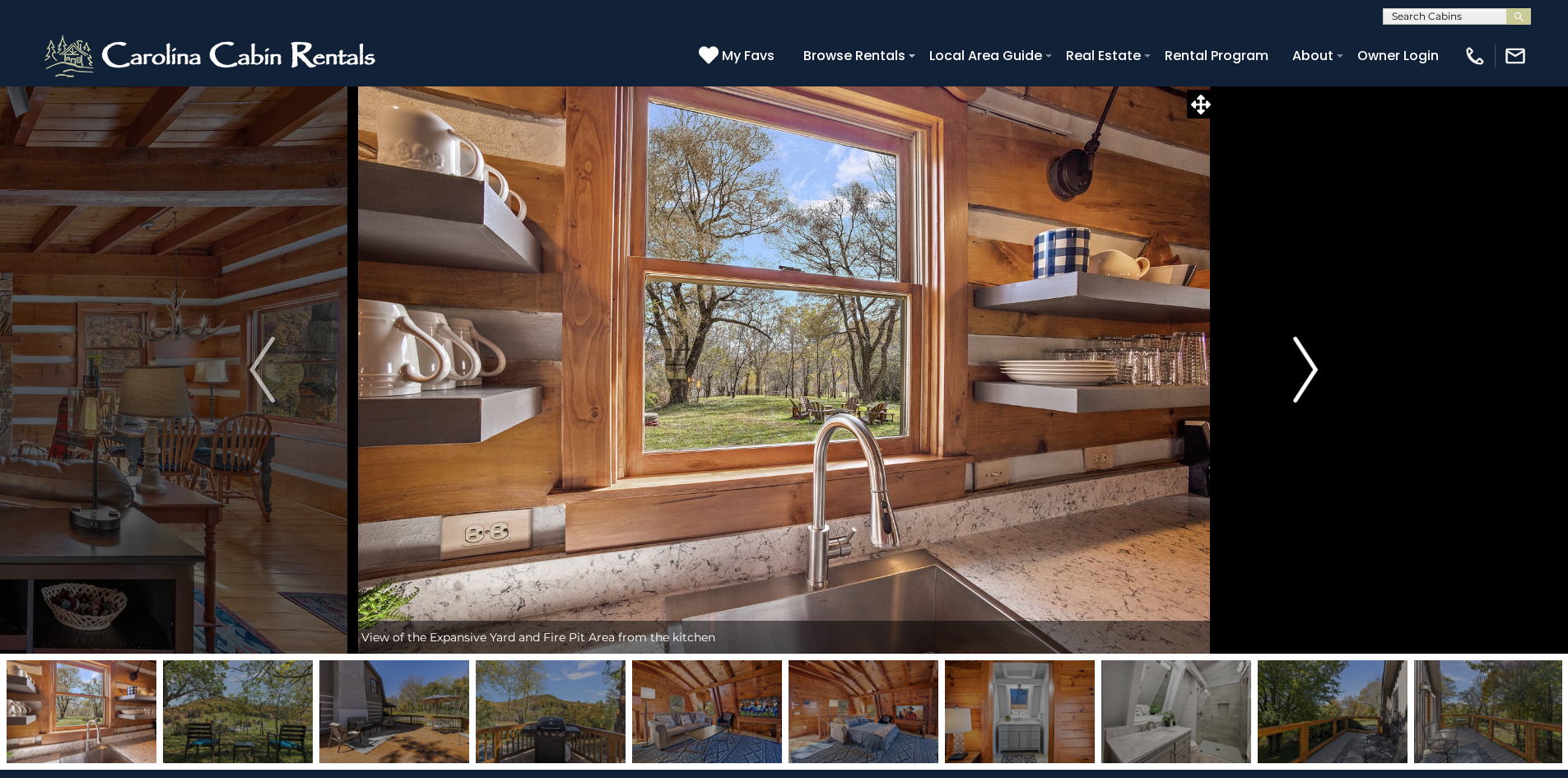
click at [1303, 354] on img "Next" at bounding box center [1306, 370] width 24 height 66
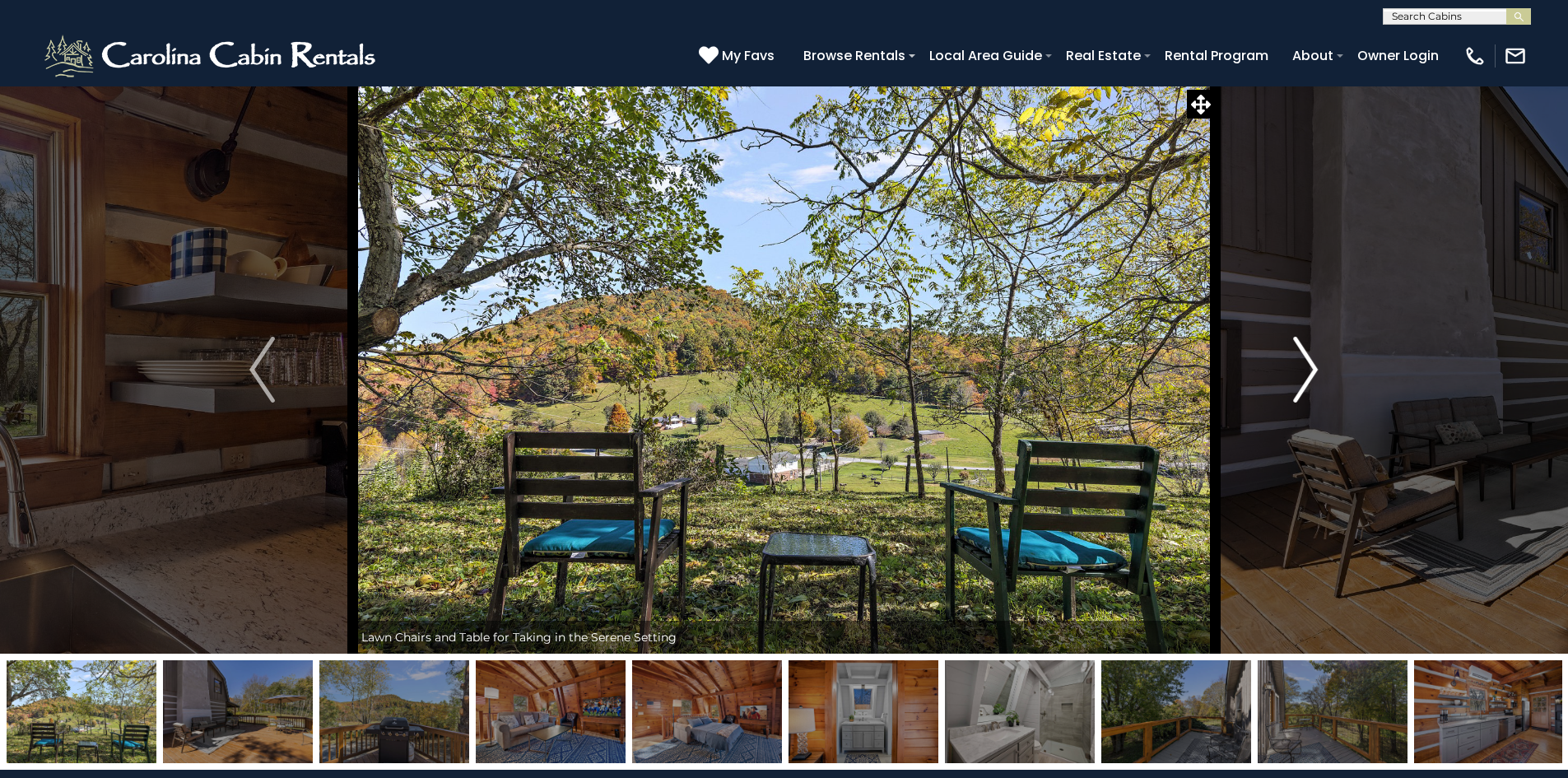
click at [1311, 360] on img "Next" at bounding box center [1306, 370] width 24 height 66
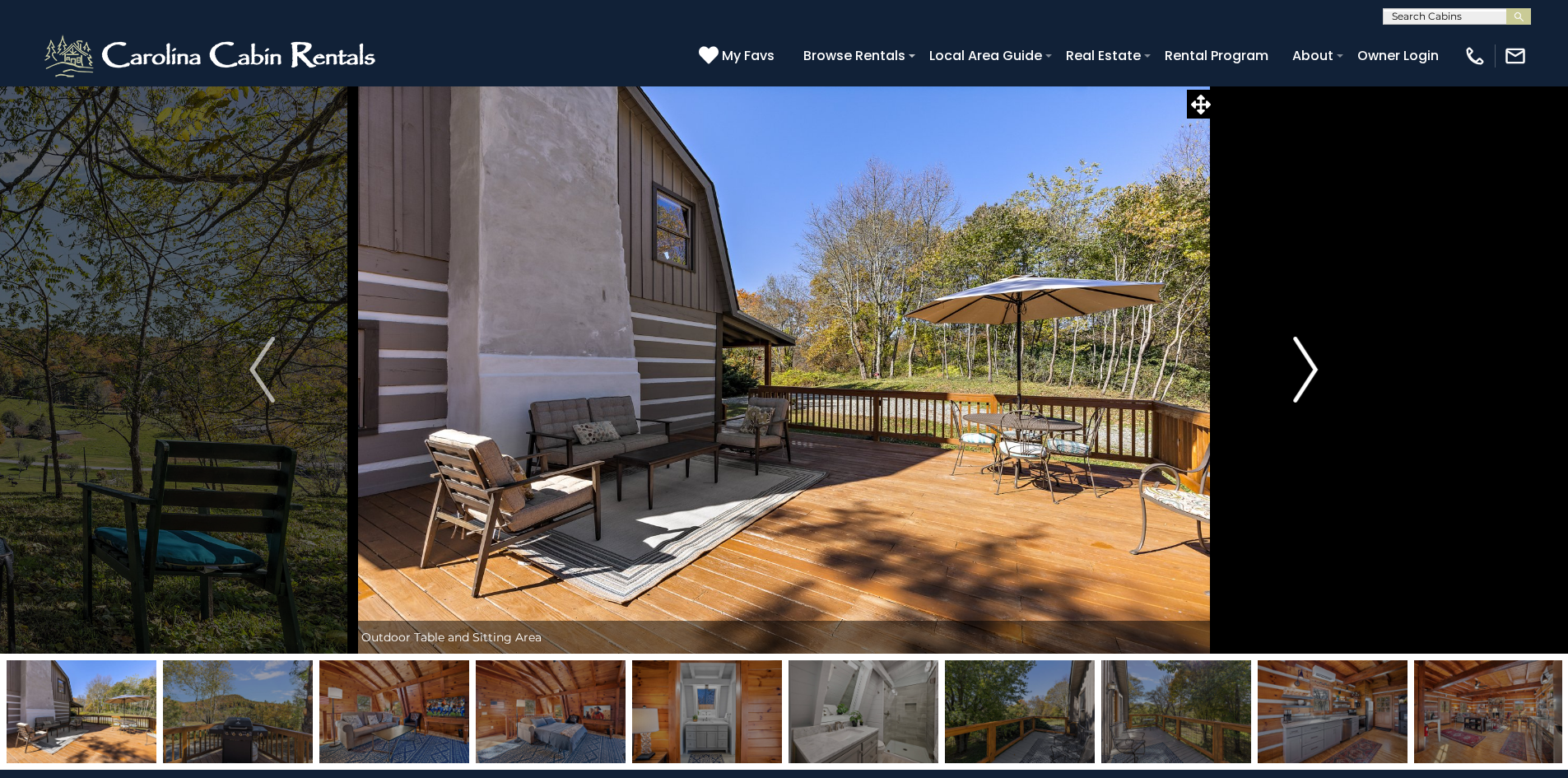
click at [1307, 381] on img "Next" at bounding box center [1306, 370] width 24 height 66
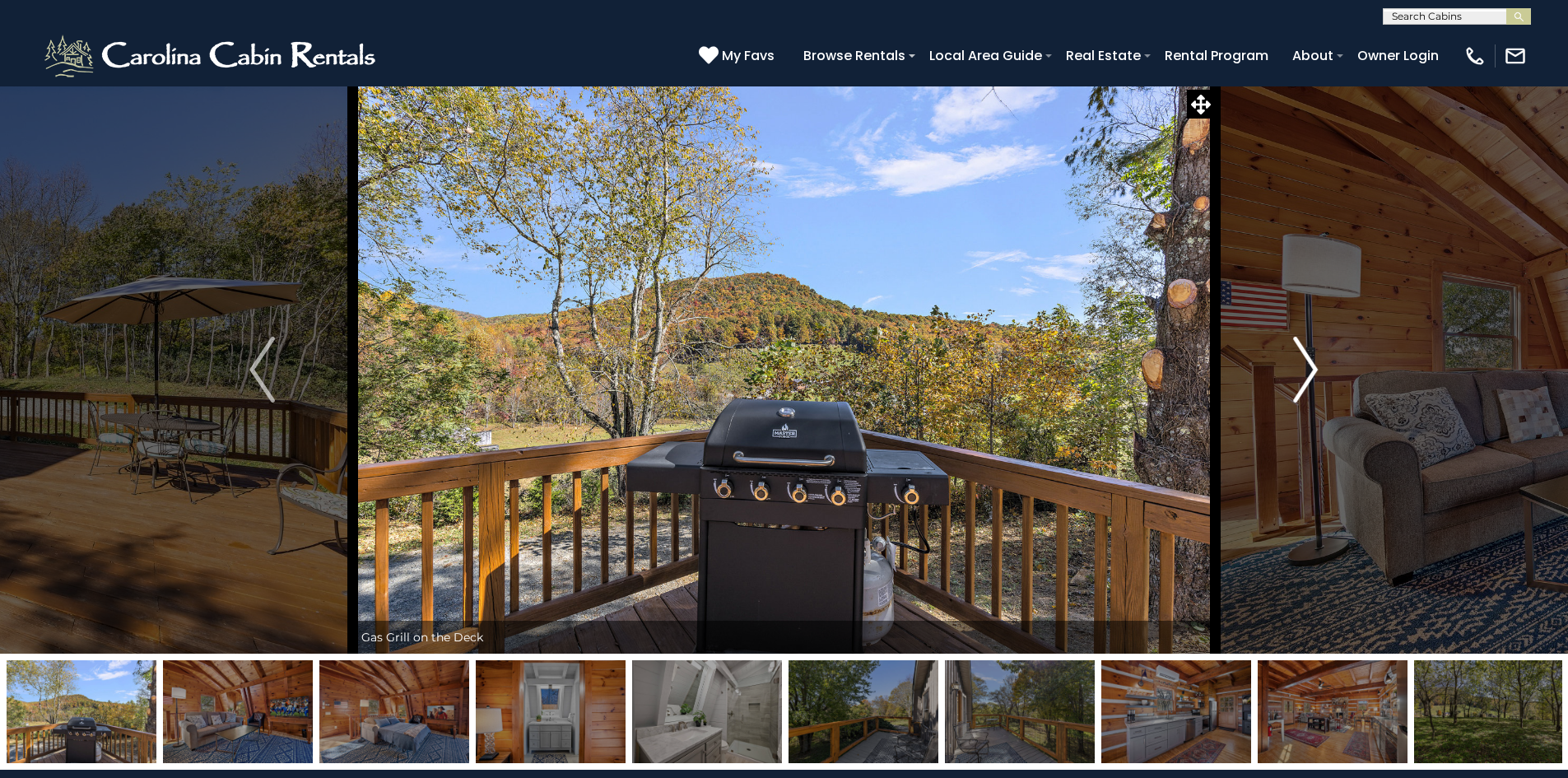
click at [1307, 381] on img "Next" at bounding box center [1306, 370] width 24 height 66
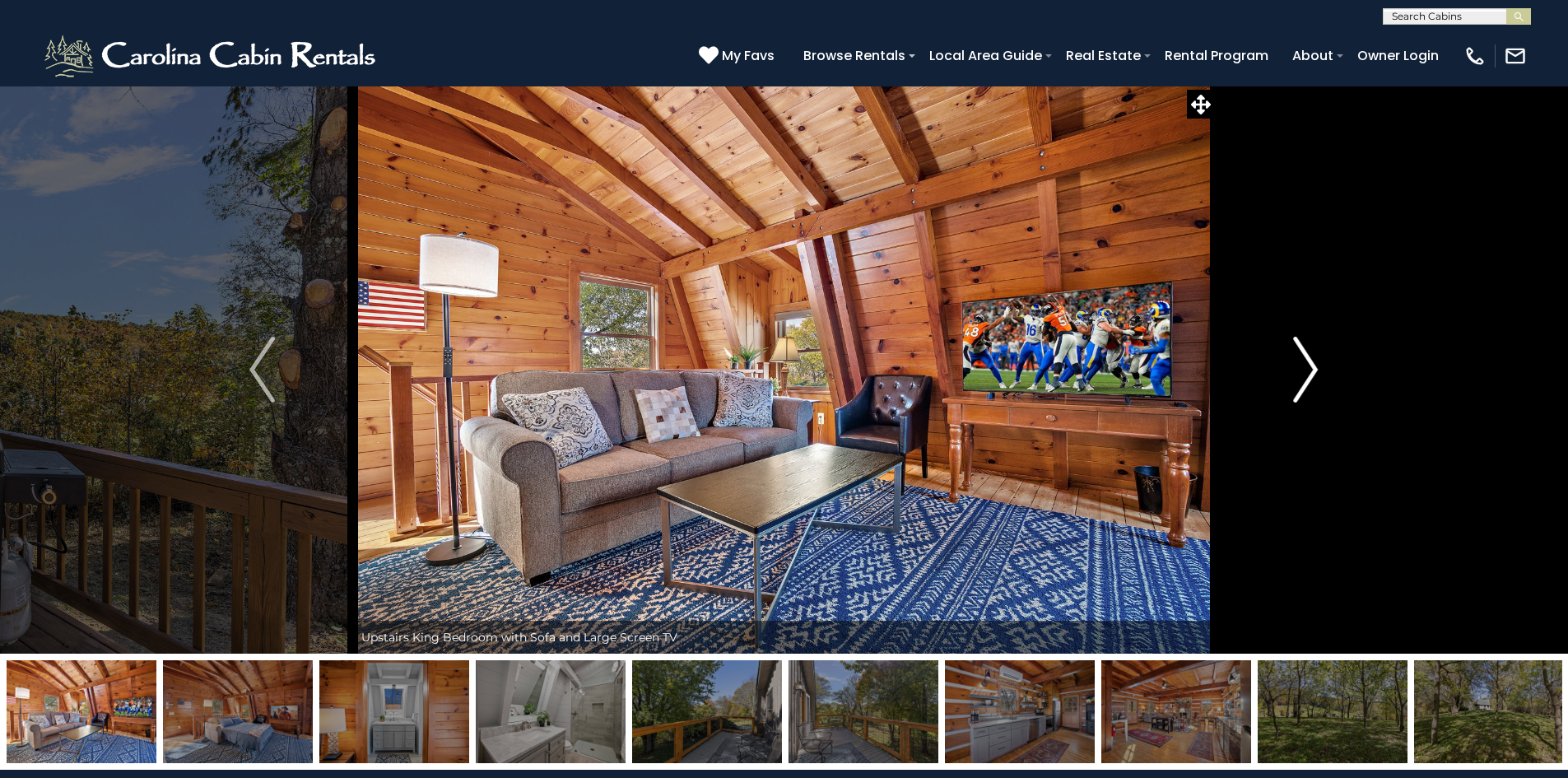
click at [1307, 381] on img "Next" at bounding box center [1306, 370] width 24 height 66
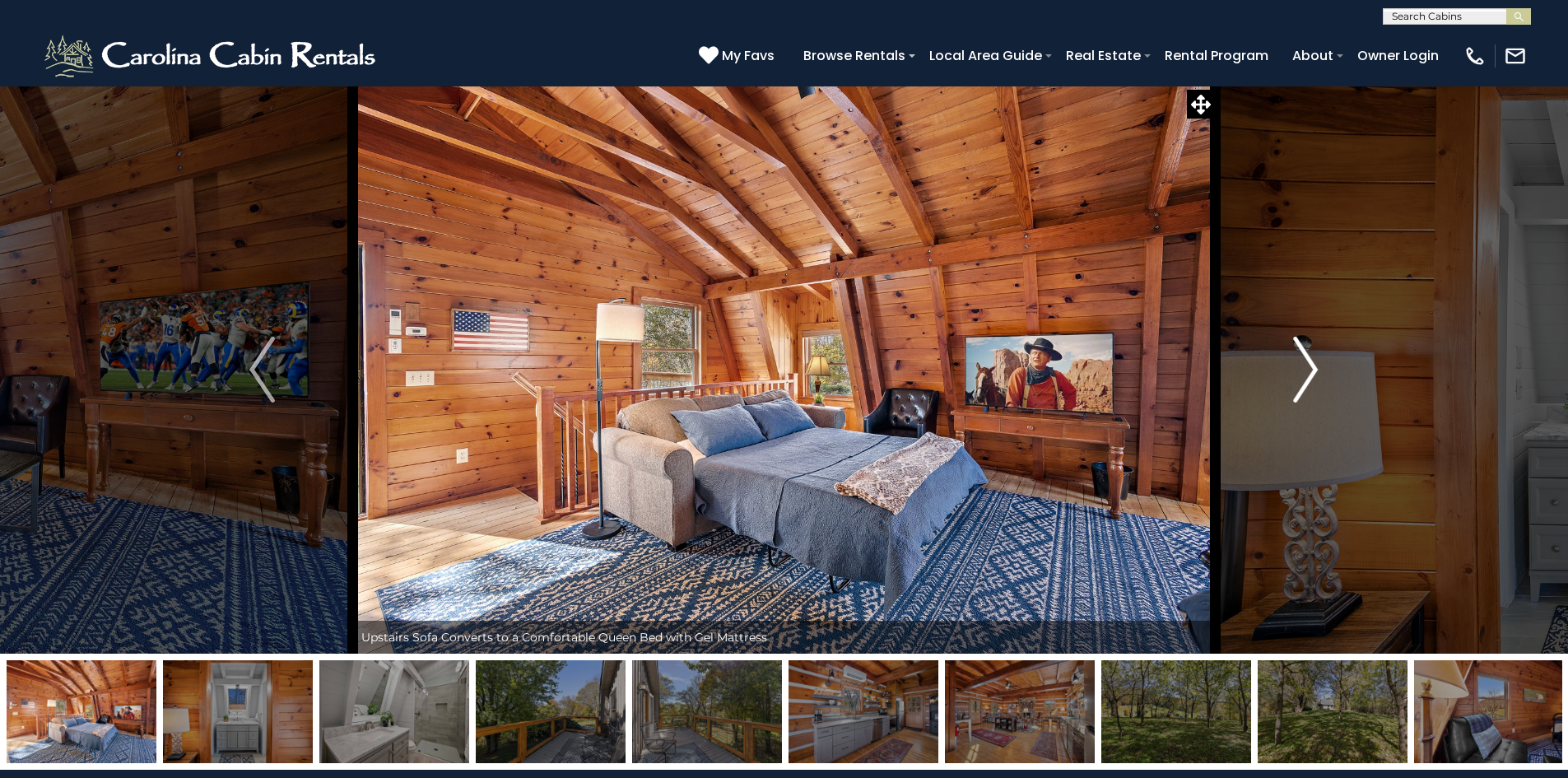
click at [1307, 381] on img "Next" at bounding box center [1306, 370] width 24 height 66
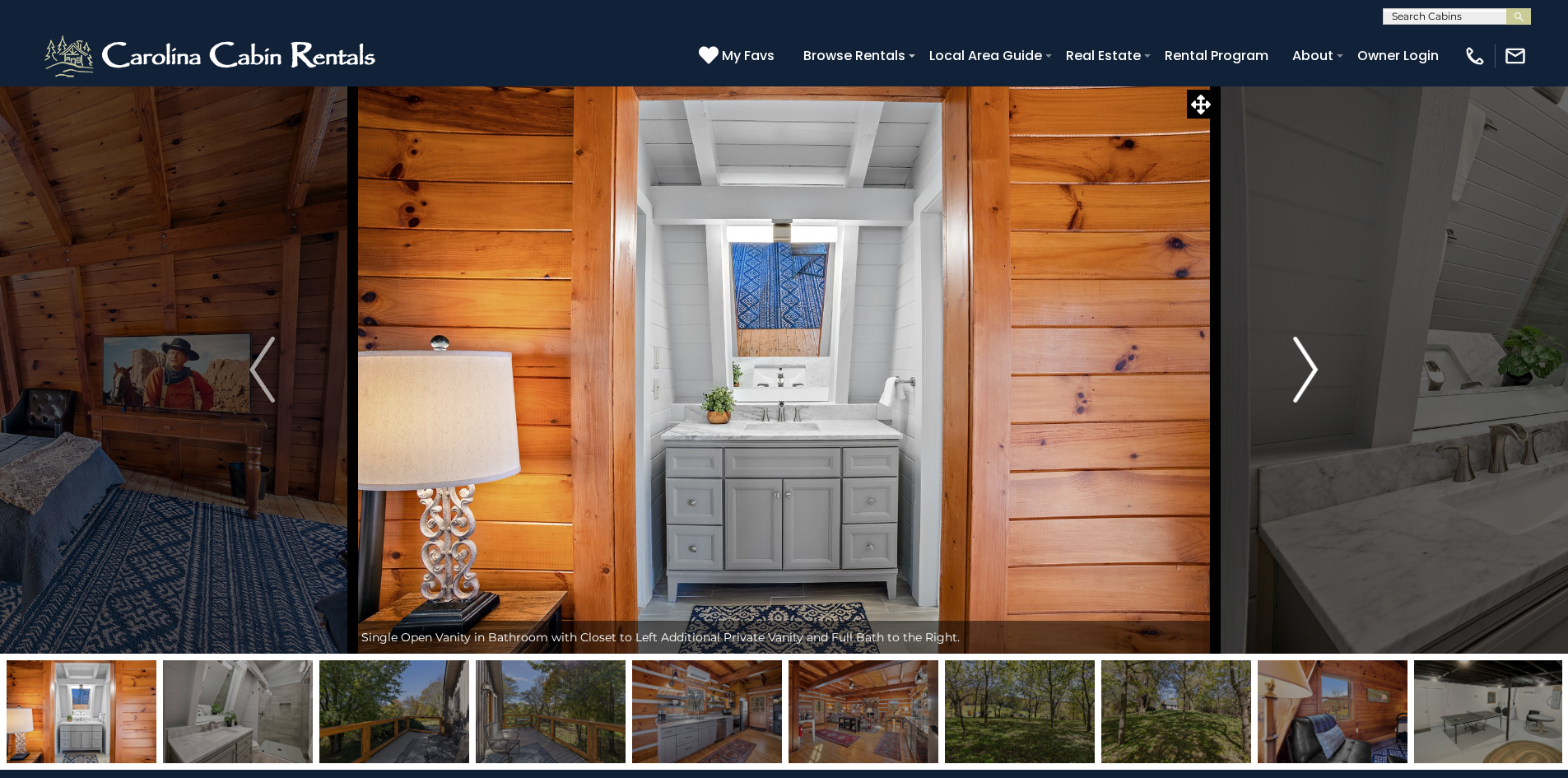
click at [1307, 381] on img "Next" at bounding box center [1306, 370] width 24 height 66
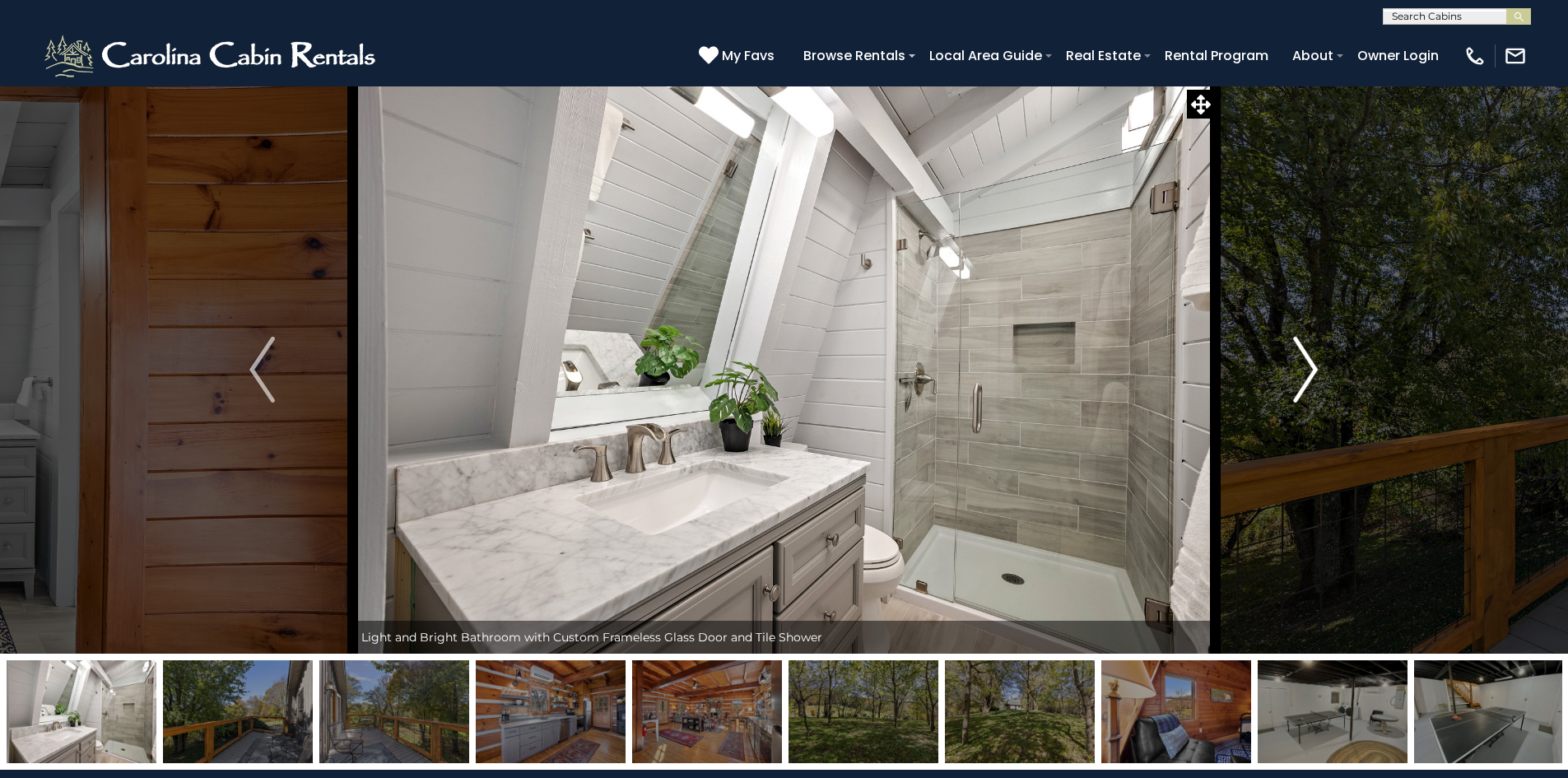
click at [1308, 381] on img "Next" at bounding box center [1306, 370] width 24 height 66
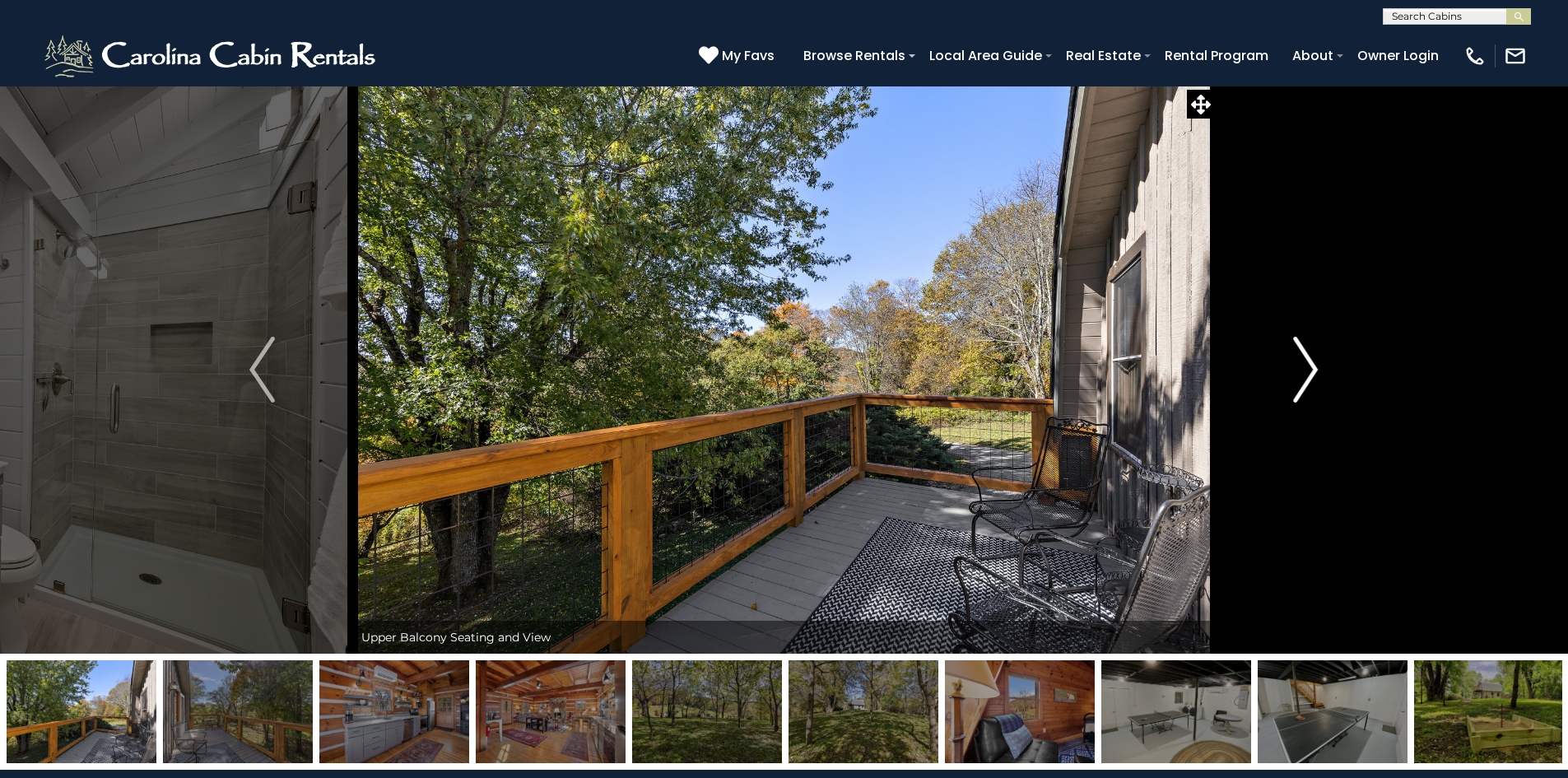
click at [1308, 381] on img "Next" at bounding box center [1306, 370] width 24 height 66
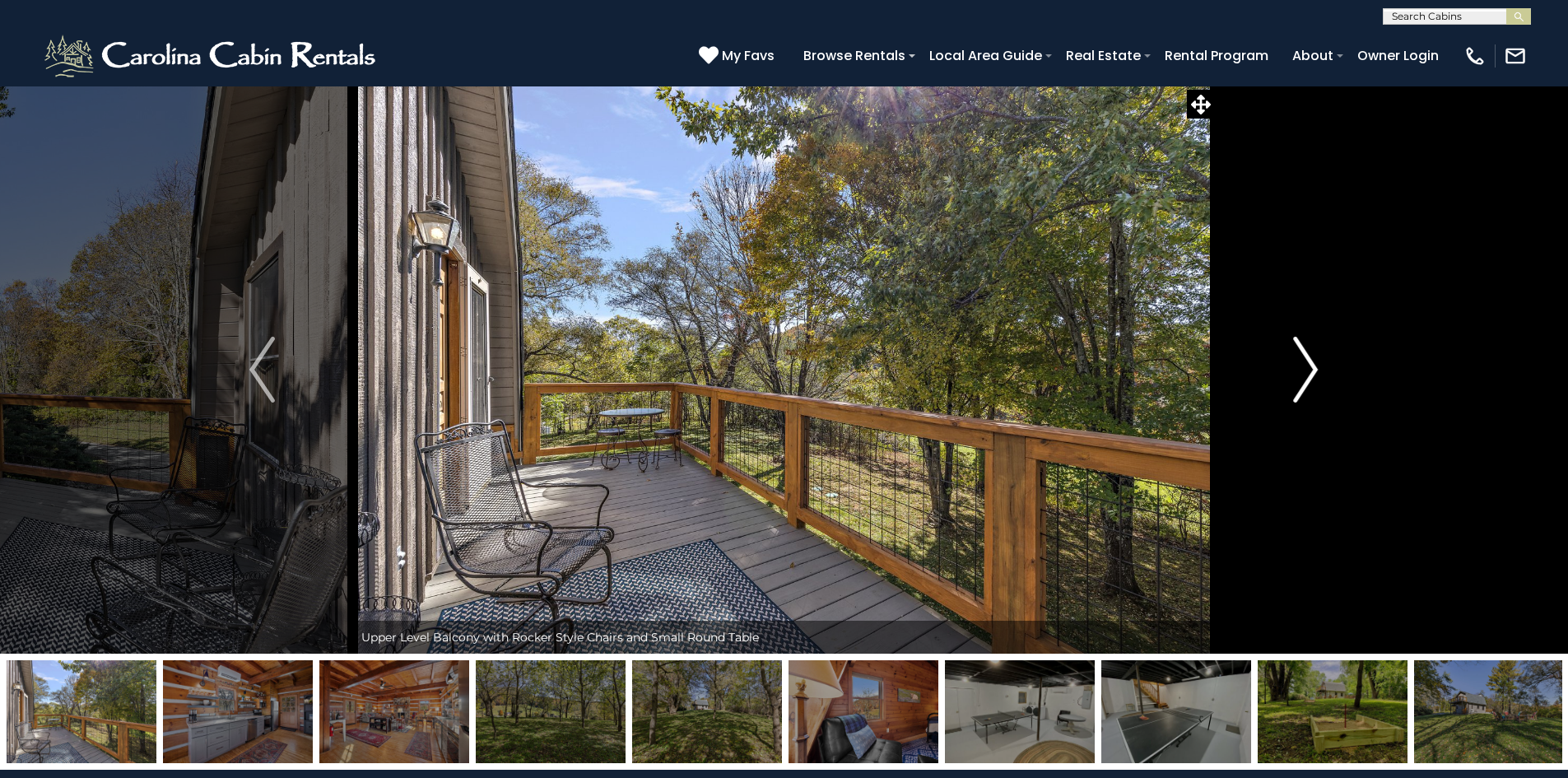
click at [1308, 381] on img "Next" at bounding box center [1306, 370] width 24 height 66
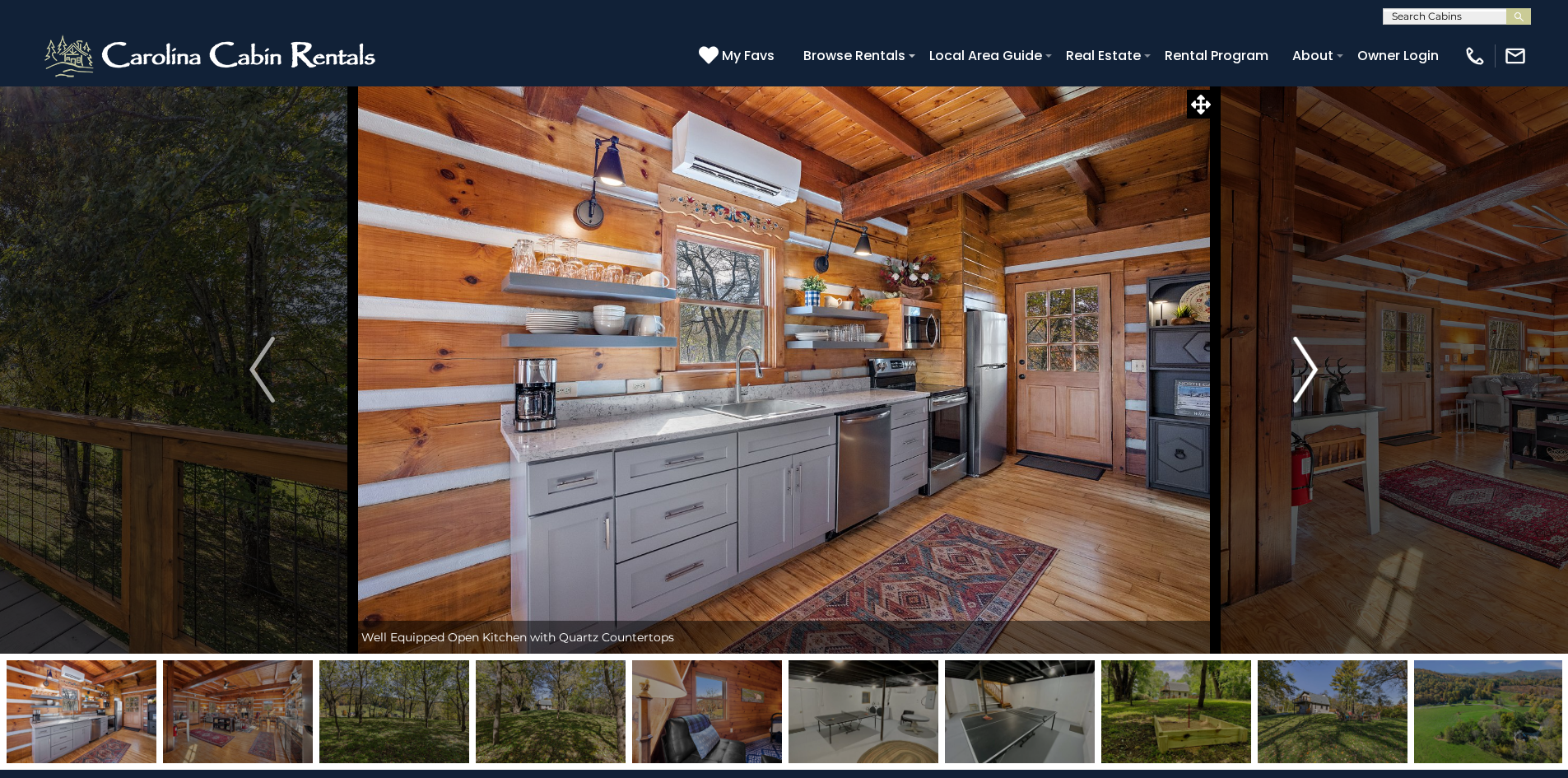
click at [1308, 381] on img "Next" at bounding box center [1306, 370] width 24 height 66
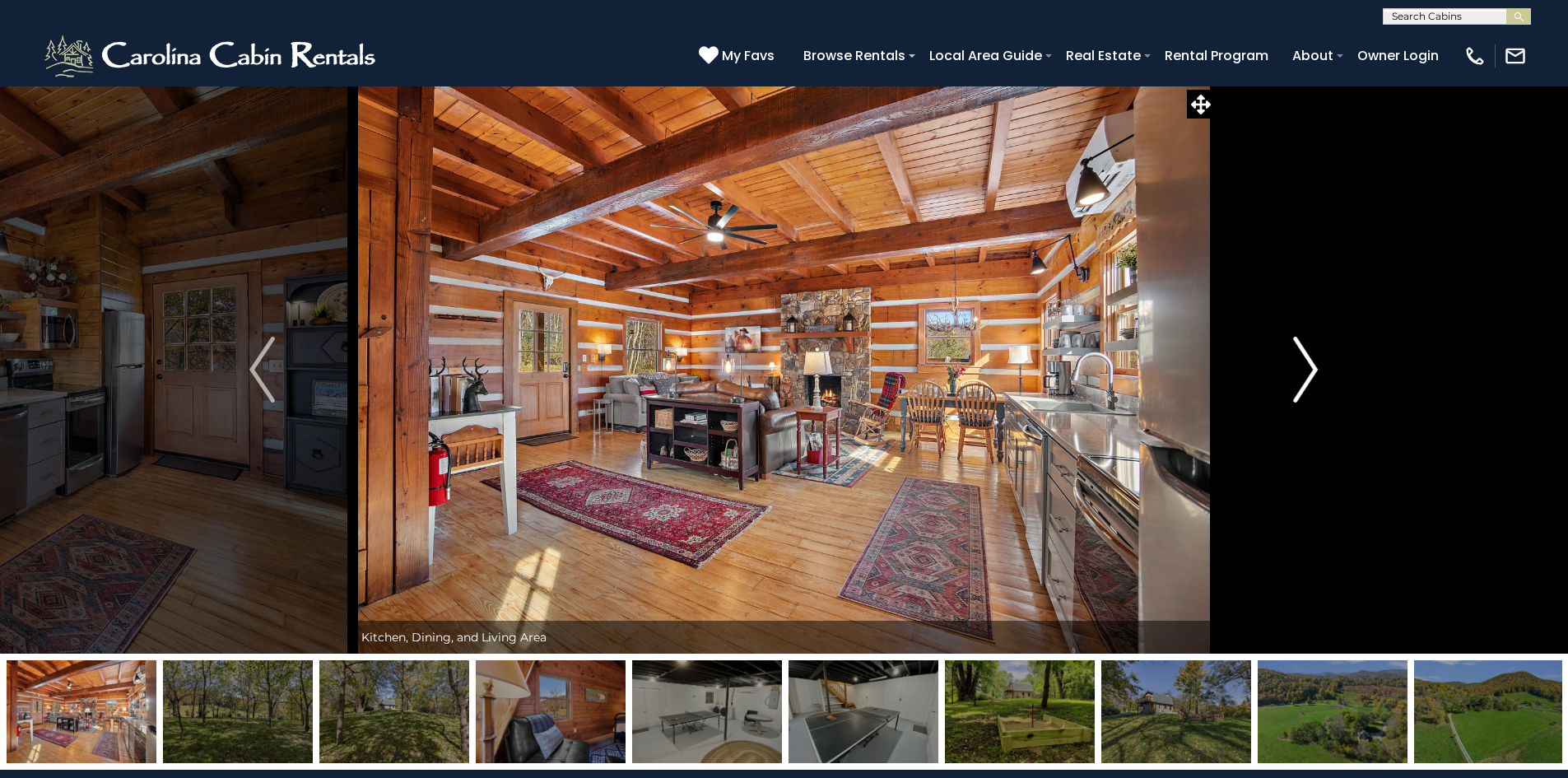
click at [1308, 381] on img "Next" at bounding box center [1306, 370] width 24 height 66
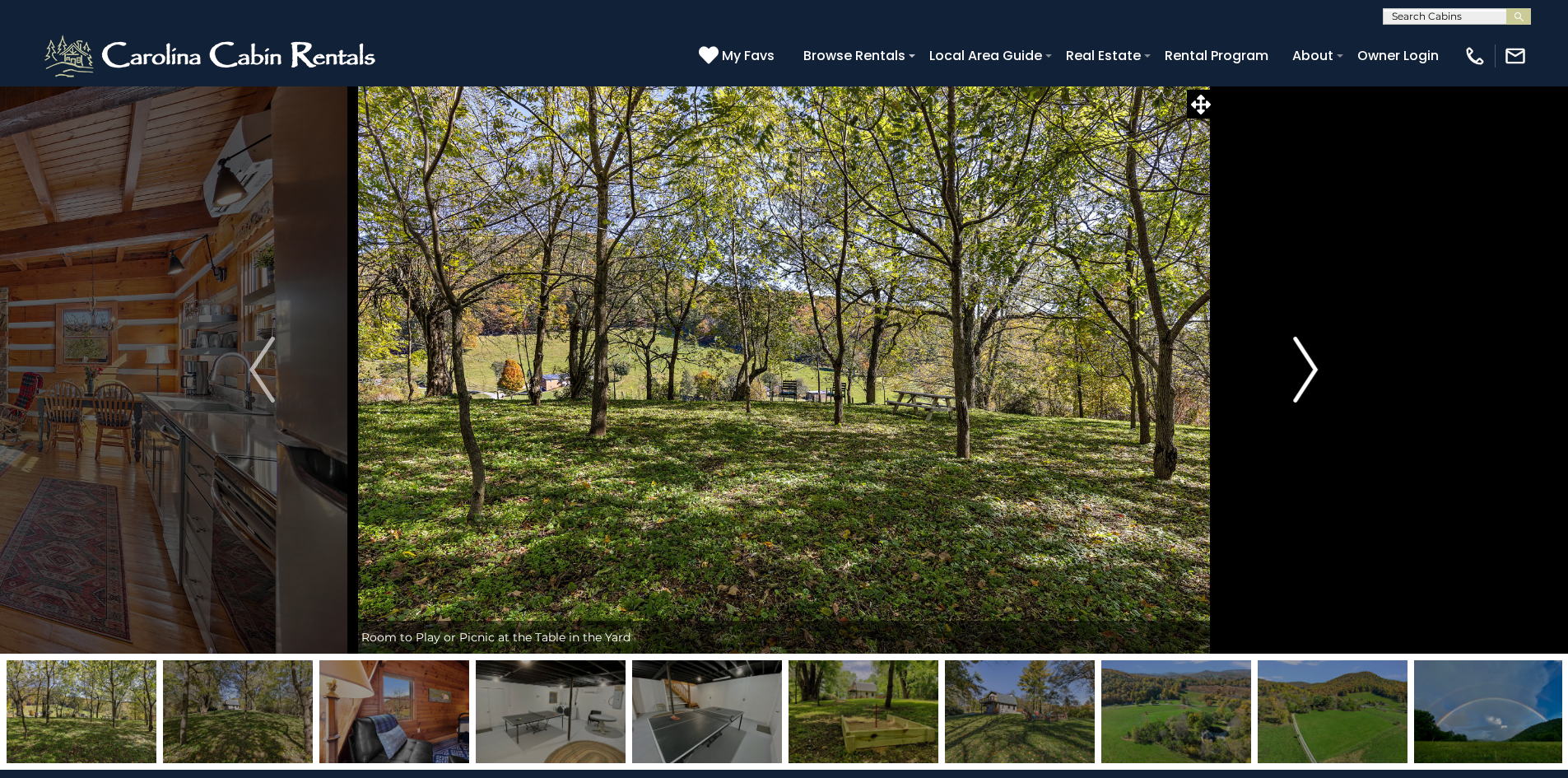
click at [1308, 381] on img "Next" at bounding box center [1306, 370] width 24 height 66
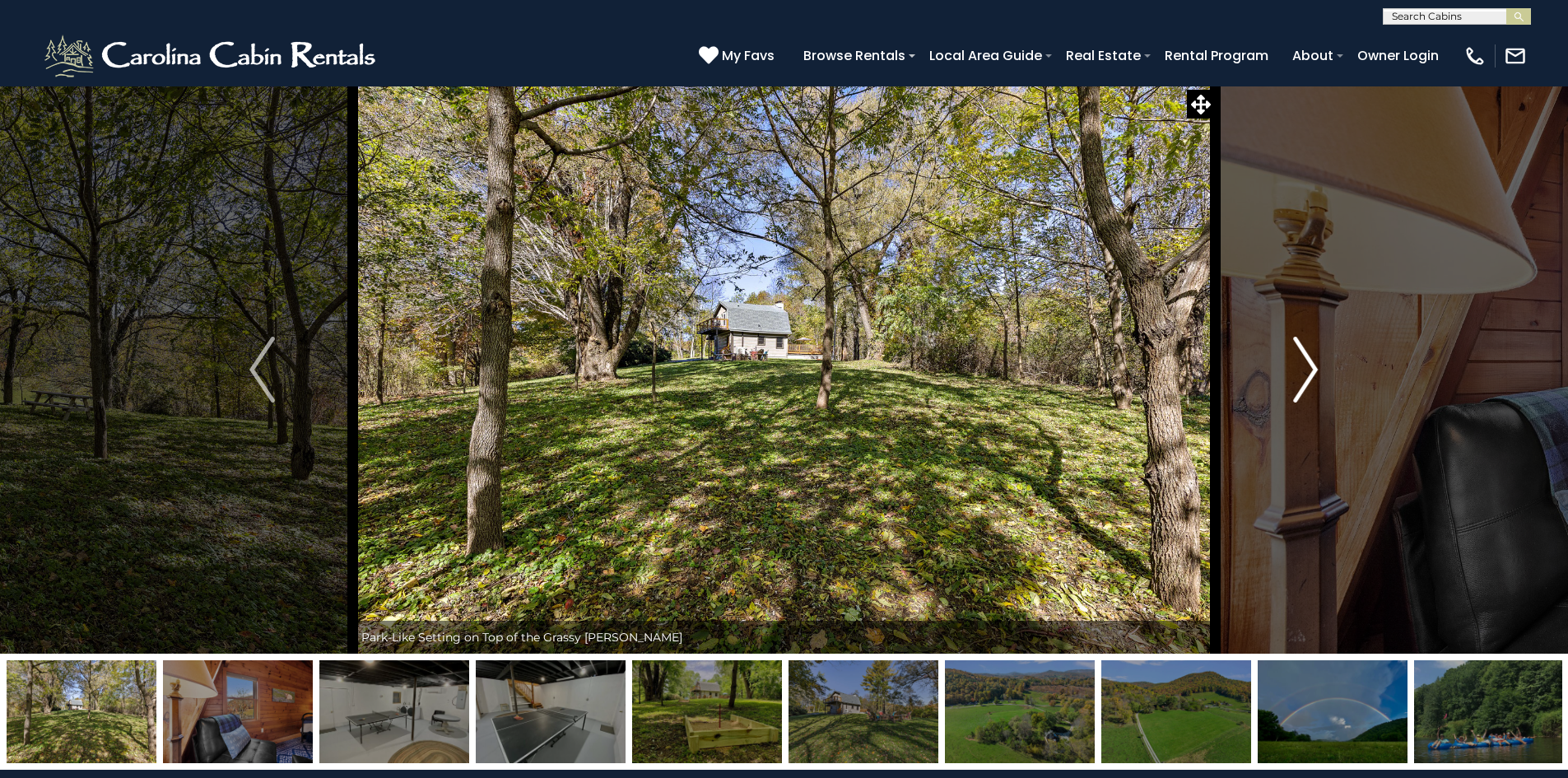
click at [1308, 381] on img "Next" at bounding box center [1306, 370] width 24 height 66
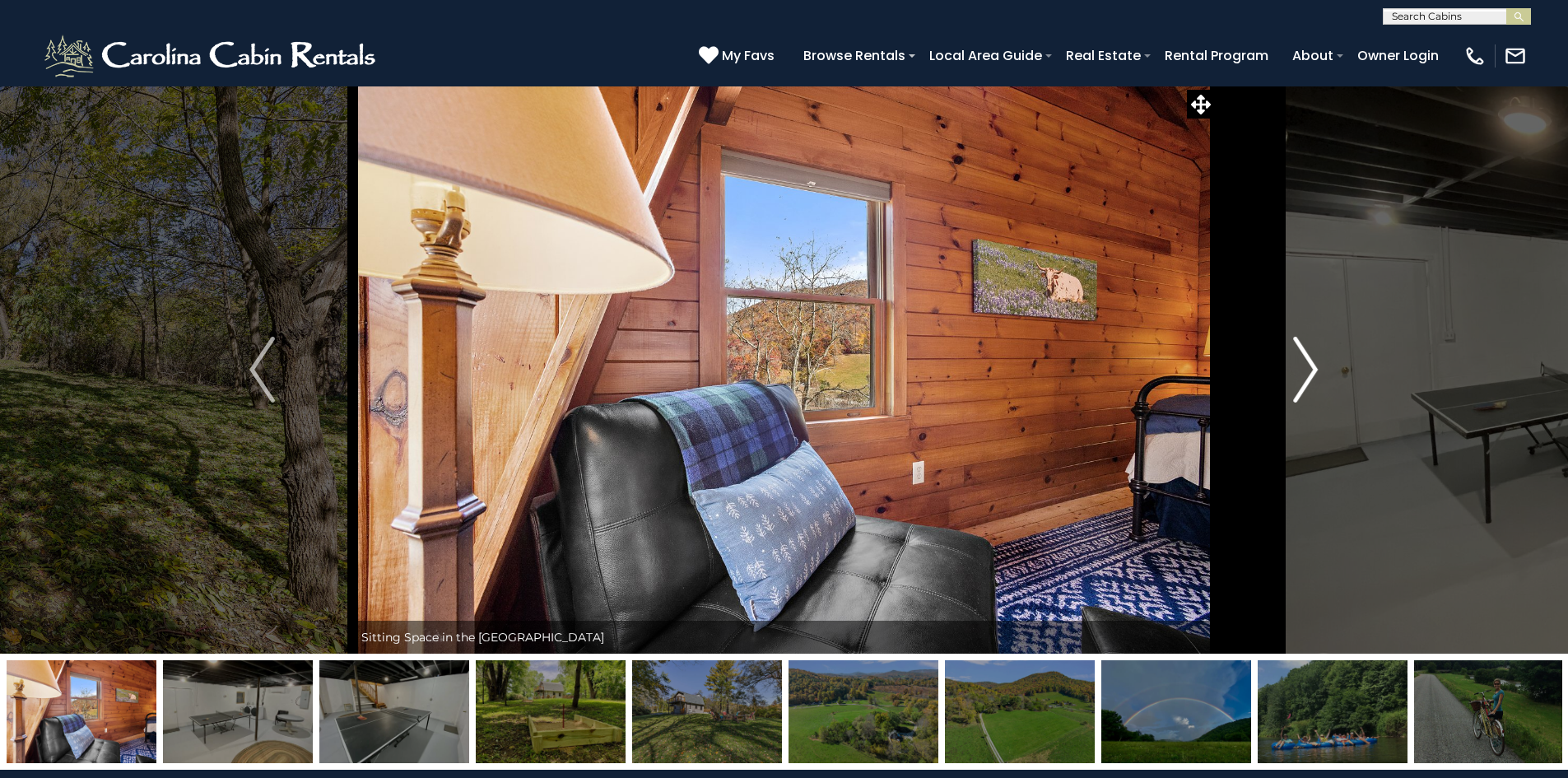
click at [1308, 381] on img "Next" at bounding box center [1306, 370] width 24 height 66
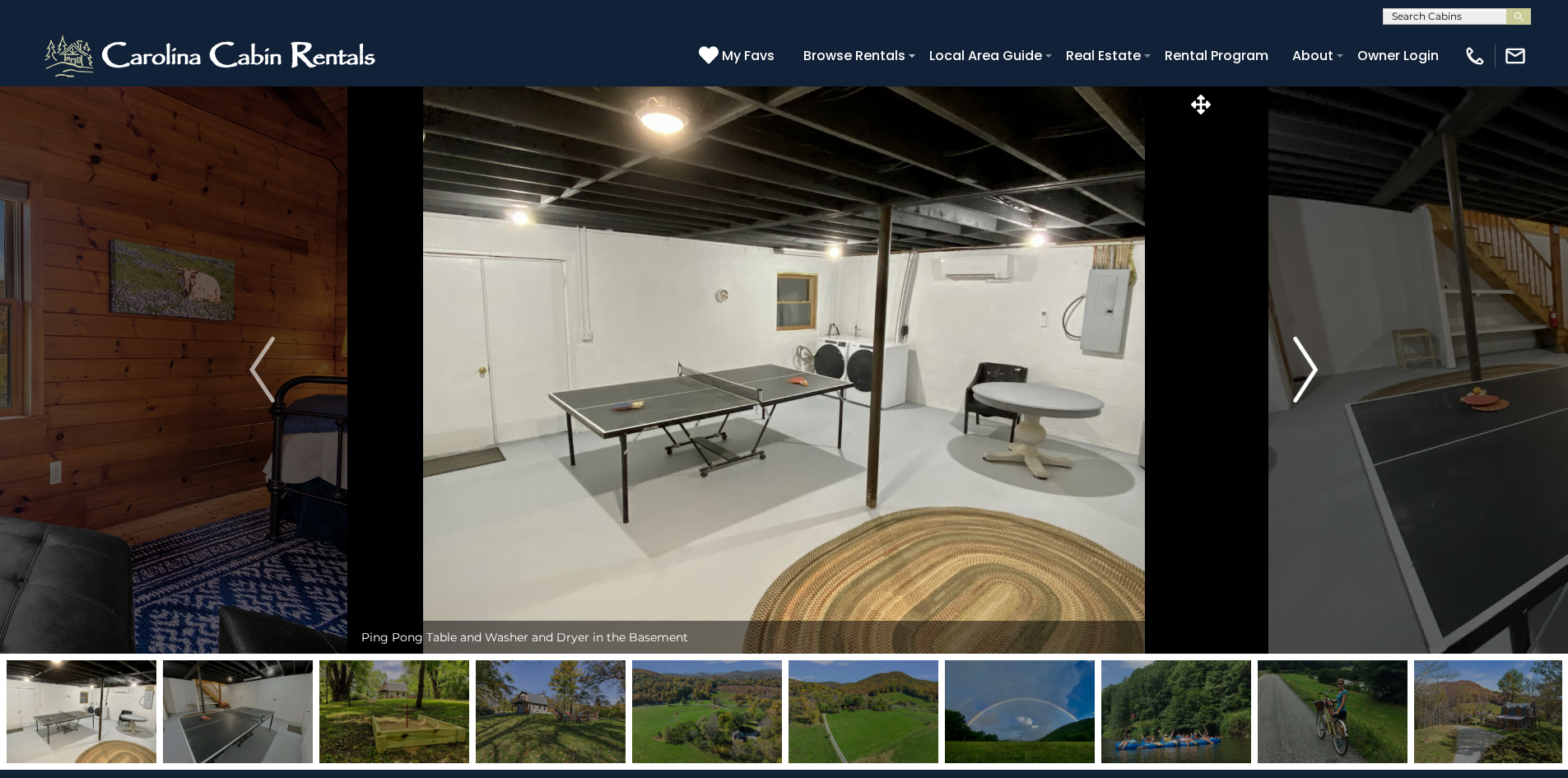
click at [1308, 381] on img "Next" at bounding box center [1306, 370] width 24 height 66
